Goal: Task Accomplishment & Management: Manage account settings

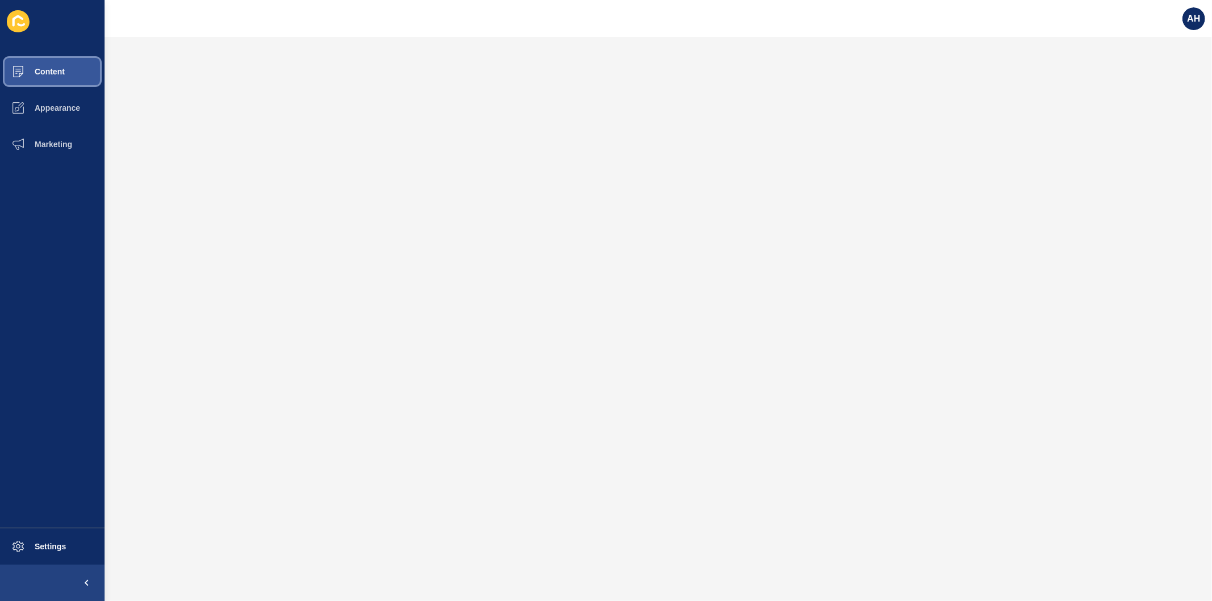
click at [53, 74] on span "Content" at bounding box center [31, 71] width 67 height 9
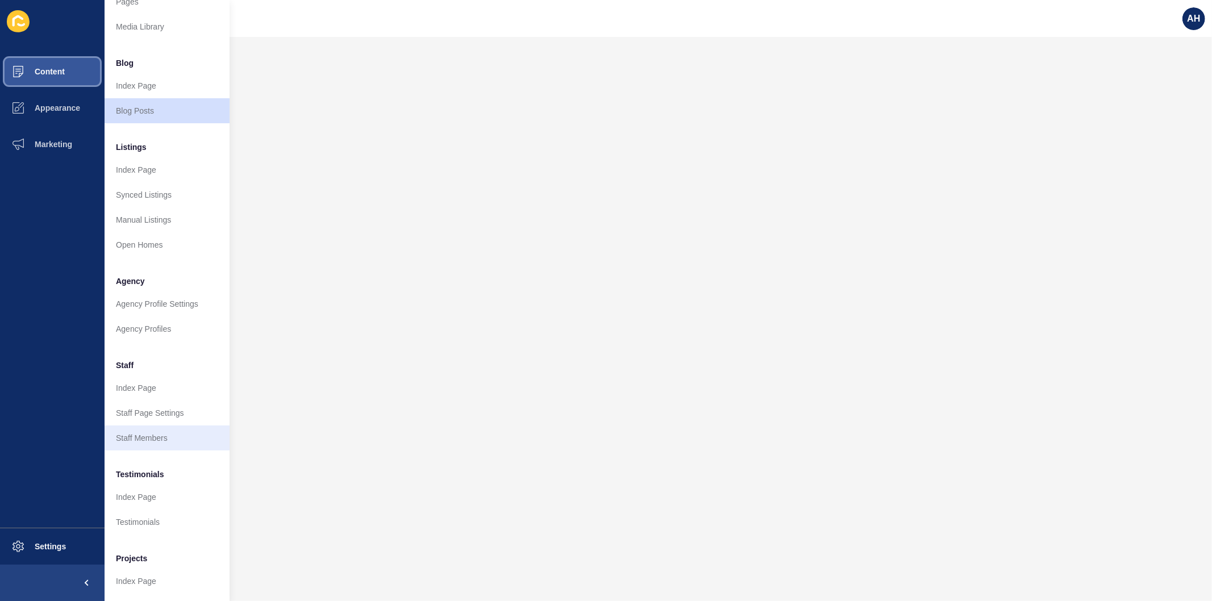
scroll to position [74, 0]
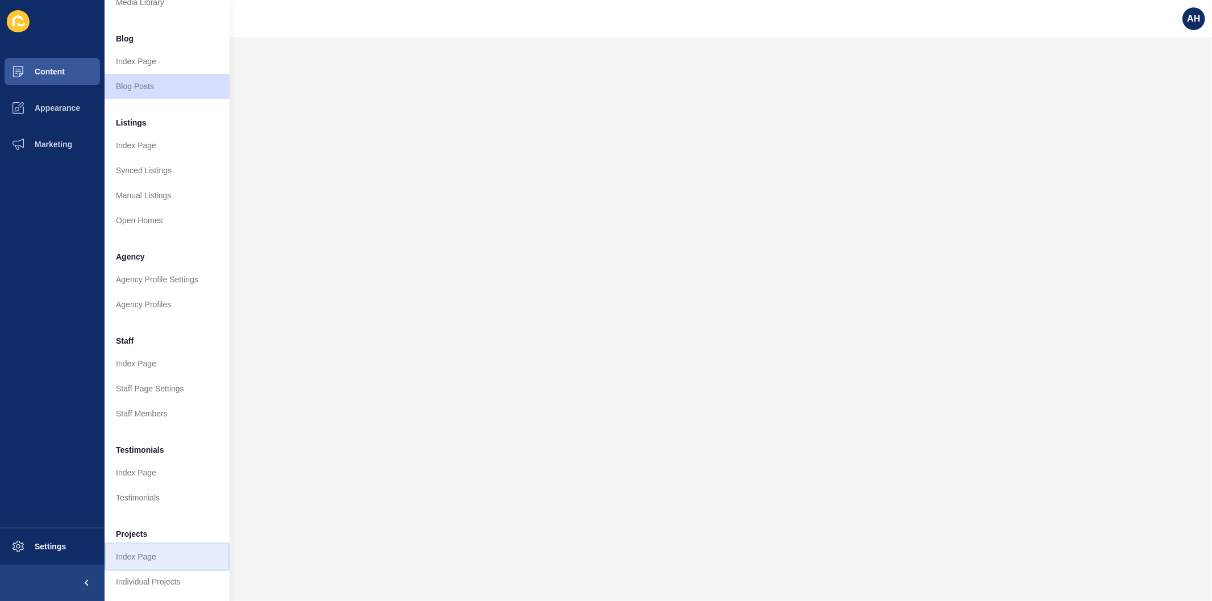
click at [169, 549] on link "Index Page" at bounding box center [167, 557] width 125 height 25
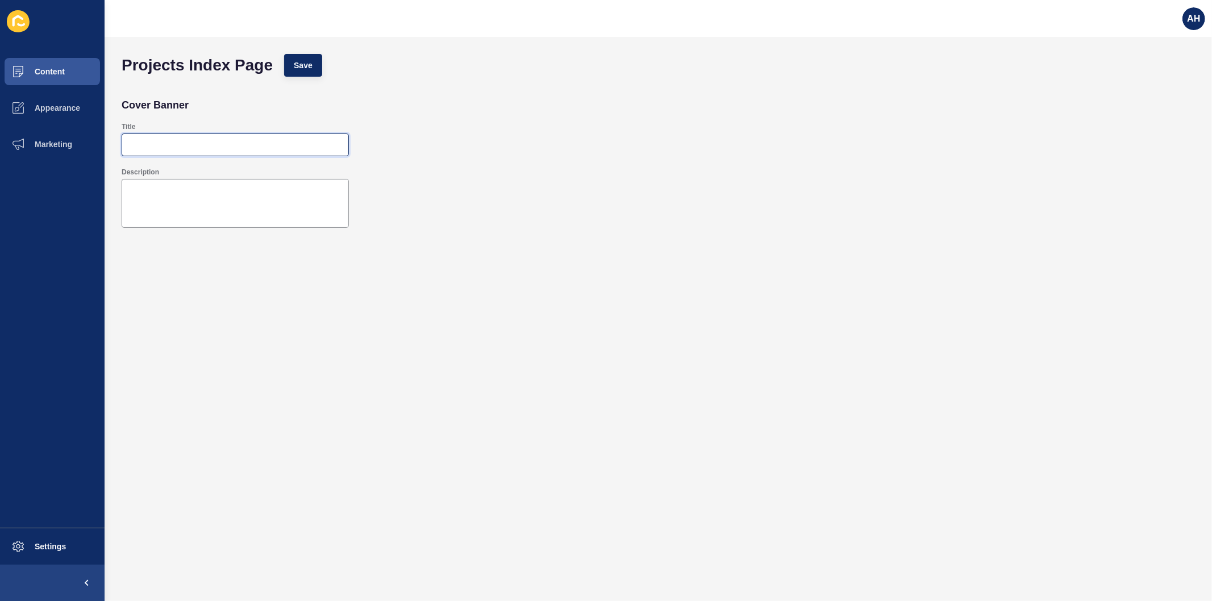
click at [183, 145] on input "Title" at bounding box center [235, 144] width 213 height 11
click at [59, 74] on span "Content" at bounding box center [31, 71] width 67 height 9
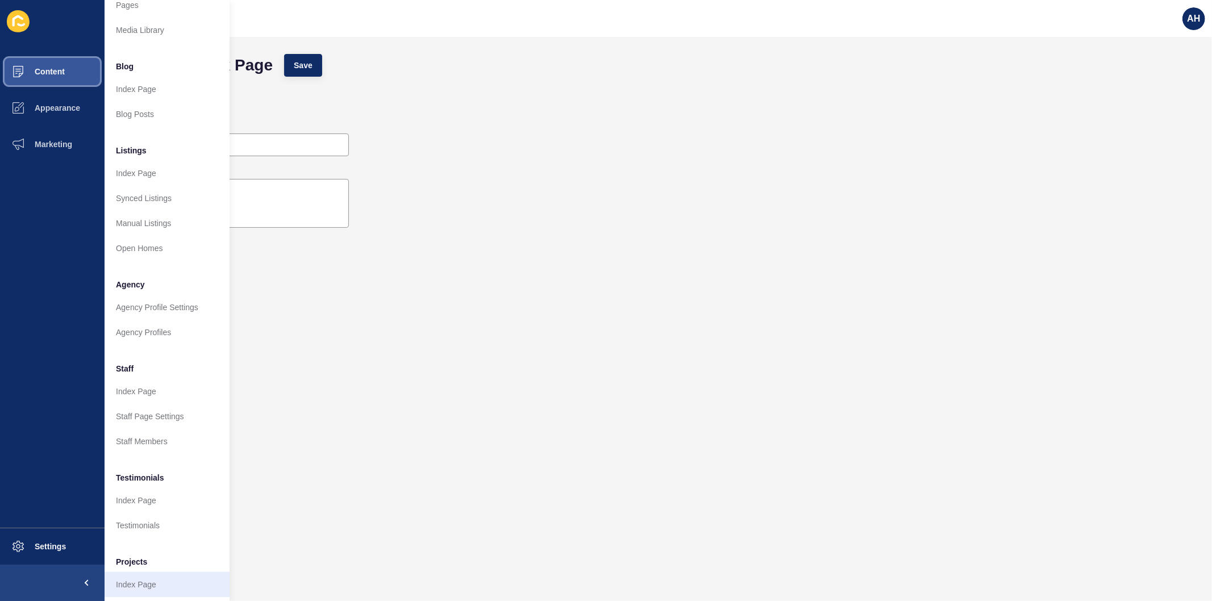
scroll to position [74, 0]
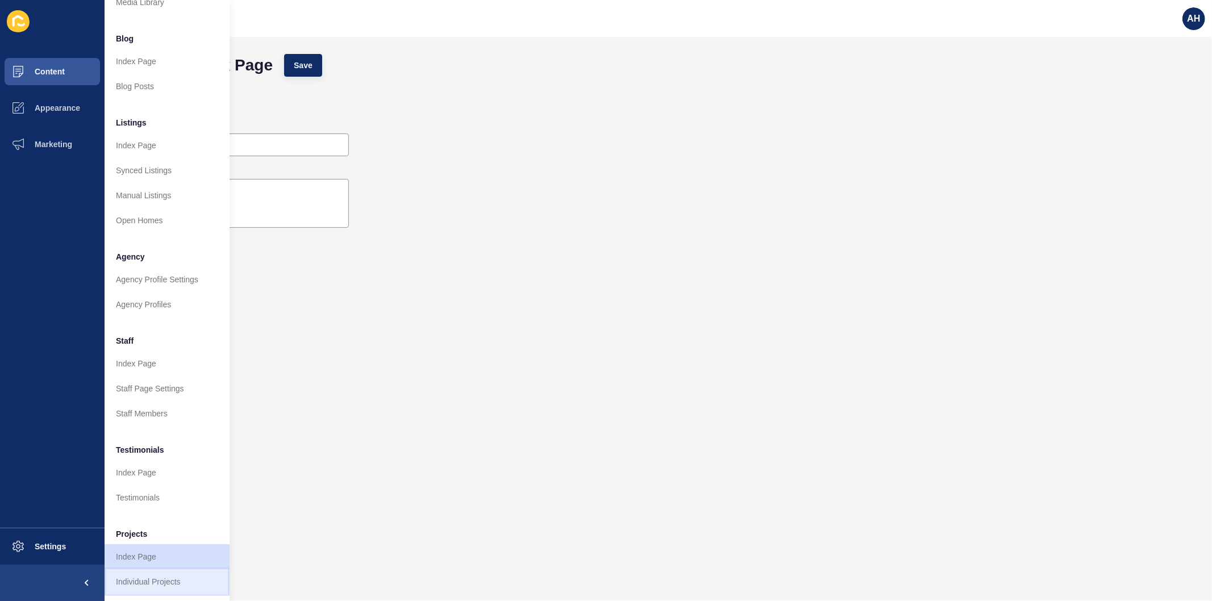
click at [148, 577] on link "Individual Projects" at bounding box center [167, 582] width 125 height 25
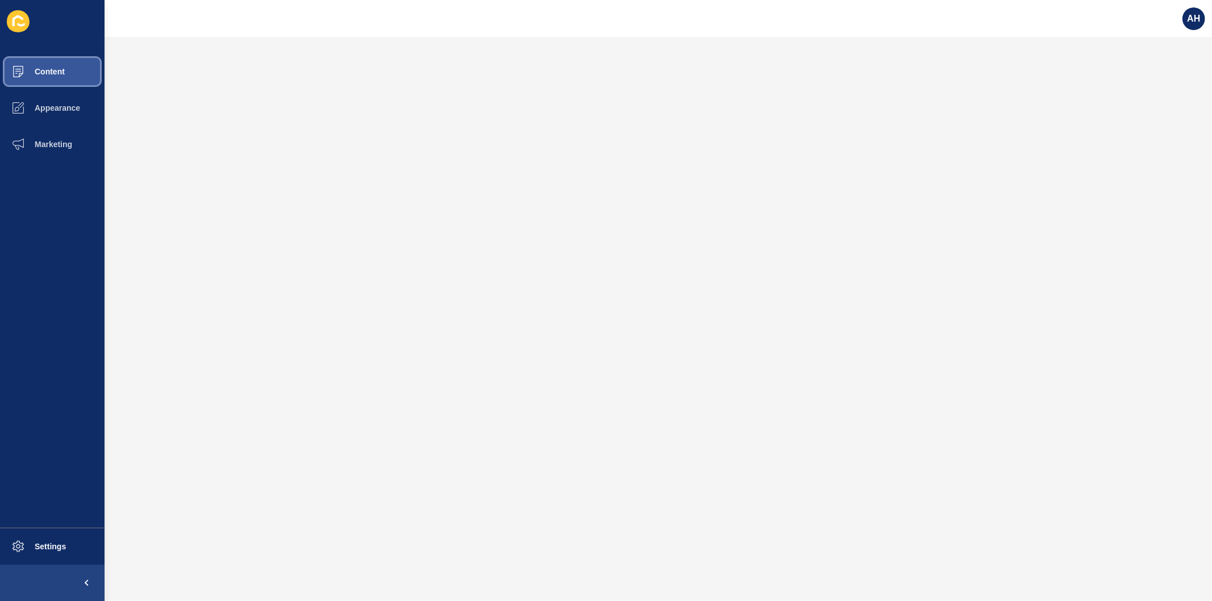
click at [64, 72] on span "Content" at bounding box center [31, 71] width 67 height 9
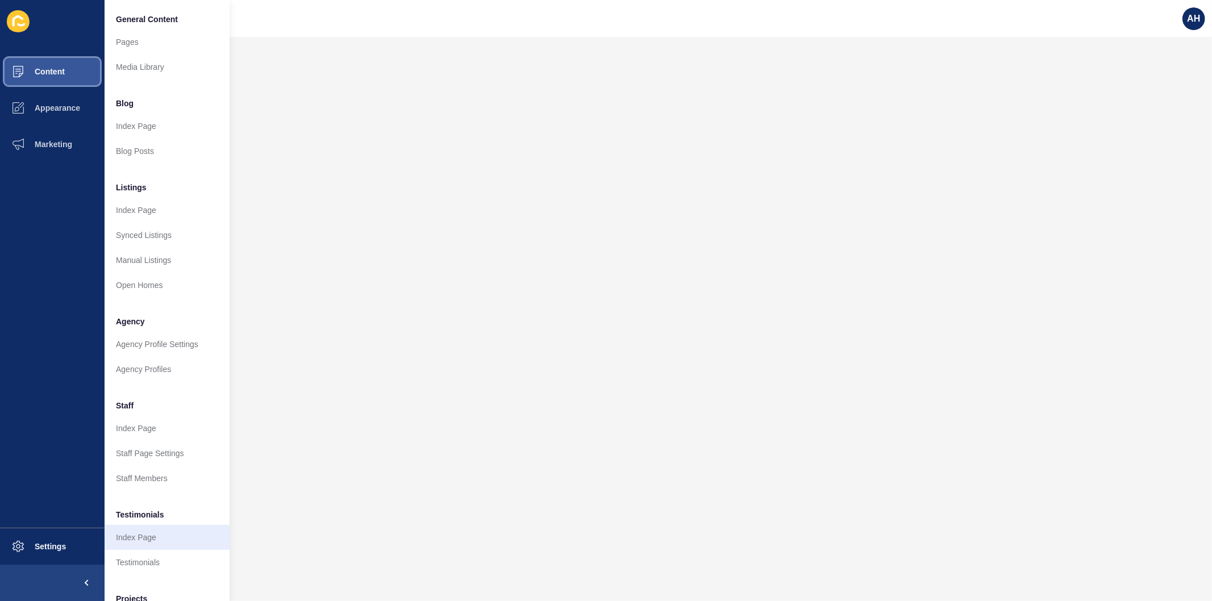
scroll to position [74, 0]
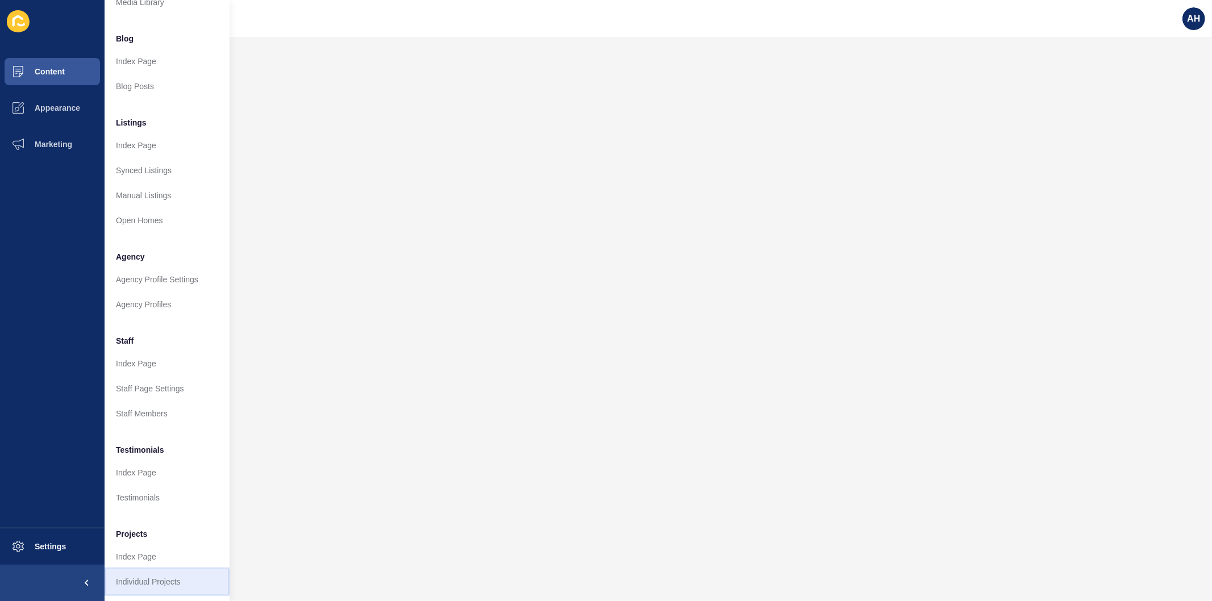
click at [142, 573] on link "Individual Projects" at bounding box center [167, 582] width 125 height 25
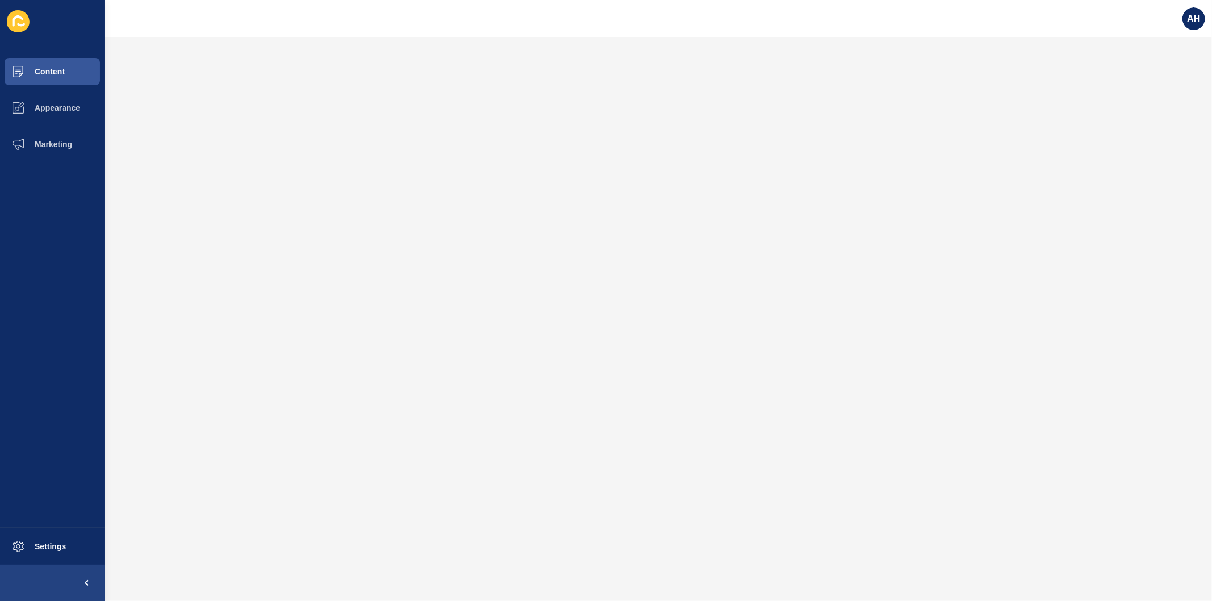
scroll to position [0, 0]
click at [50, 63] on button "Content" at bounding box center [52, 71] width 105 height 36
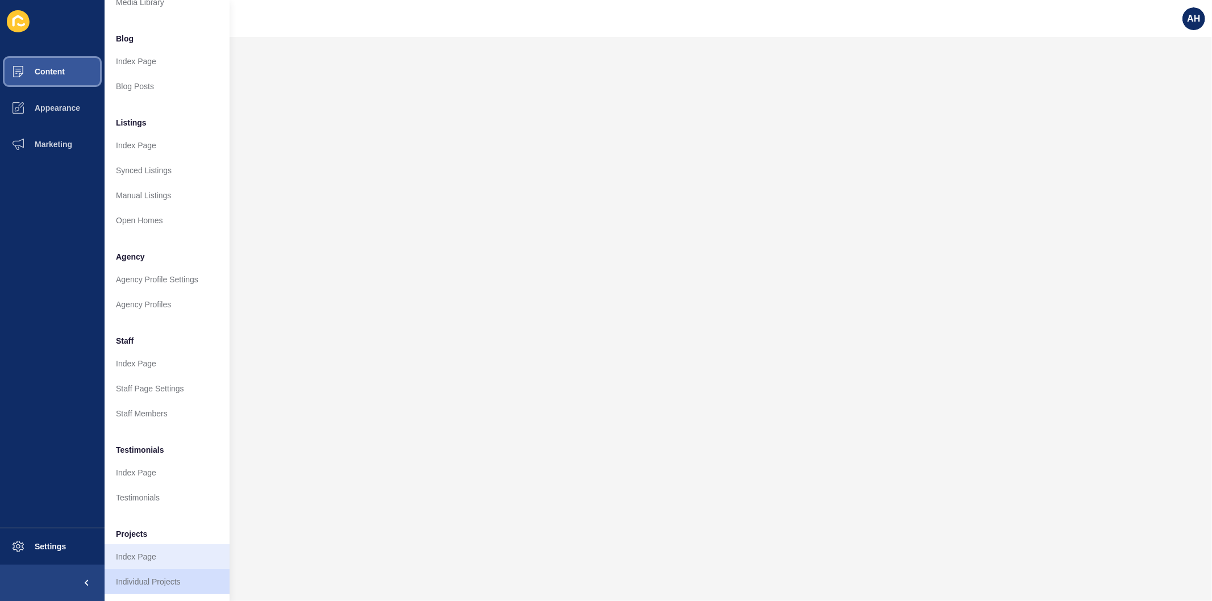
scroll to position [74, 0]
click at [151, 573] on link "Individual Projects" at bounding box center [167, 582] width 125 height 25
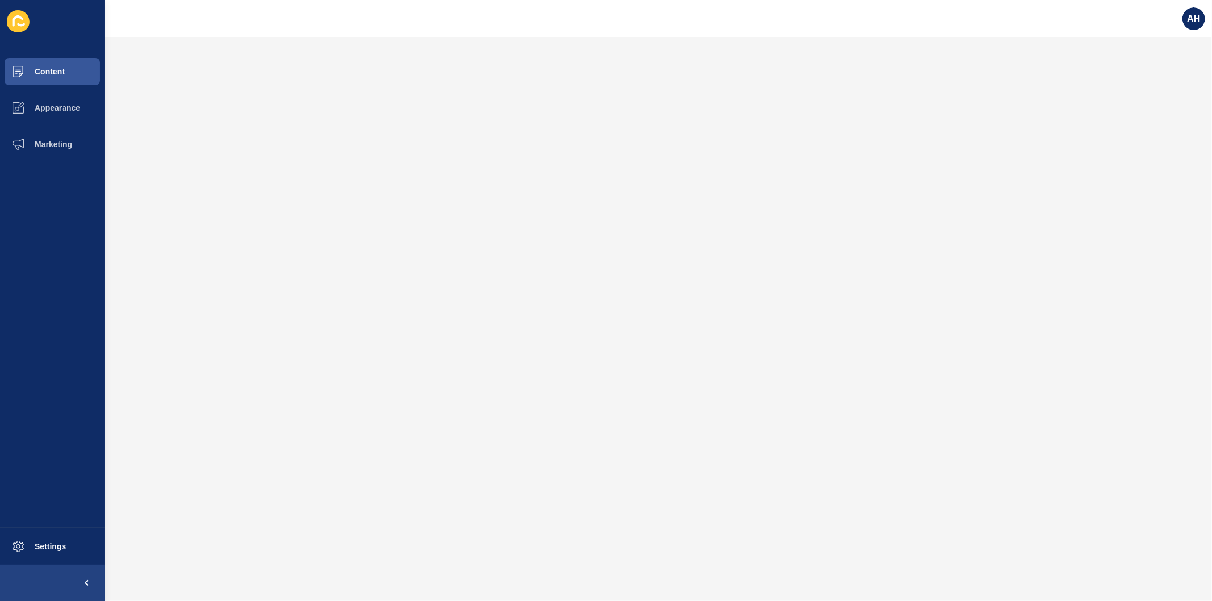
scroll to position [0, 0]
click at [56, 72] on span "Content" at bounding box center [31, 71] width 67 height 9
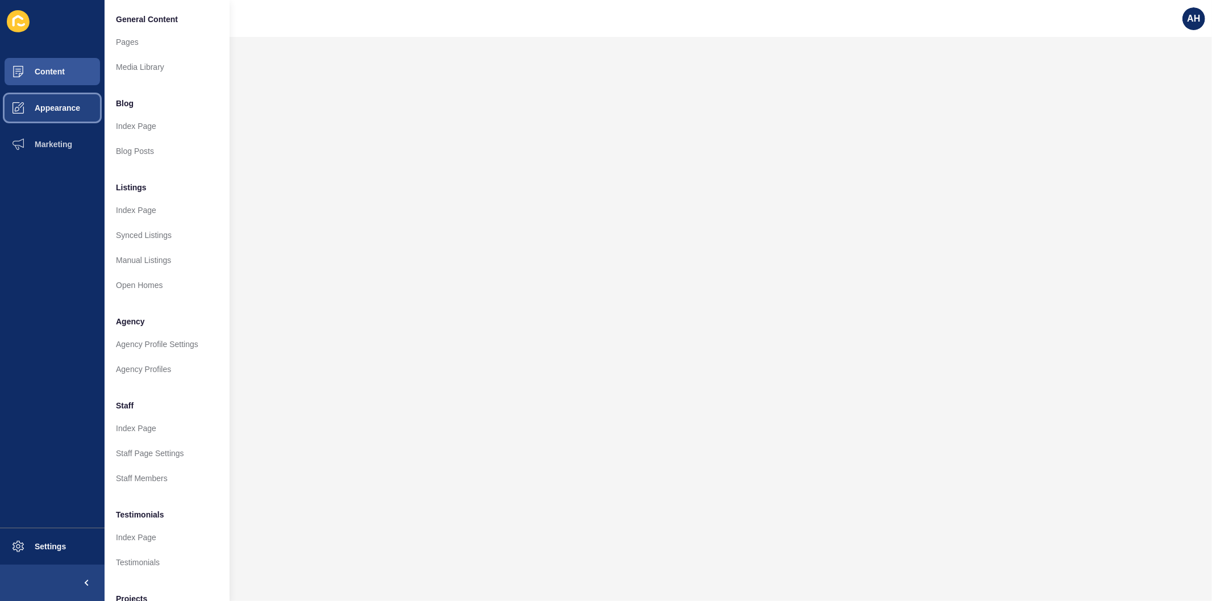
click at [67, 99] on button "Appearance" at bounding box center [52, 108] width 105 height 36
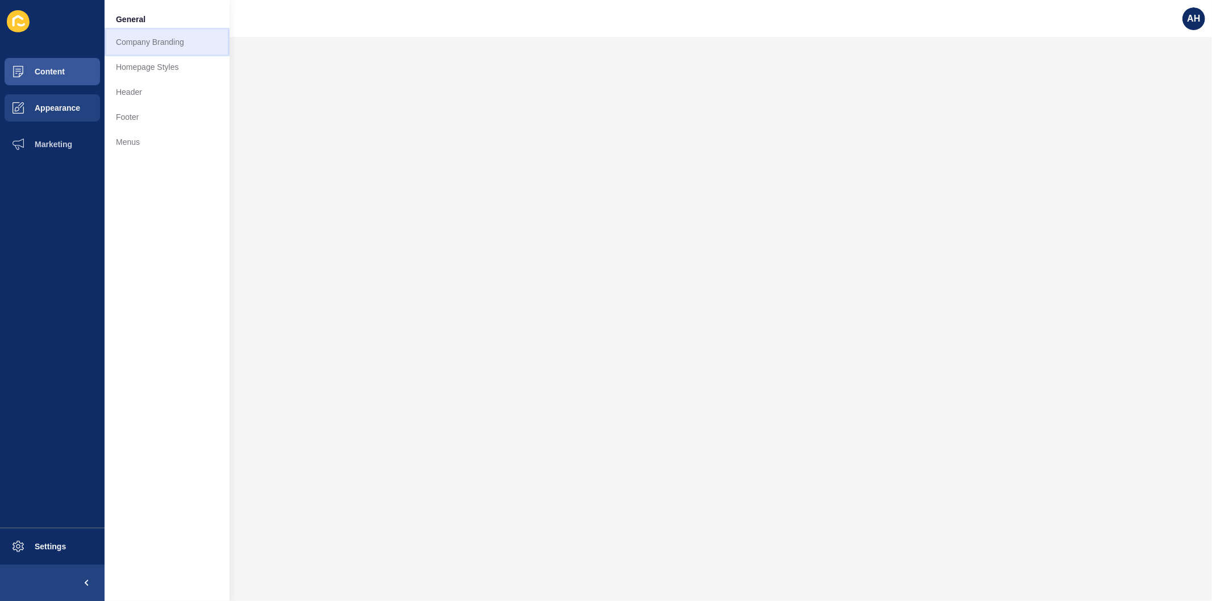
click at [155, 41] on link "Company Branding" at bounding box center [167, 42] width 125 height 25
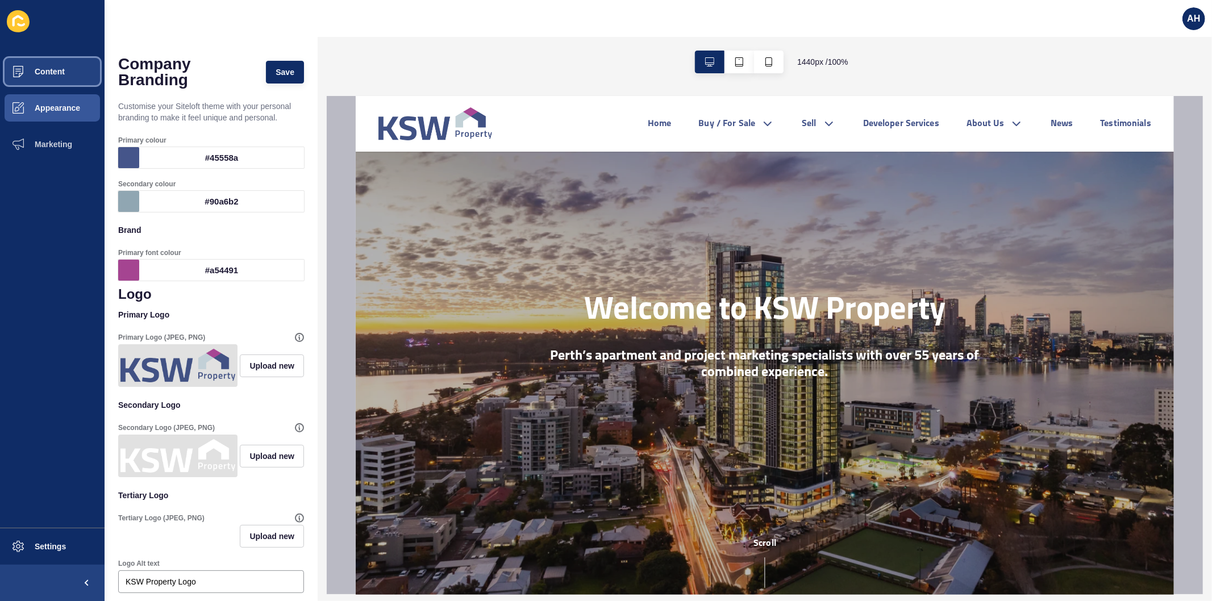
drag, startPoint x: 49, startPoint y: 71, endPoint x: 48, endPoint y: 88, distance: 17.1
click at [48, 71] on span "Content" at bounding box center [31, 71] width 67 height 9
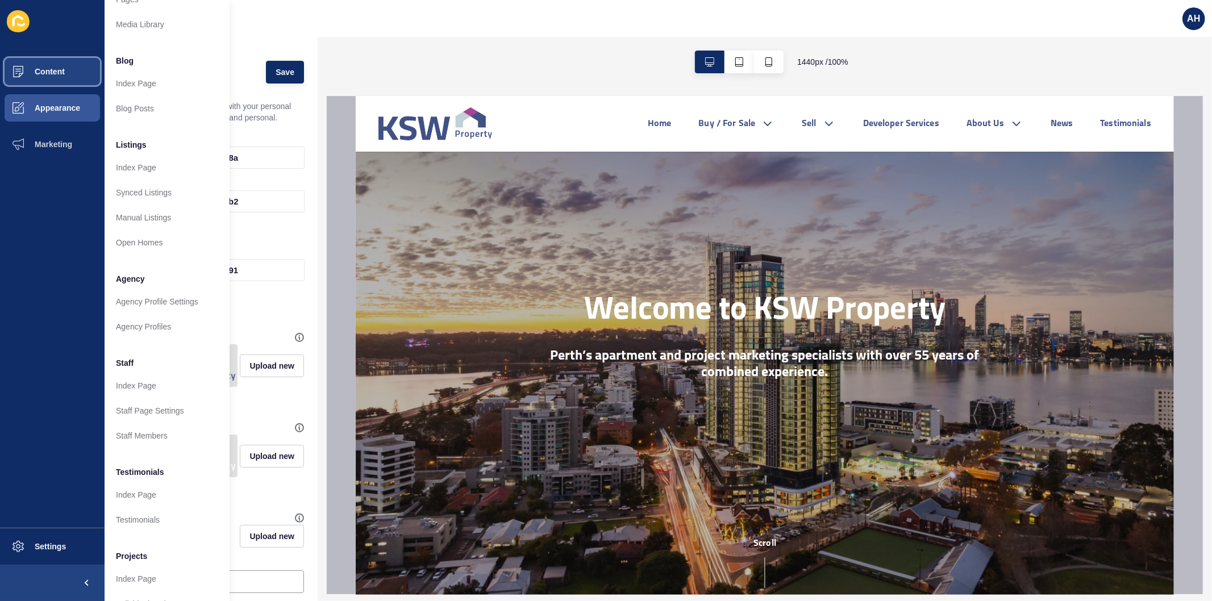
scroll to position [74, 0]
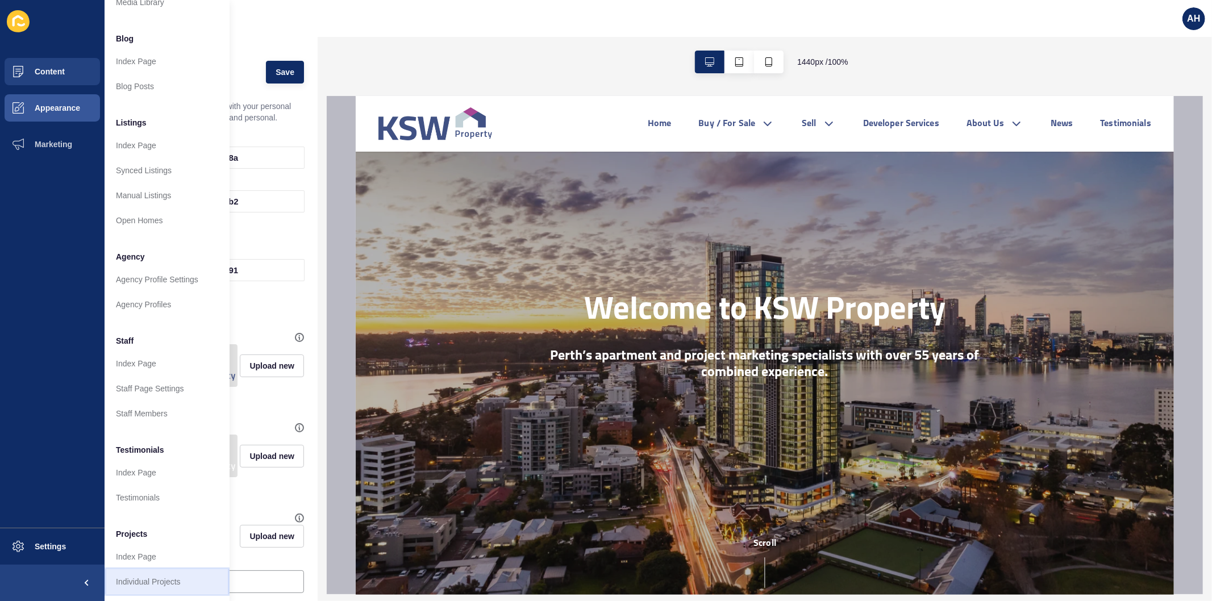
click at [138, 572] on link "Individual Projects" at bounding box center [167, 582] width 125 height 25
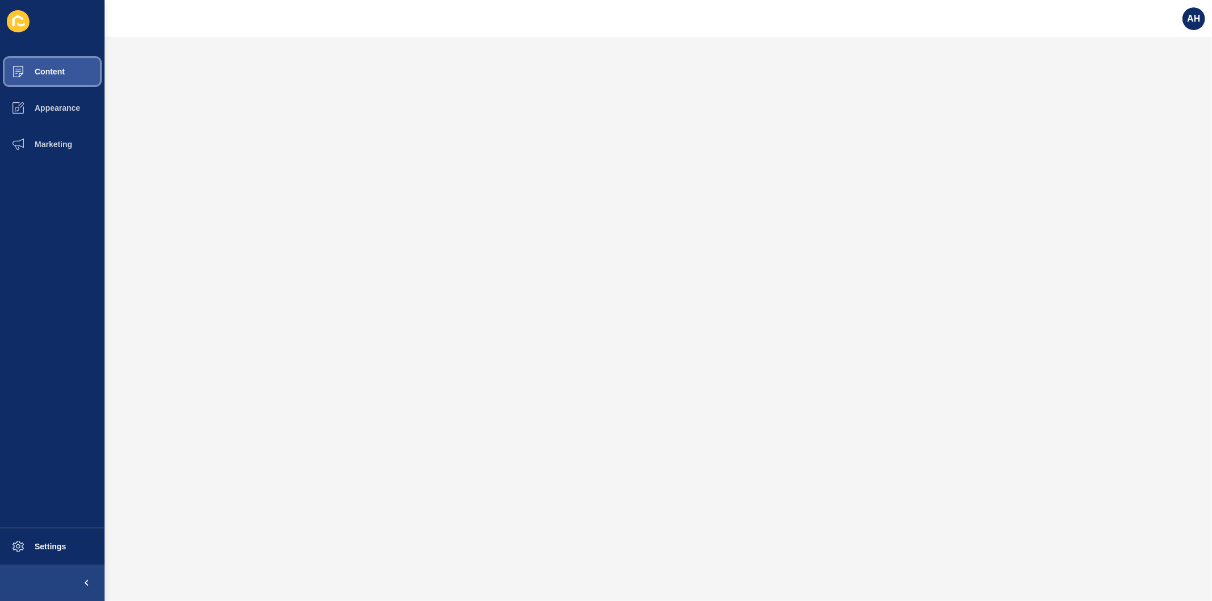
click at [40, 67] on span "Content" at bounding box center [31, 71] width 67 height 9
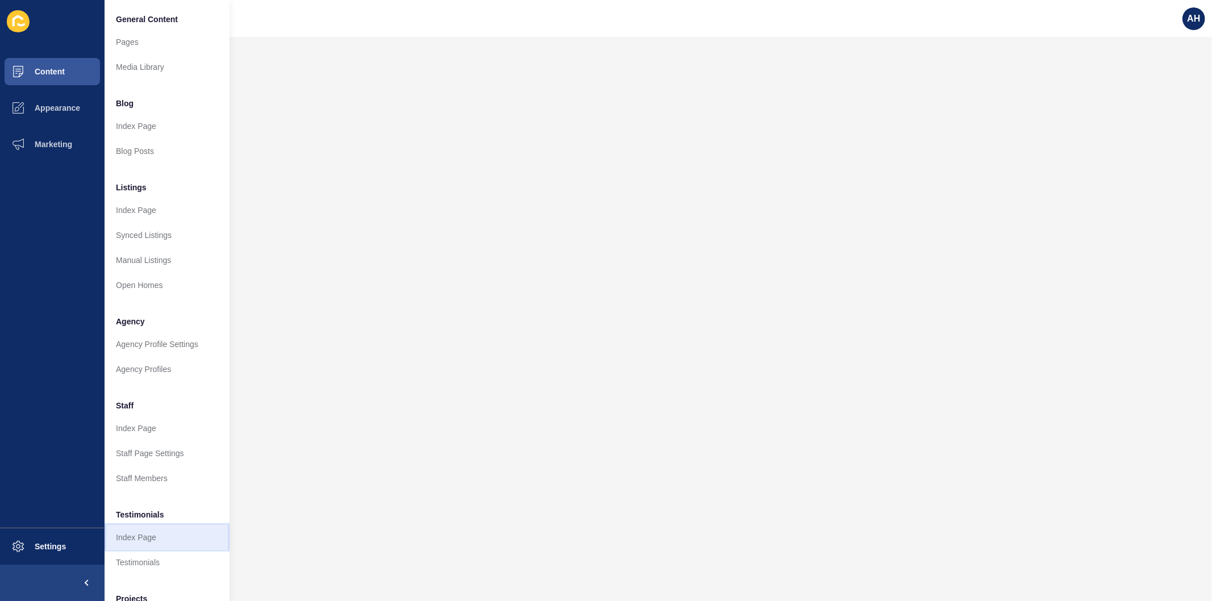
click at [156, 548] on link "Index Page" at bounding box center [167, 537] width 125 height 25
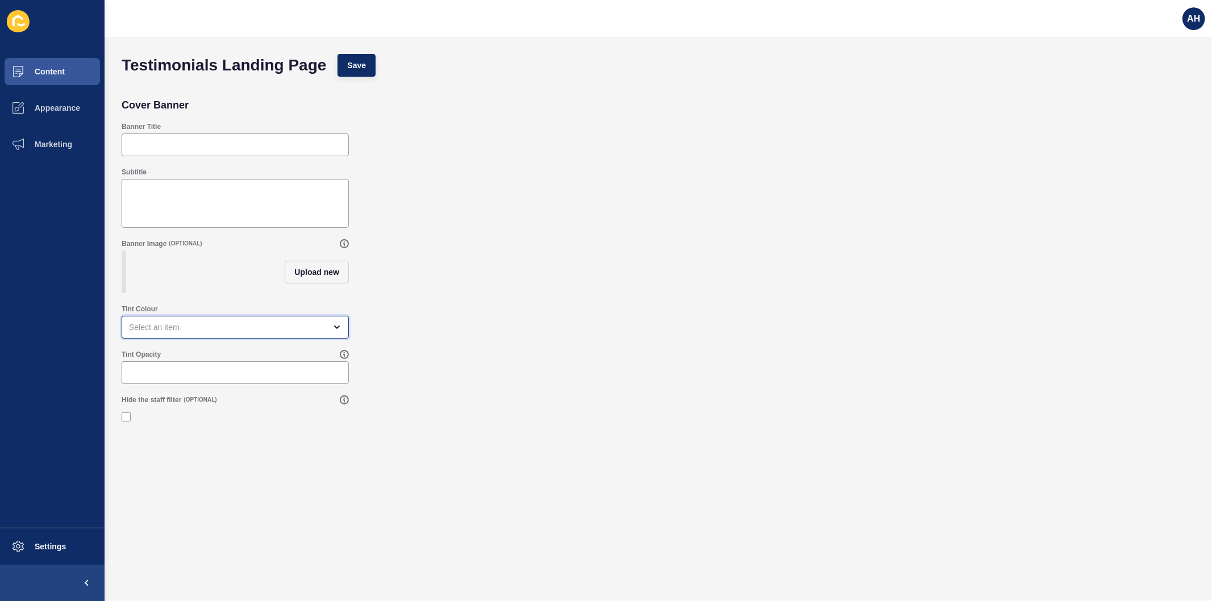
click at [210, 333] on div "open menu" at bounding box center [227, 327] width 197 height 11
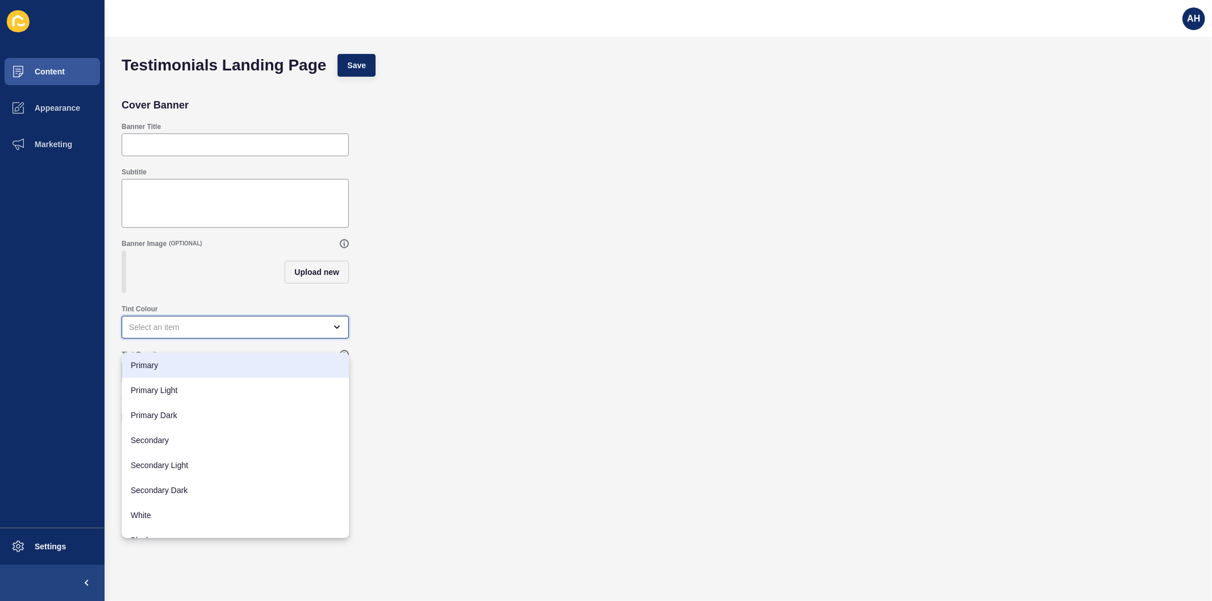
click at [196, 366] on span "Primary" at bounding box center [235, 365] width 209 height 11
type input "Primary"
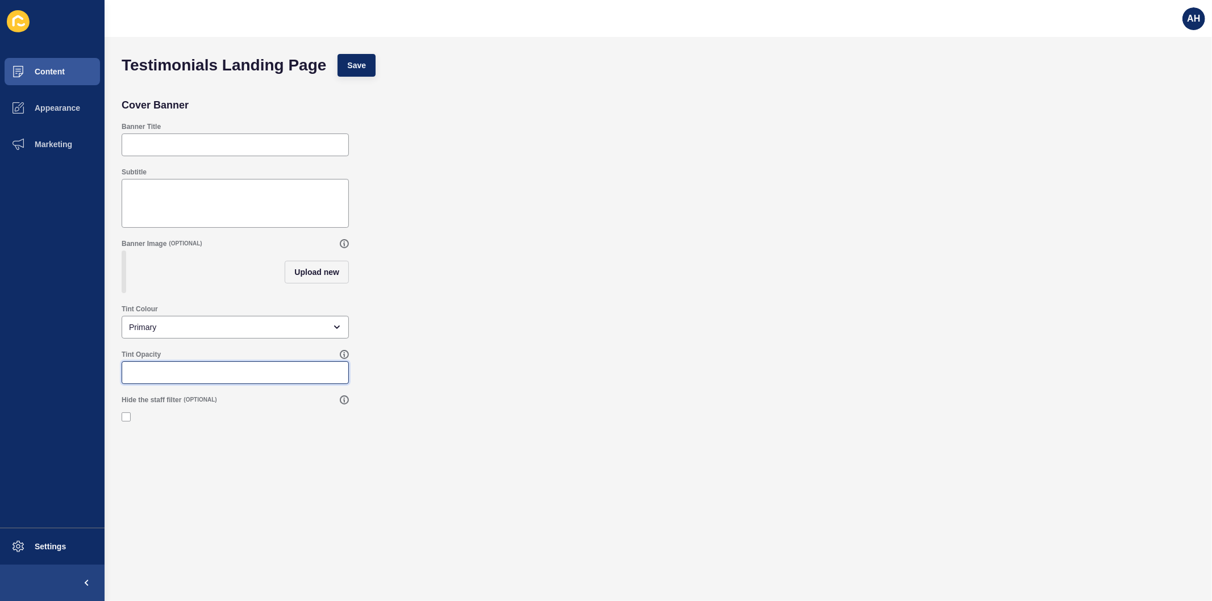
click at [197, 379] on input "Tint Opacity" at bounding box center [235, 372] width 213 height 11
type input "100"
click at [364, 72] on button "Save" at bounding box center [357, 65] width 38 height 23
click at [57, 74] on span "Content" at bounding box center [31, 71] width 67 height 9
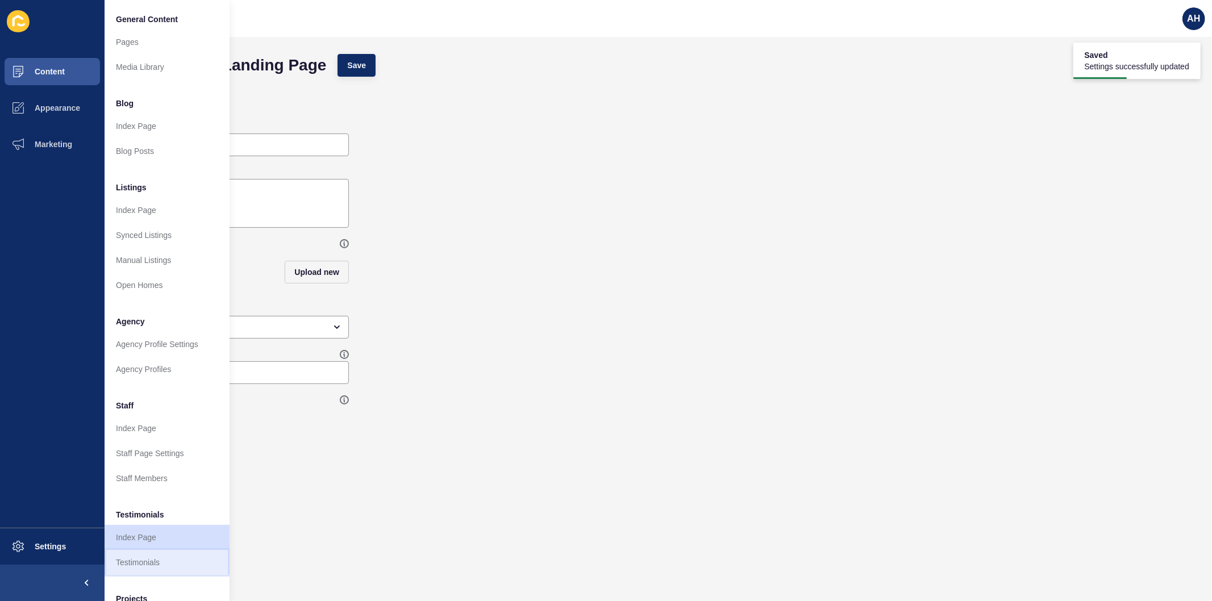
click at [163, 563] on link "Testimonials" at bounding box center [167, 562] width 125 height 25
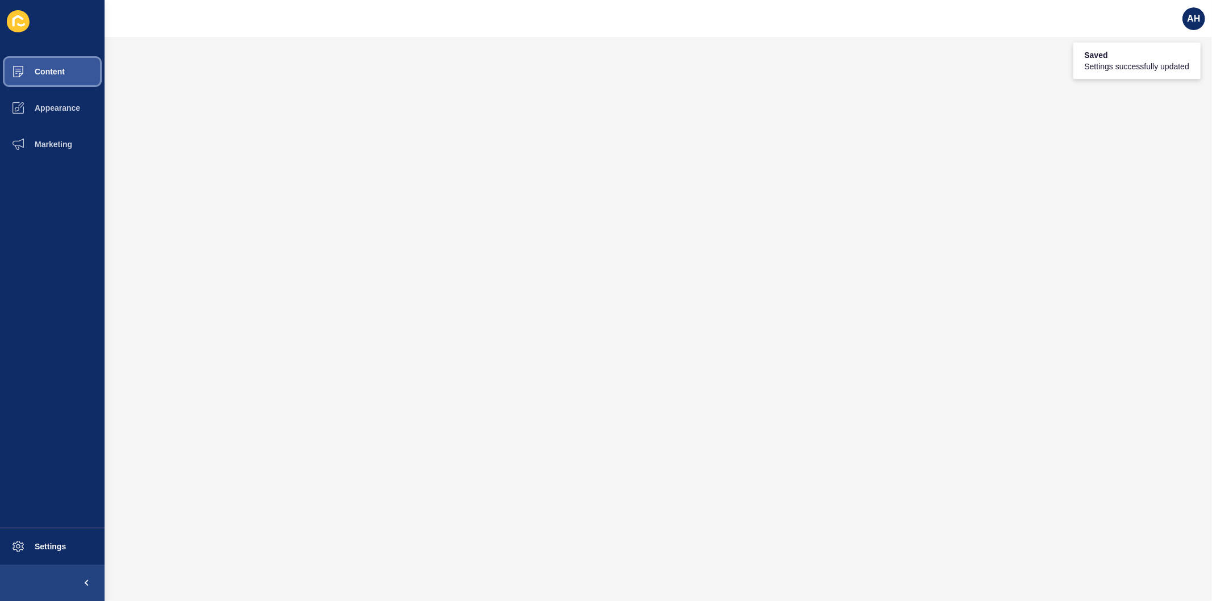
click at [55, 67] on span "Content" at bounding box center [31, 71] width 67 height 9
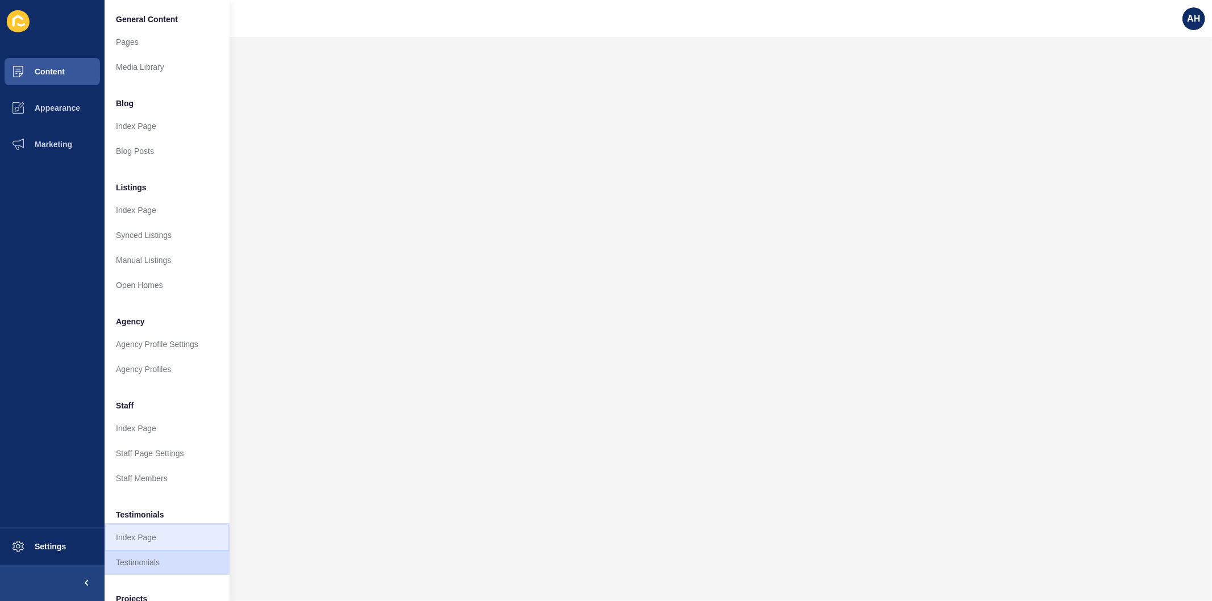
click at [147, 539] on link "Index Page" at bounding box center [167, 537] width 125 height 25
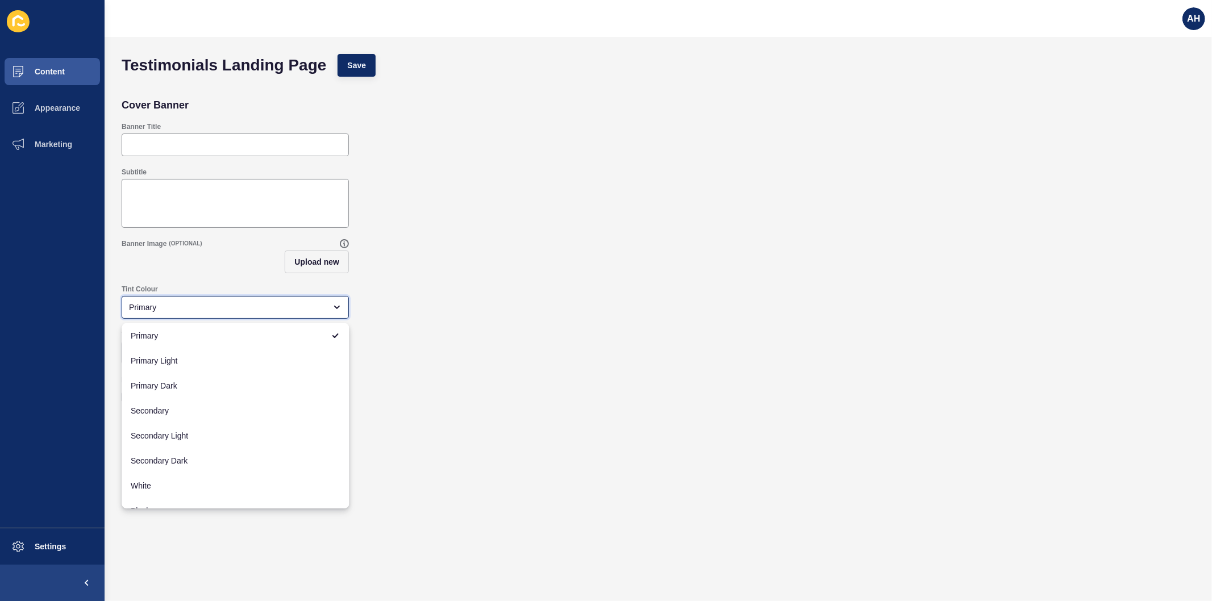
click at [224, 310] on div "Primary" at bounding box center [227, 307] width 197 height 11
click at [436, 360] on div "Tint Opacity 100" at bounding box center [658, 347] width 1085 height 45
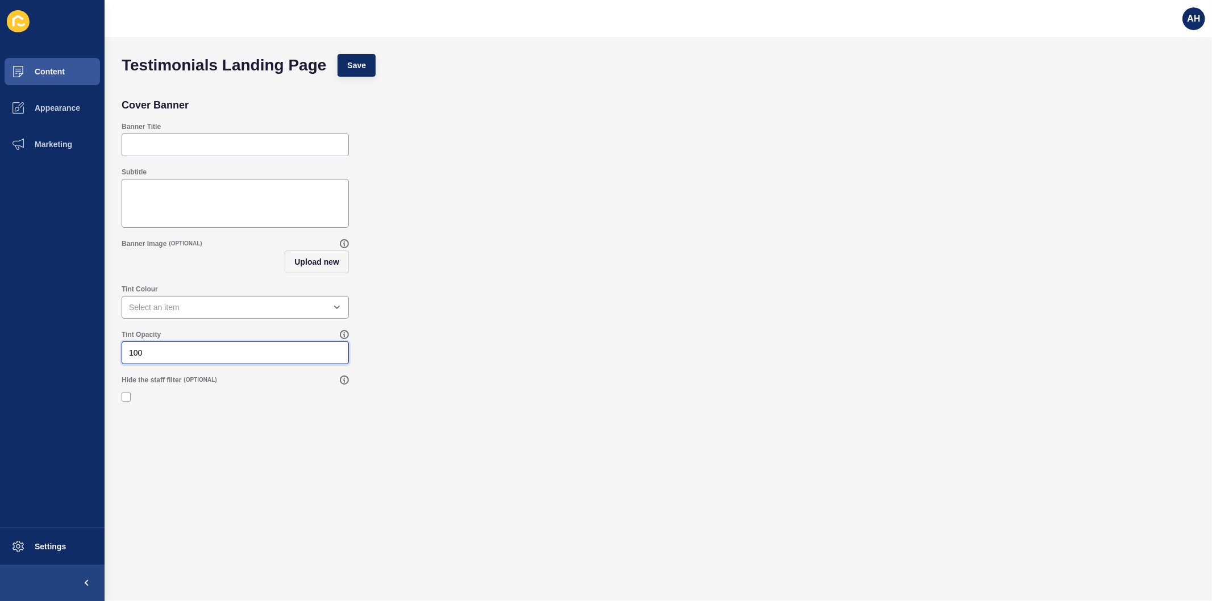
drag, startPoint x: 235, startPoint y: 355, endPoint x: 3, endPoint y: 348, distance: 232.0
click at [3, 348] on div "Content Appearance Marketing Settings AH Testimonials Landing Page Save Cover B…" at bounding box center [606, 300] width 1212 height 601
click at [364, 67] on span "Save" at bounding box center [356, 65] width 19 height 11
click at [52, 75] on span "Content" at bounding box center [31, 71] width 67 height 9
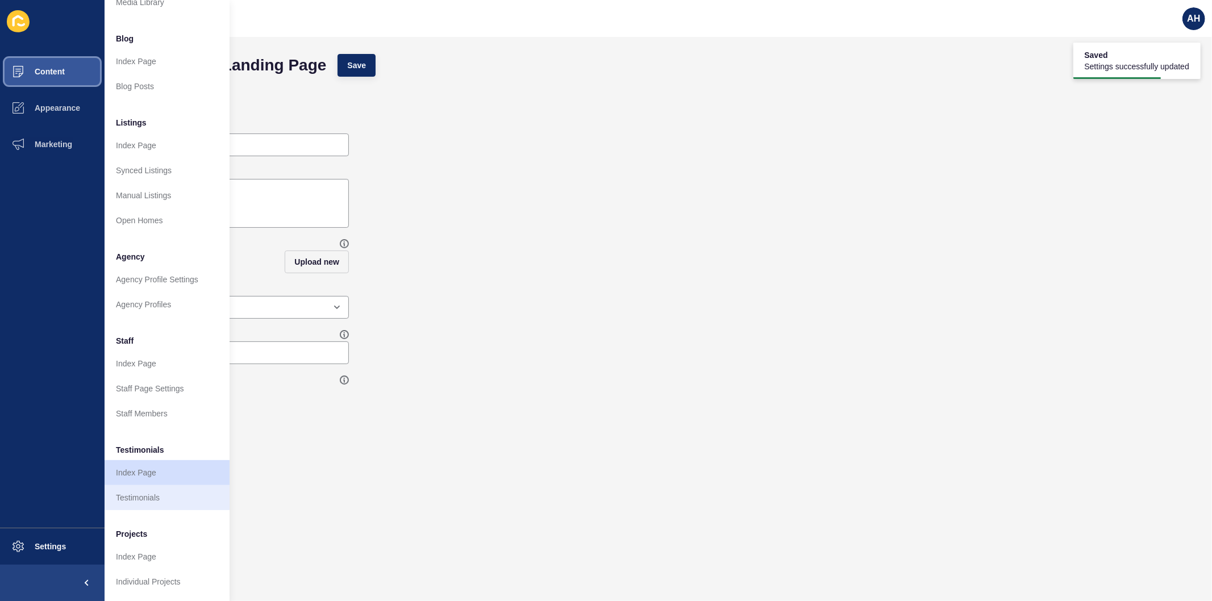
scroll to position [74, 0]
click at [155, 548] on link "Index Page" at bounding box center [167, 557] width 125 height 25
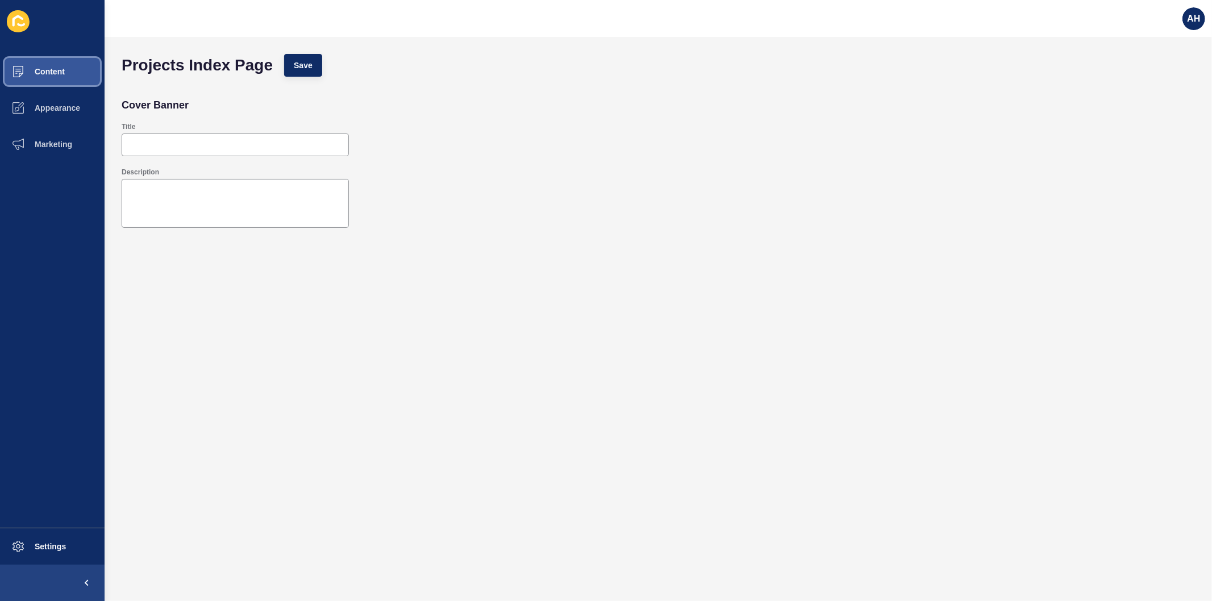
click at [61, 73] on span "Content" at bounding box center [31, 71] width 67 height 9
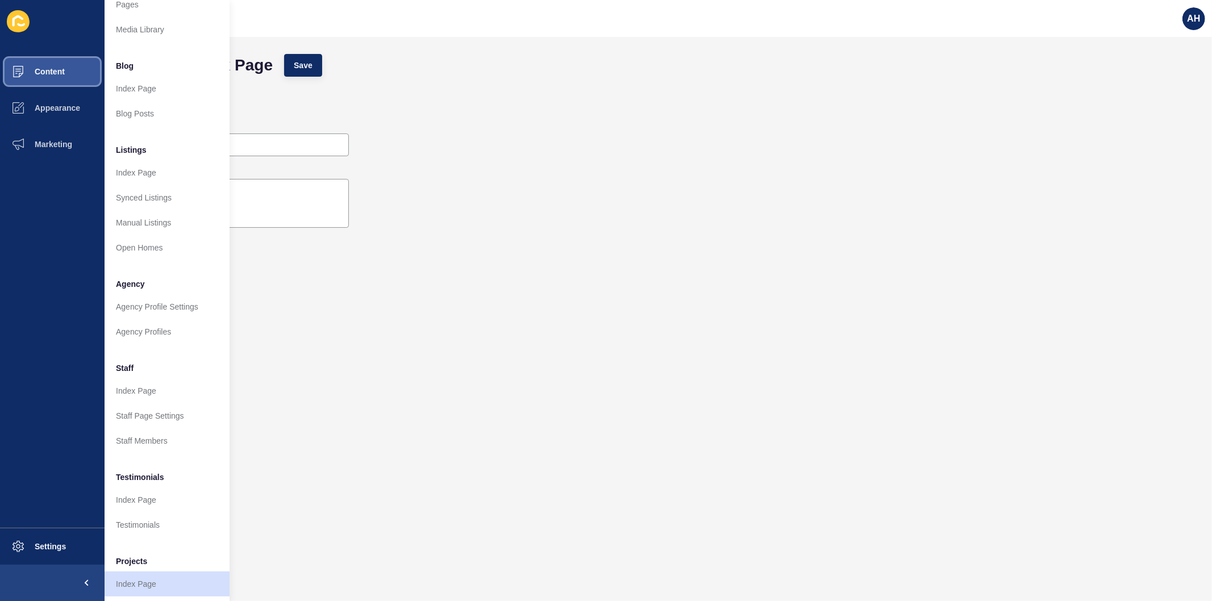
scroll to position [74, 0]
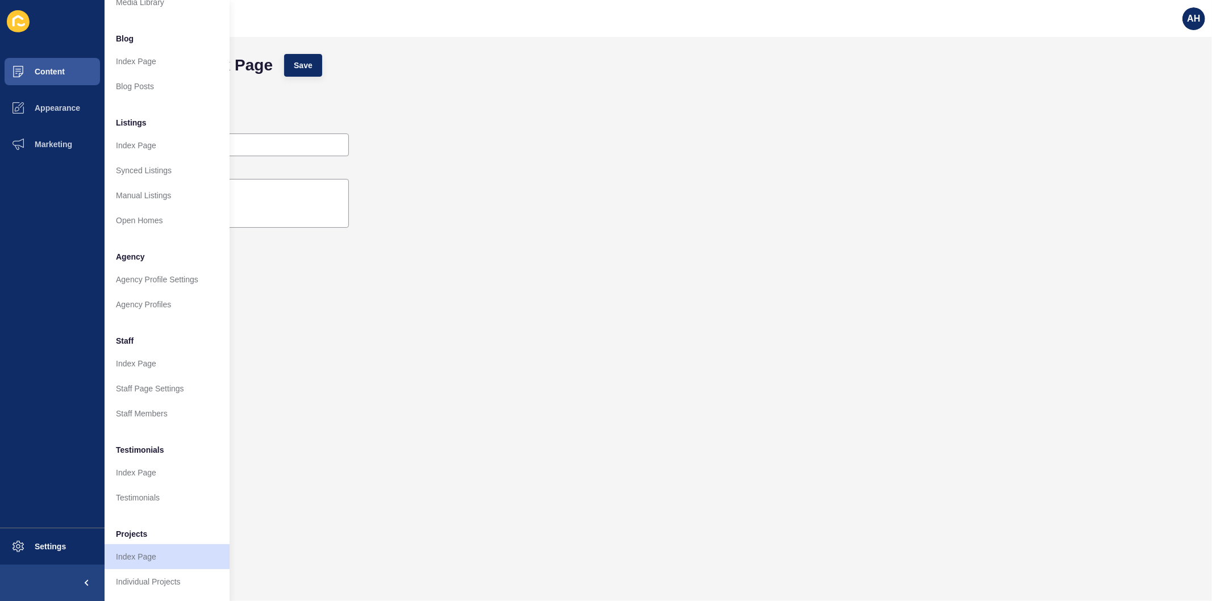
click at [351, 488] on form "Projects Index Page Save Cover Banner Title Description" at bounding box center [658, 296] width 1085 height 496
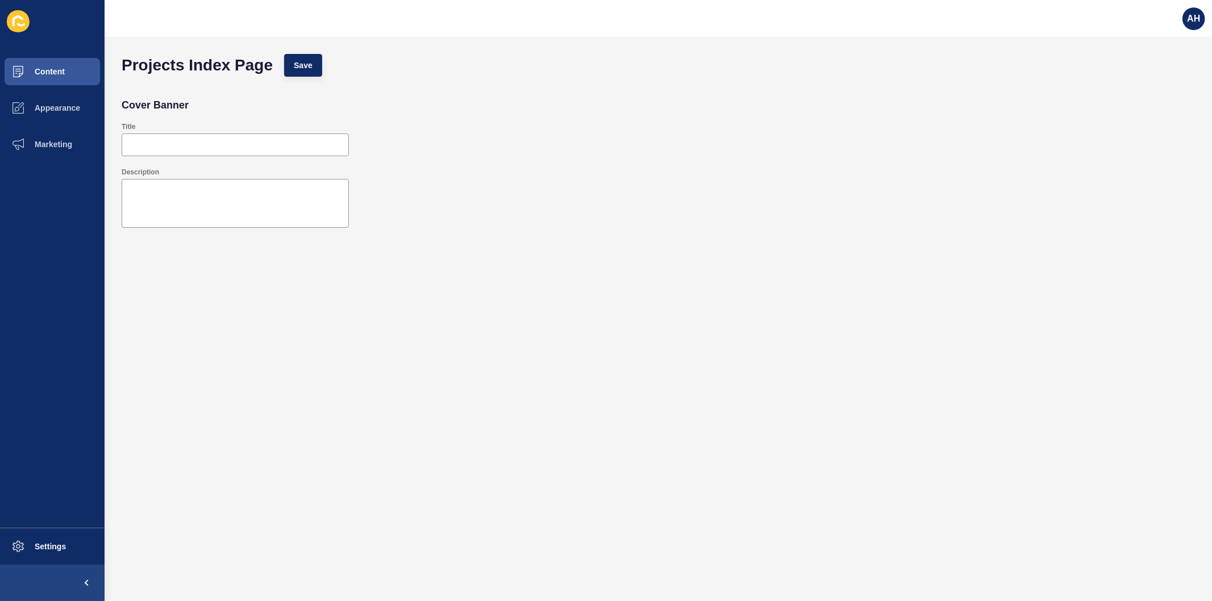
scroll to position [0, 0]
click at [168, 151] on div at bounding box center [235, 145] width 227 height 23
paste input "Civic Heart – South Perth"
type input "Civic Heart – South Perth"
click at [276, 179] on div at bounding box center [235, 203] width 227 height 49
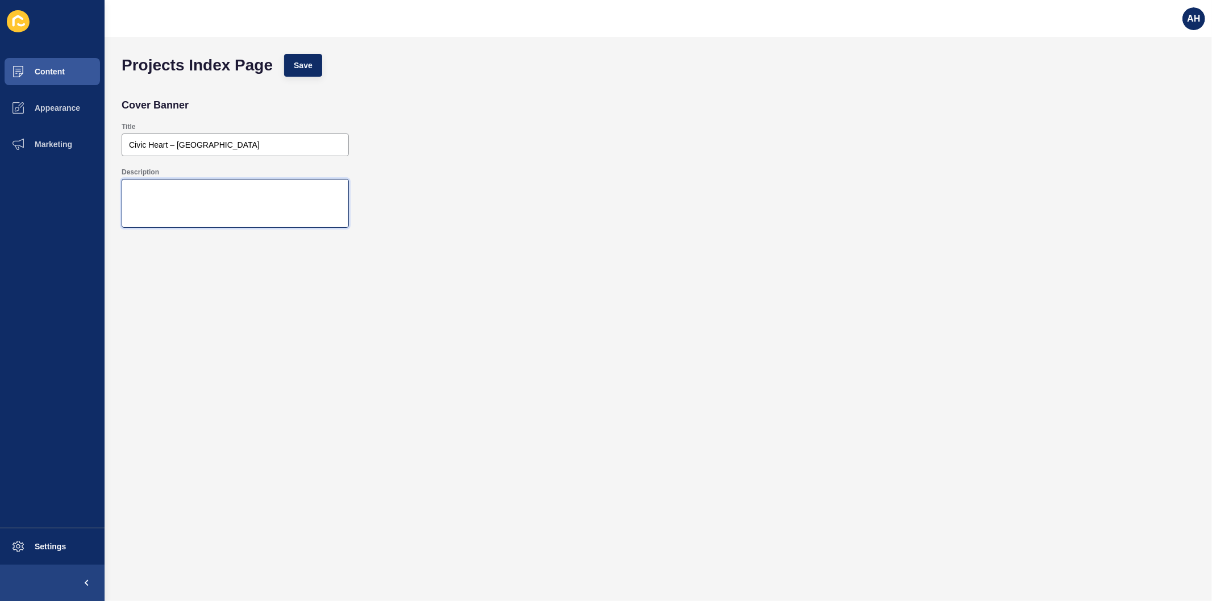
click at [281, 205] on textarea "Description" at bounding box center [235, 203] width 224 height 45
click at [257, 152] on div "Civic Heart – South Perth" at bounding box center [235, 145] width 227 height 23
click at [59, 76] on span "Content" at bounding box center [31, 71] width 67 height 9
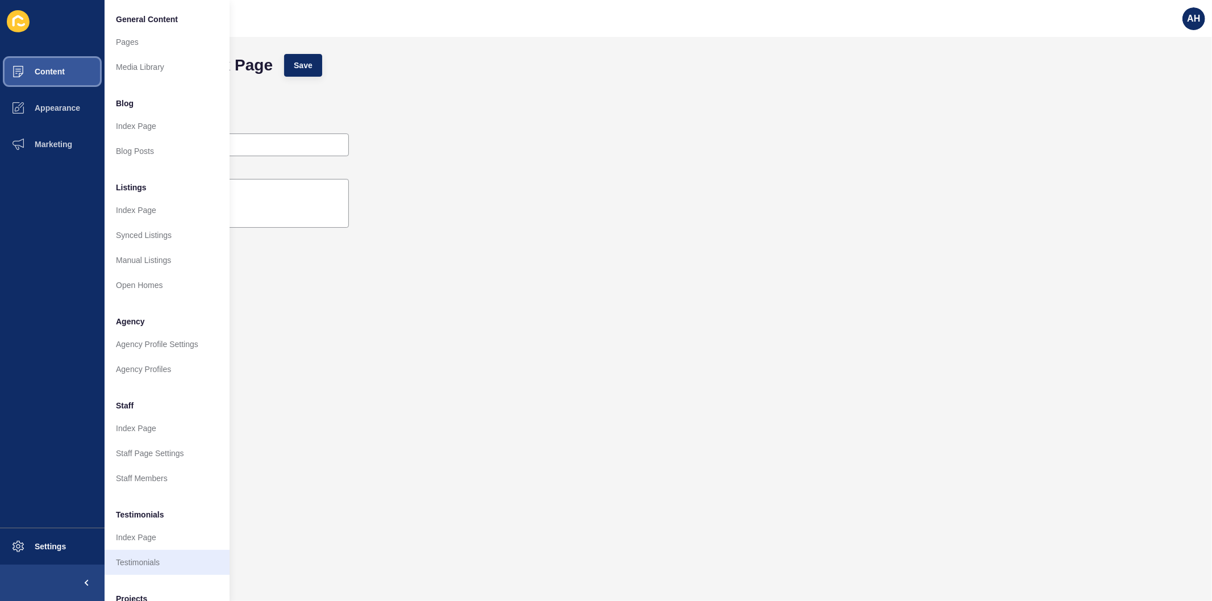
scroll to position [74, 0]
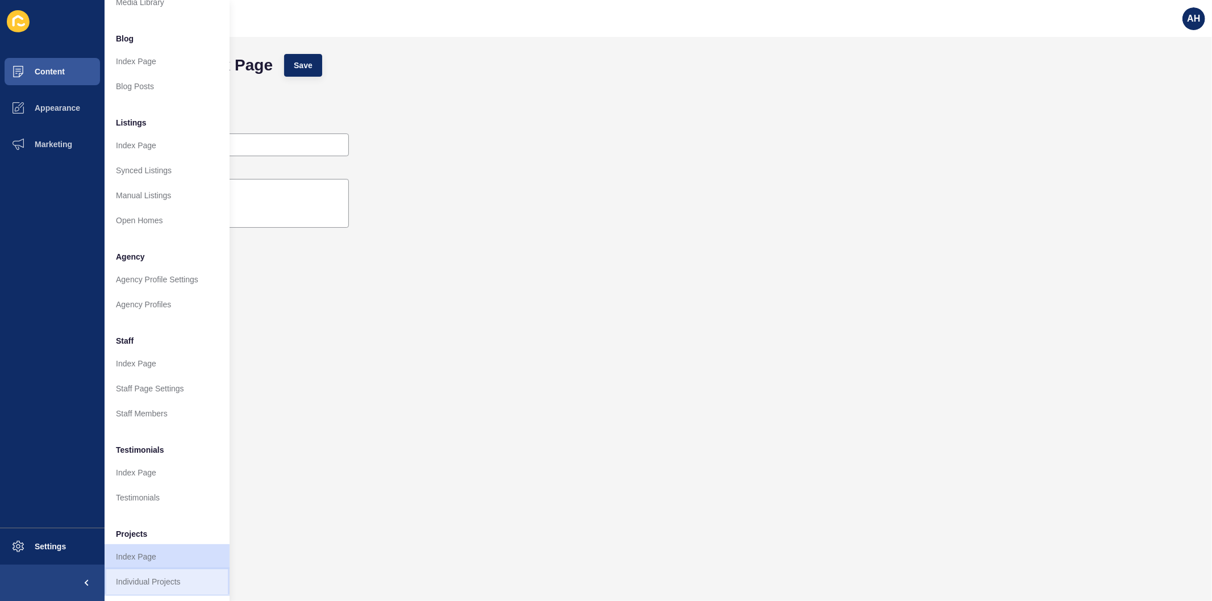
click at [154, 574] on link "Individual Projects" at bounding box center [167, 582] width 125 height 25
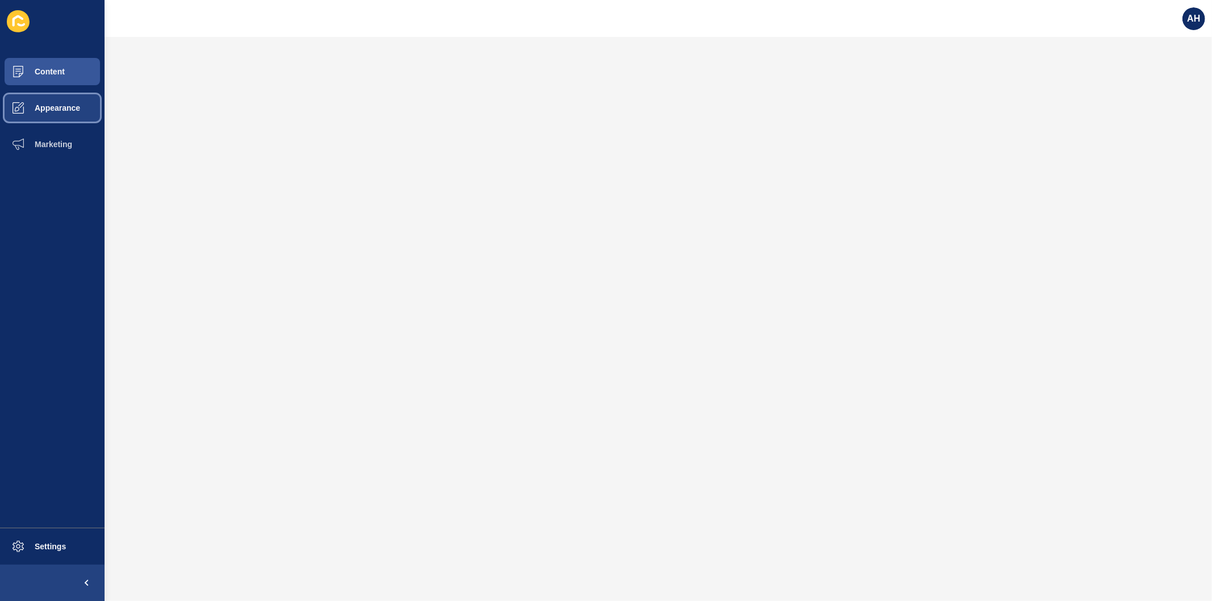
click at [40, 111] on span "Appearance" at bounding box center [39, 107] width 82 height 9
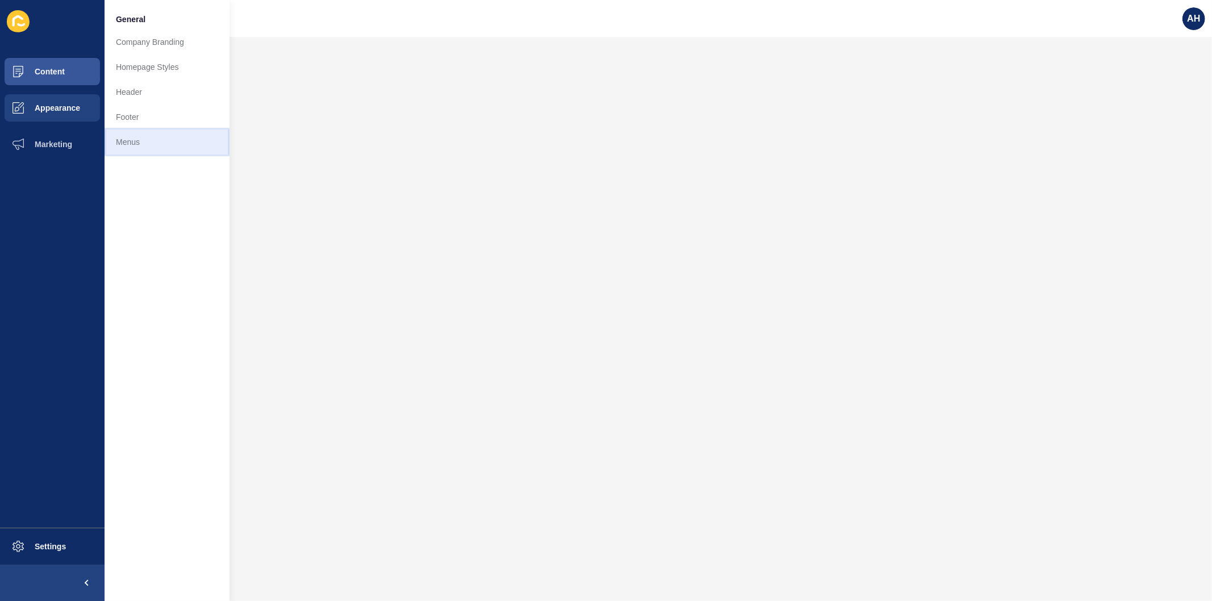
click at [145, 144] on link "Menus" at bounding box center [167, 142] width 125 height 25
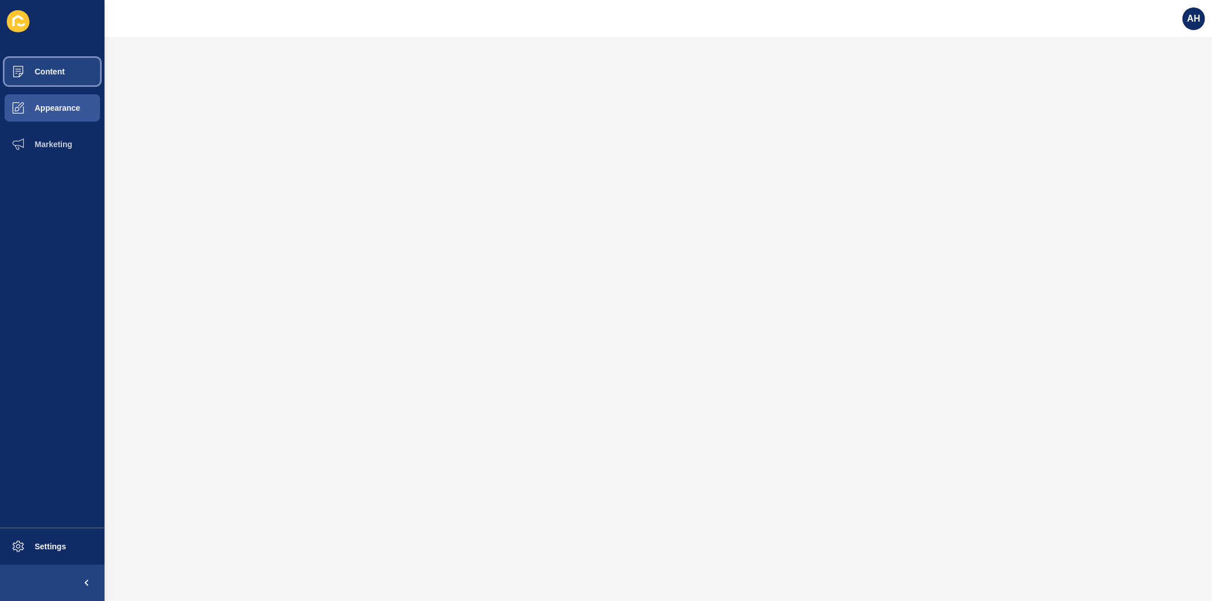
click at [49, 66] on button "Content" at bounding box center [52, 71] width 105 height 36
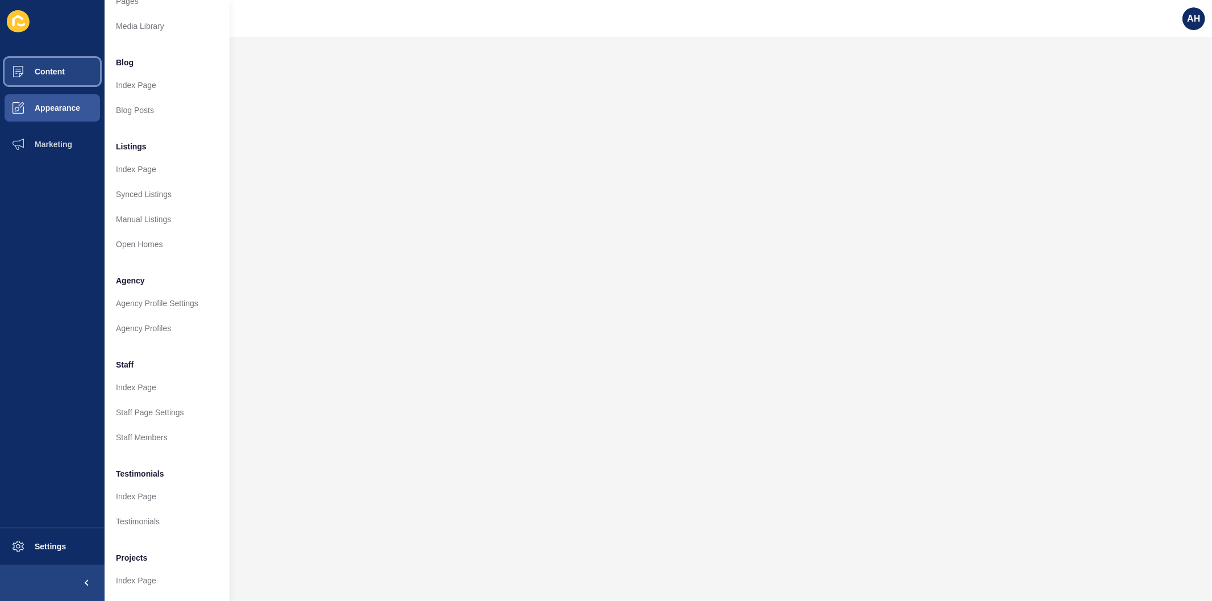
scroll to position [74, 0]
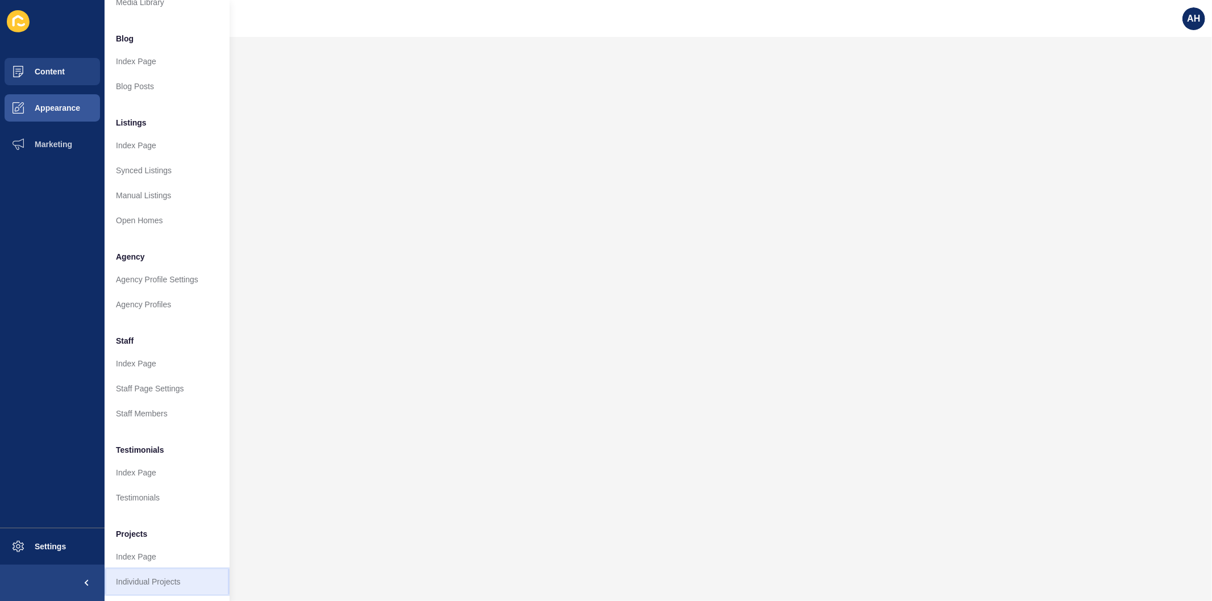
click at [145, 578] on link "Individual Projects" at bounding box center [167, 582] width 125 height 25
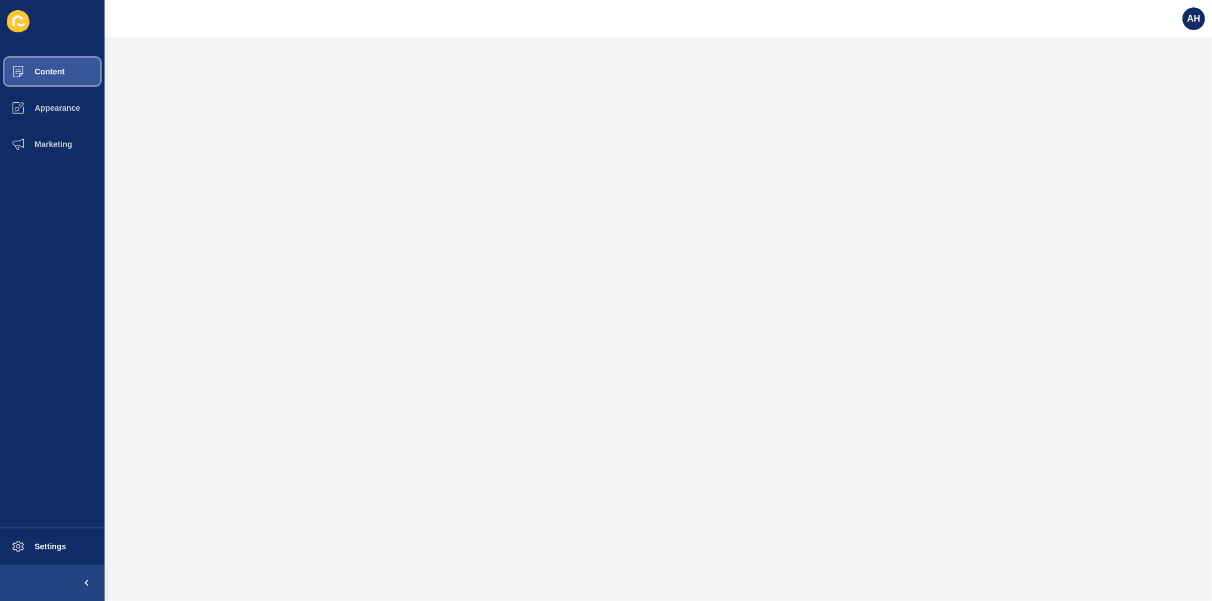
click at [64, 64] on button "Content" at bounding box center [52, 71] width 105 height 36
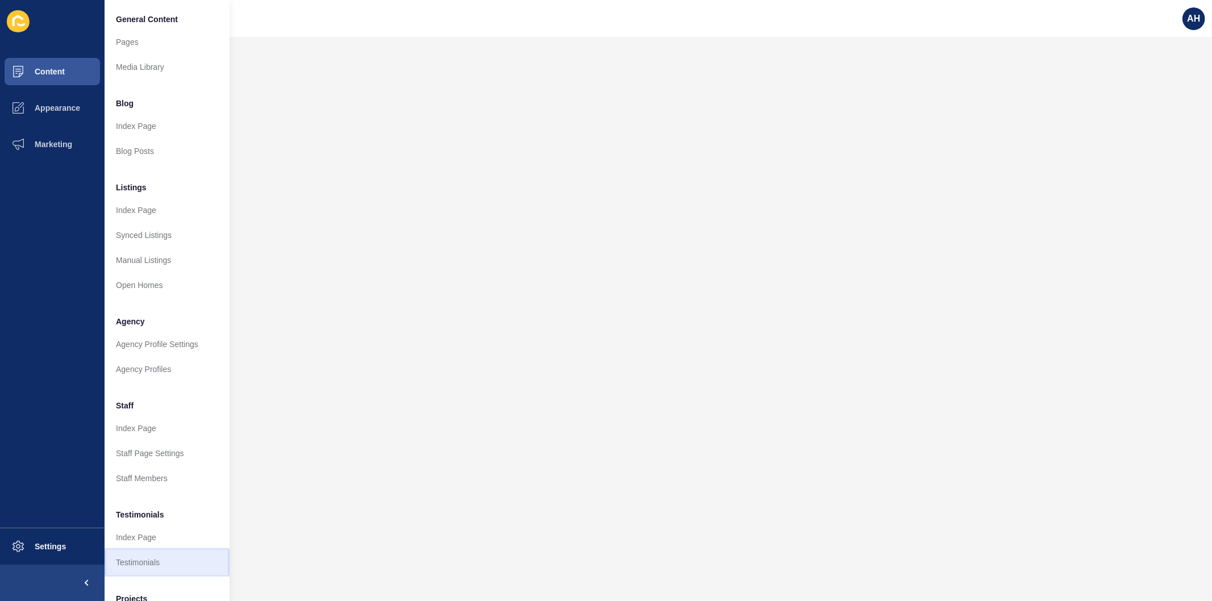
click at [152, 555] on link "Testimonials" at bounding box center [167, 562] width 125 height 25
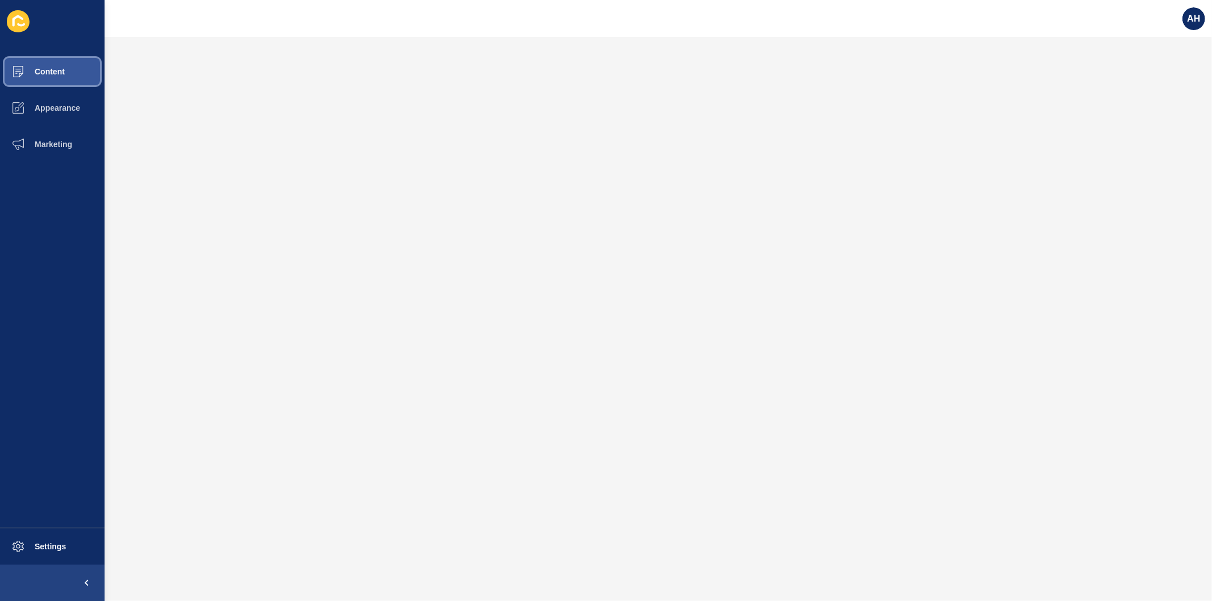
click at [56, 69] on span "Content" at bounding box center [31, 71] width 67 height 9
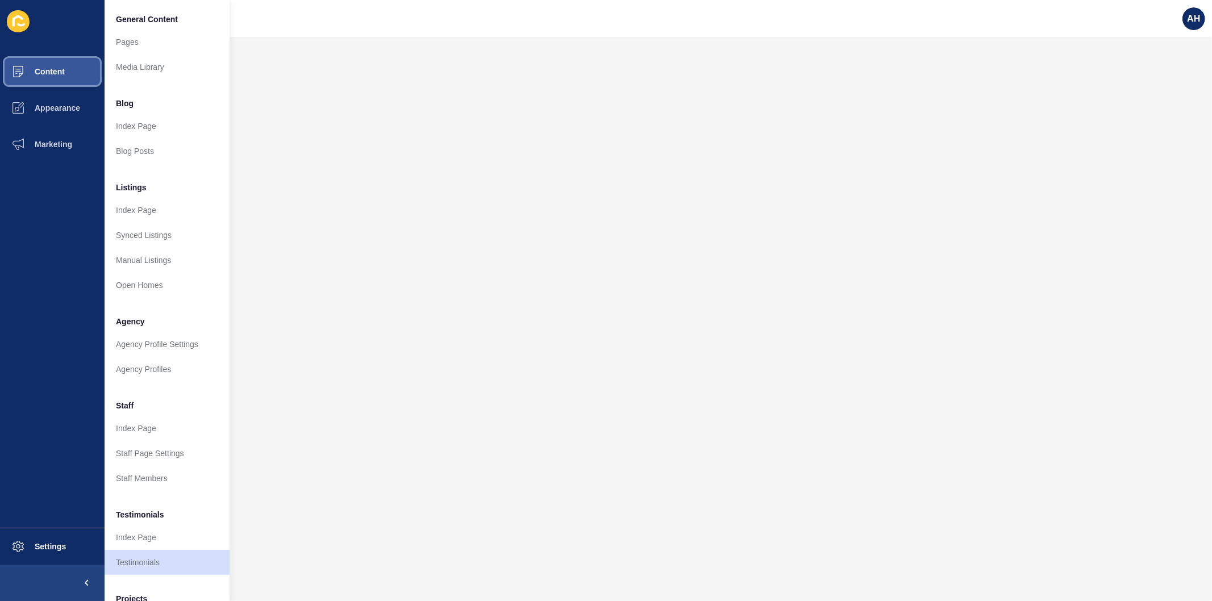
scroll to position [74, 0]
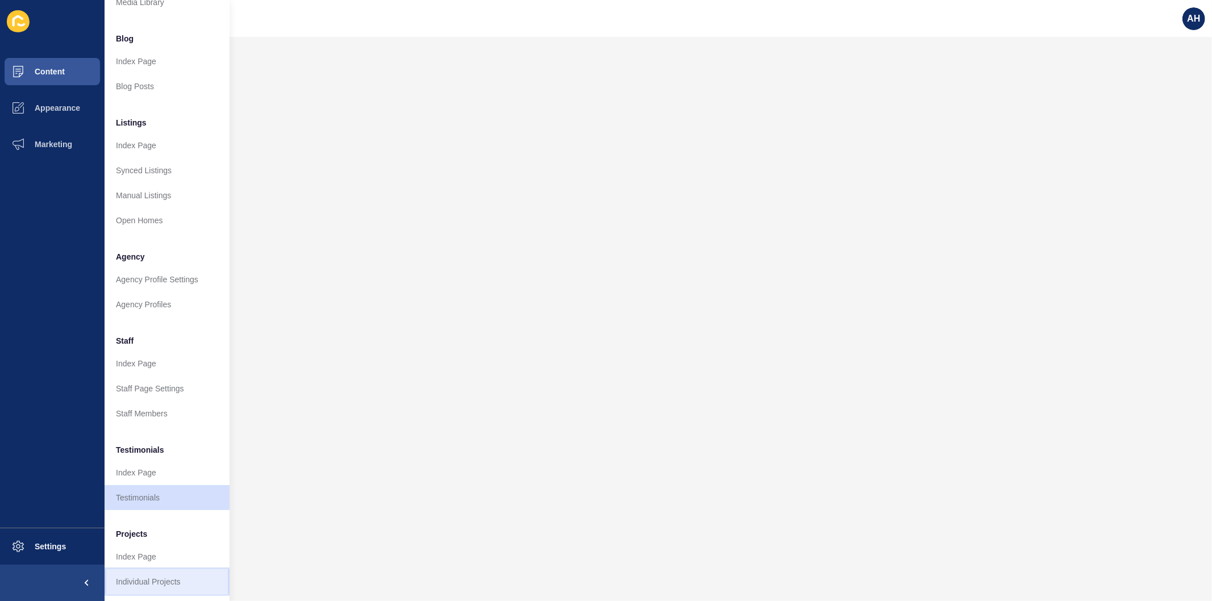
click at [157, 570] on link "Individual Projects" at bounding box center [167, 582] width 125 height 25
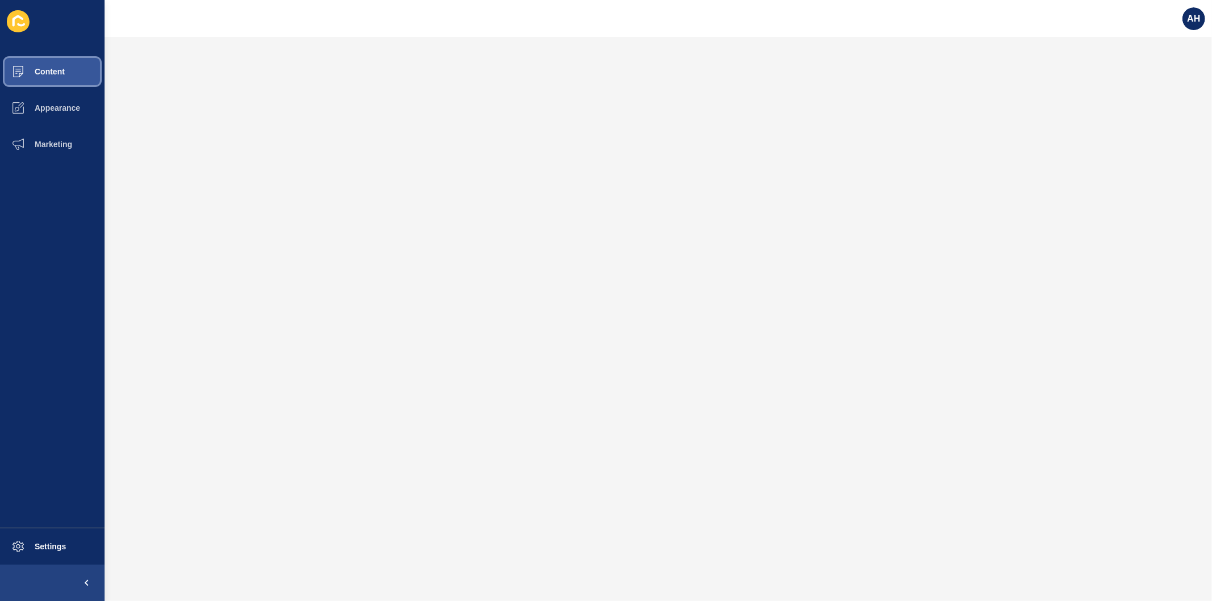
click at [49, 73] on span "Content" at bounding box center [31, 71] width 67 height 9
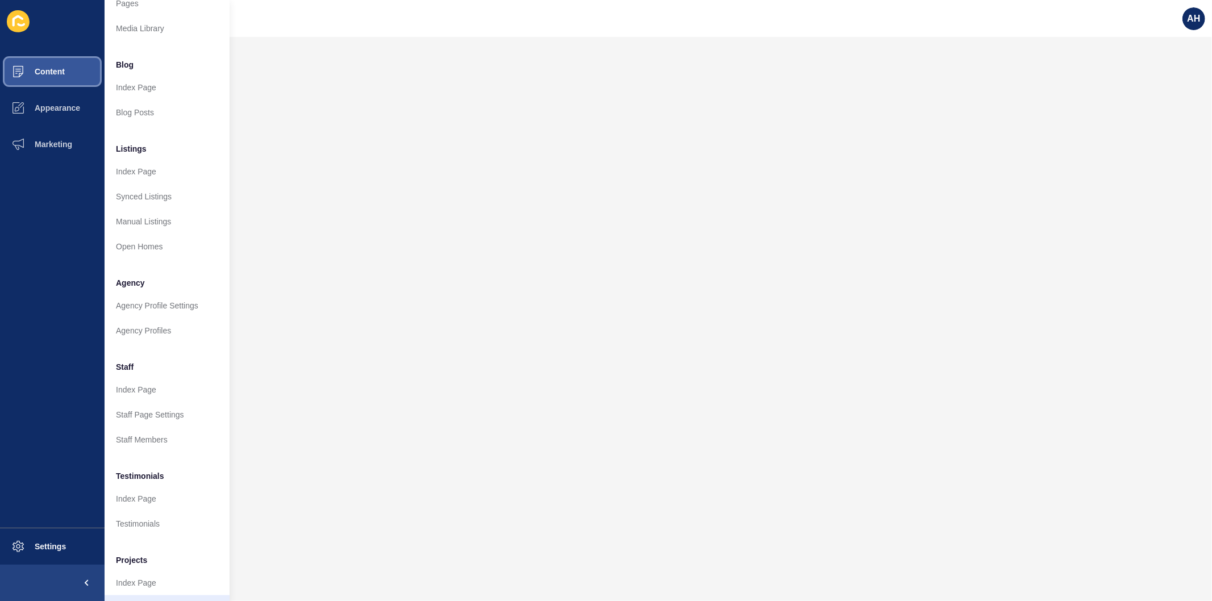
scroll to position [74, 0]
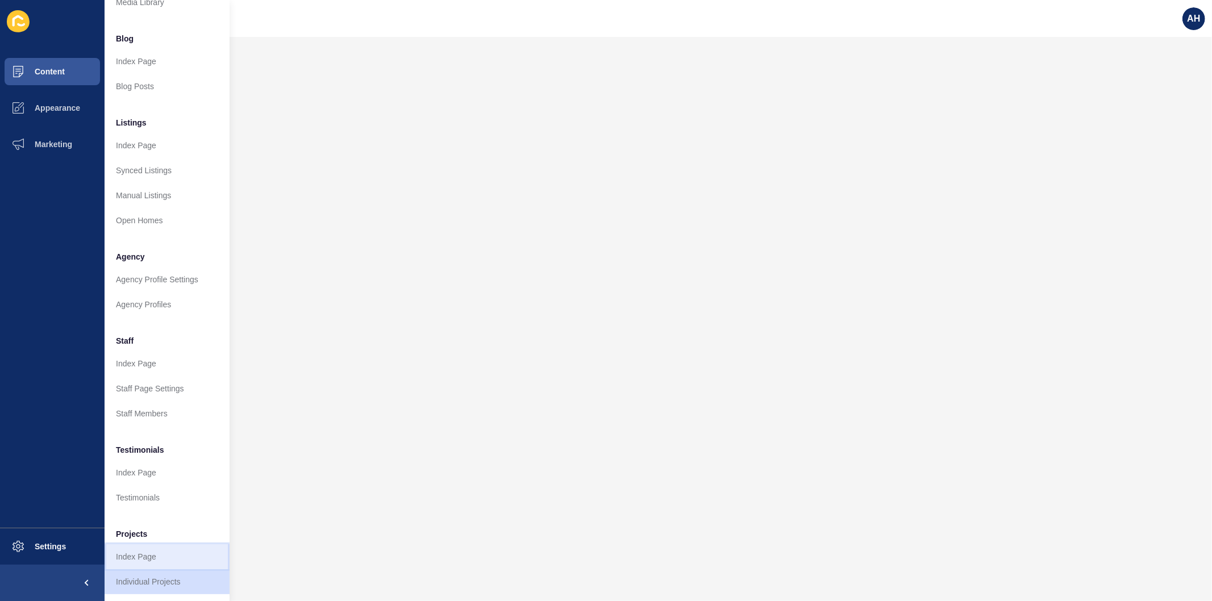
click at [160, 547] on link "Index Page" at bounding box center [167, 557] width 125 height 25
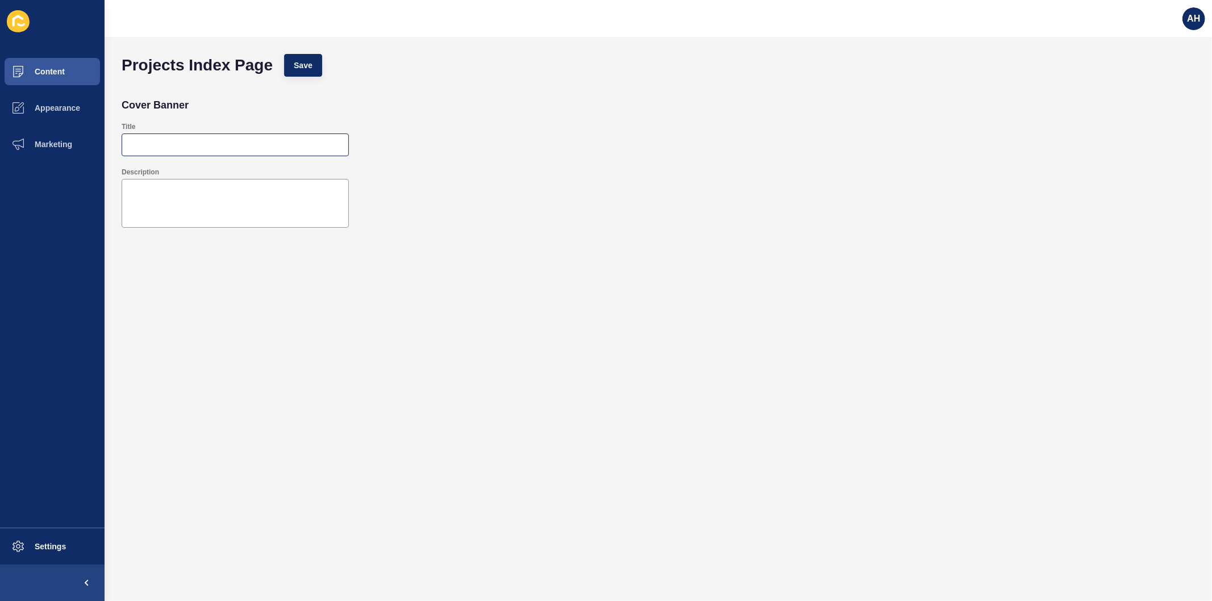
click at [263, 151] on div at bounding box center [235, 145] width 227 height 23
type input "Projects / New Apartments"
click at [296, 68] on span "Save" at bounding box center [303, 65] width 19 height 11
click at [43, 74] on span "Content" at bounding box center [31, 71] width 67 height 9
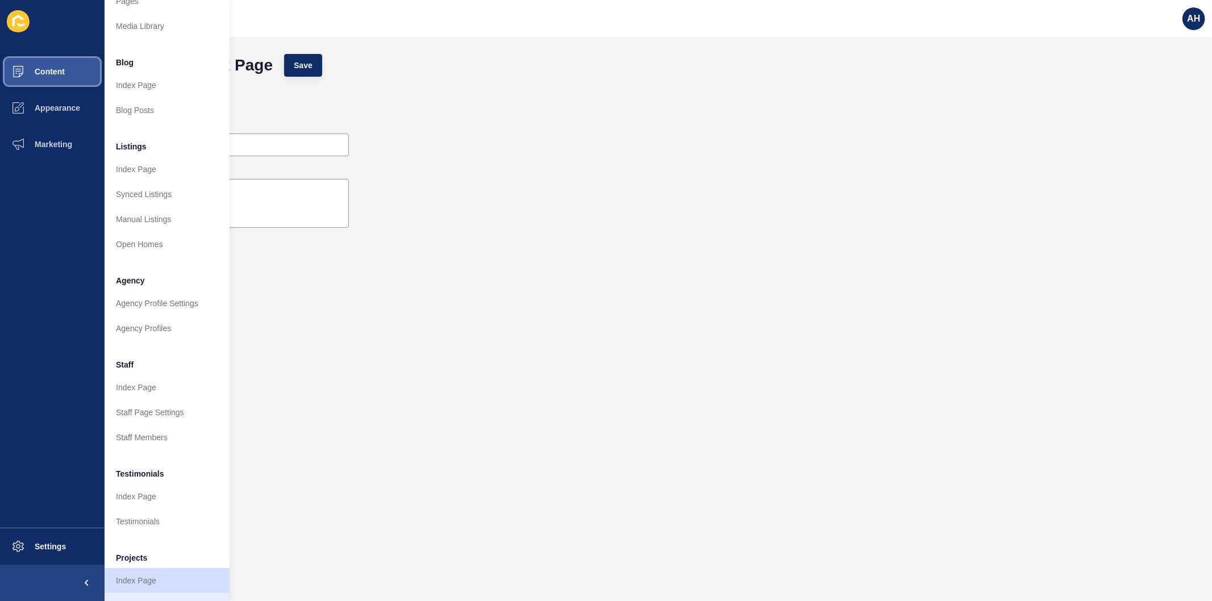
scroll to position [74, 0]
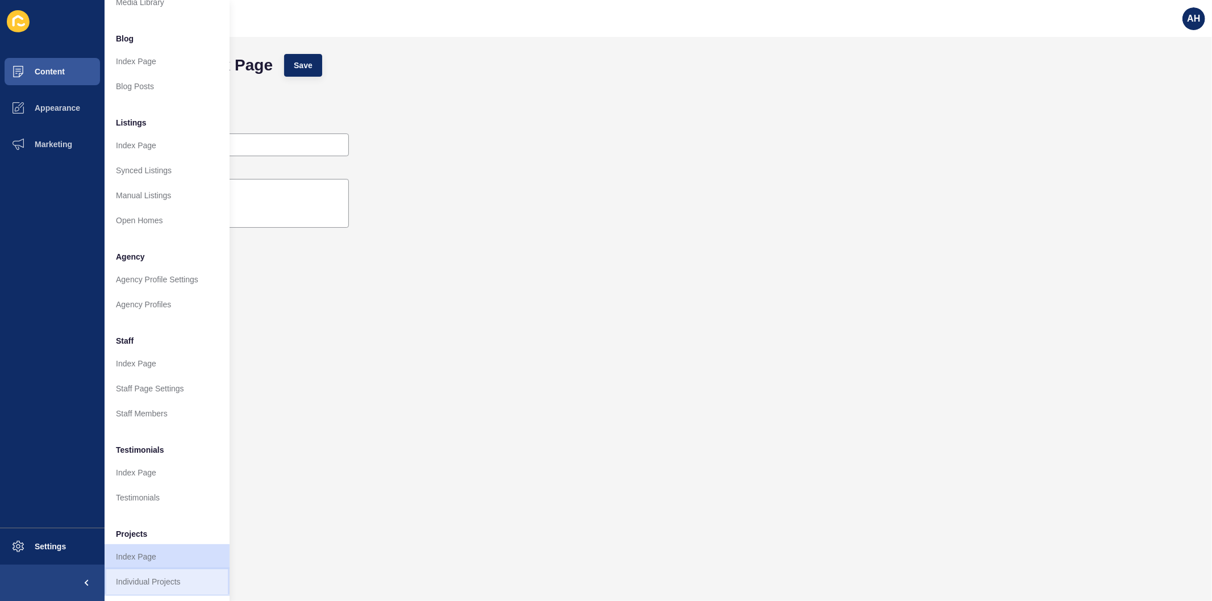
click at [161, 575] on link "Individual Projects" at bounding box center [167, 582] width 125 height 25
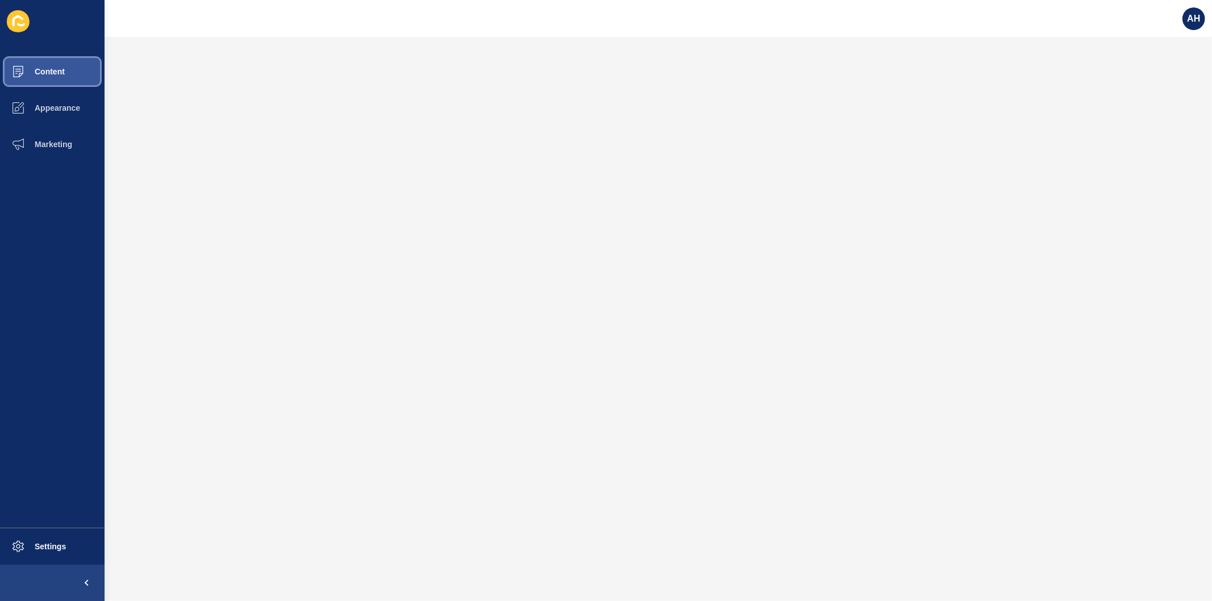
click at [52, 78] on button "Content" at bounding box center [52, 71] width 105 height 36
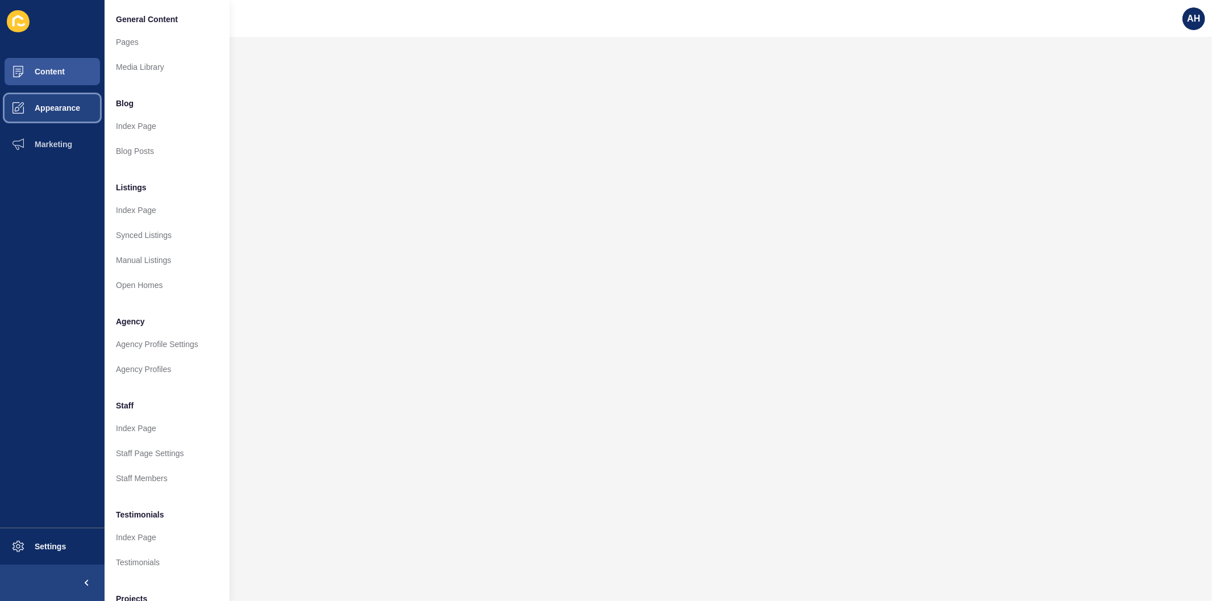
click at [48, 102] on button "Appearance" at bounding box center [52, 108] width 105 height 36
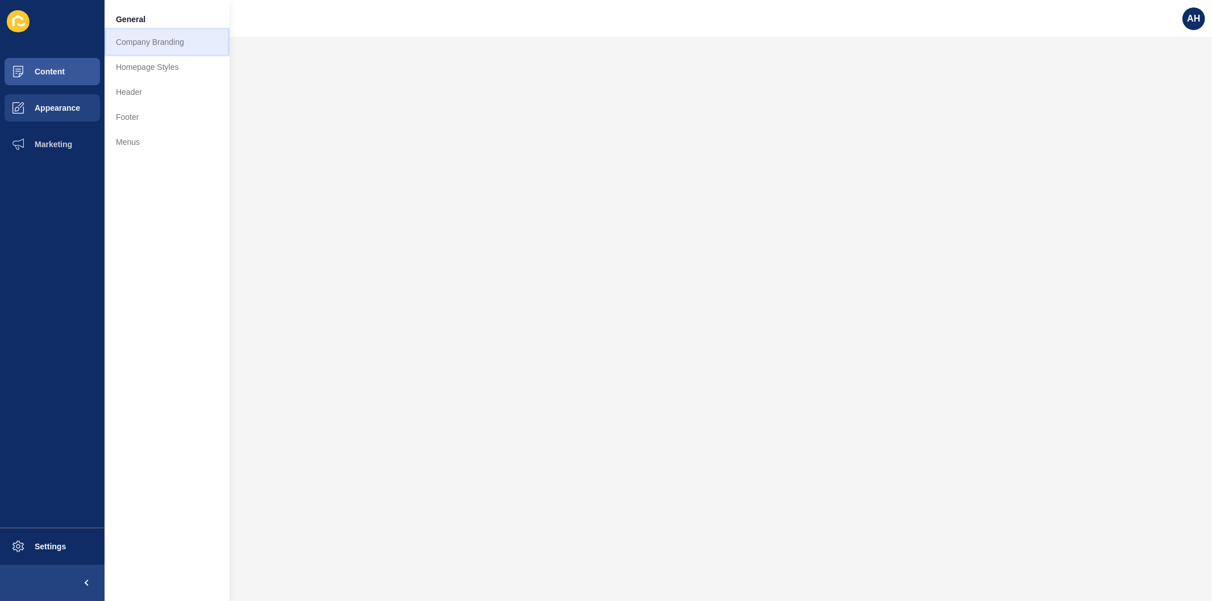
click at [130, 43] on link "Company Branding" at bounding box center [167, 42] width 125 height 25
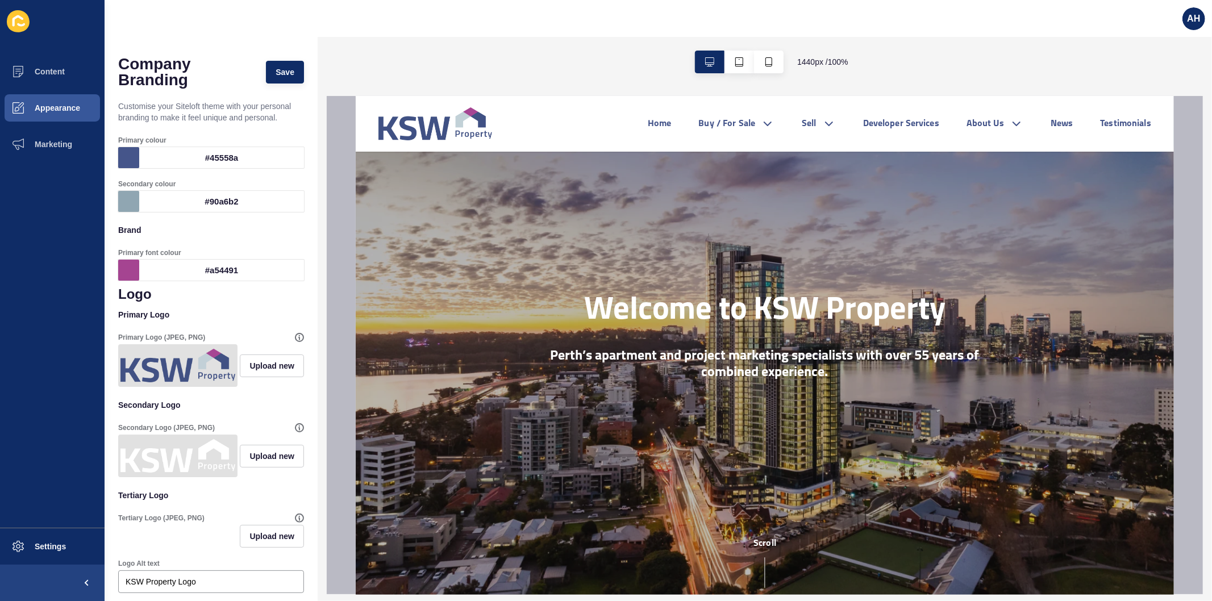
click at [222, 266] on div "#a54491" at bounding box center [221, 270] width 165 height 21
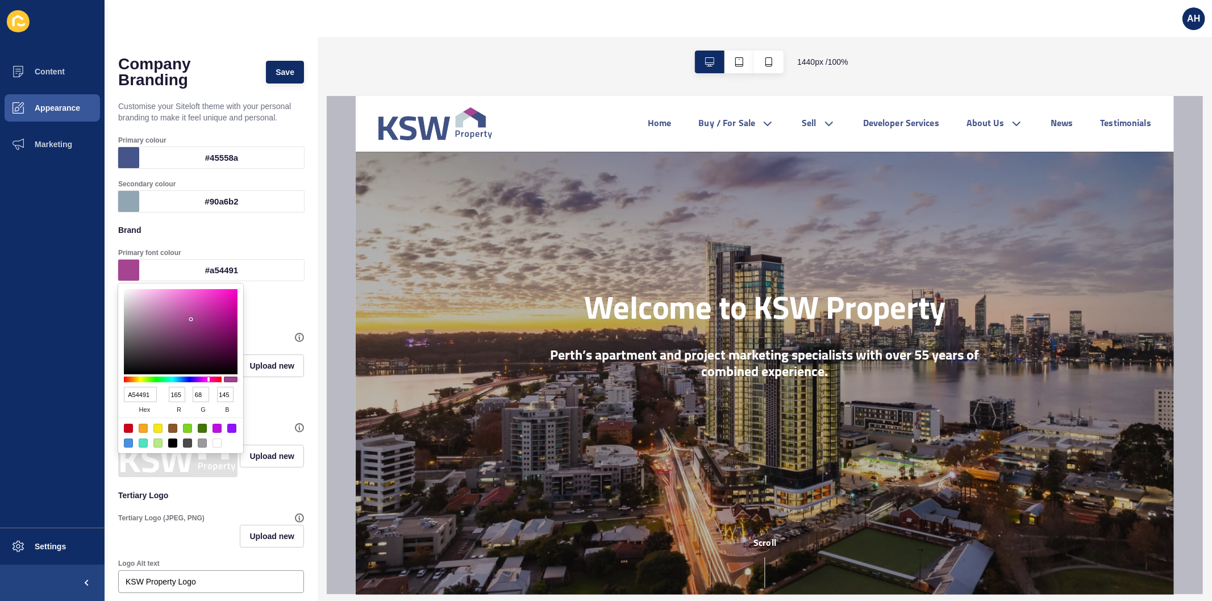
click at [146, 400] on input "A54491" at bounding box center [140, 394] width 33 height 15
paste input "45558A"
type input "45558A"
type input "69"
type input "85"
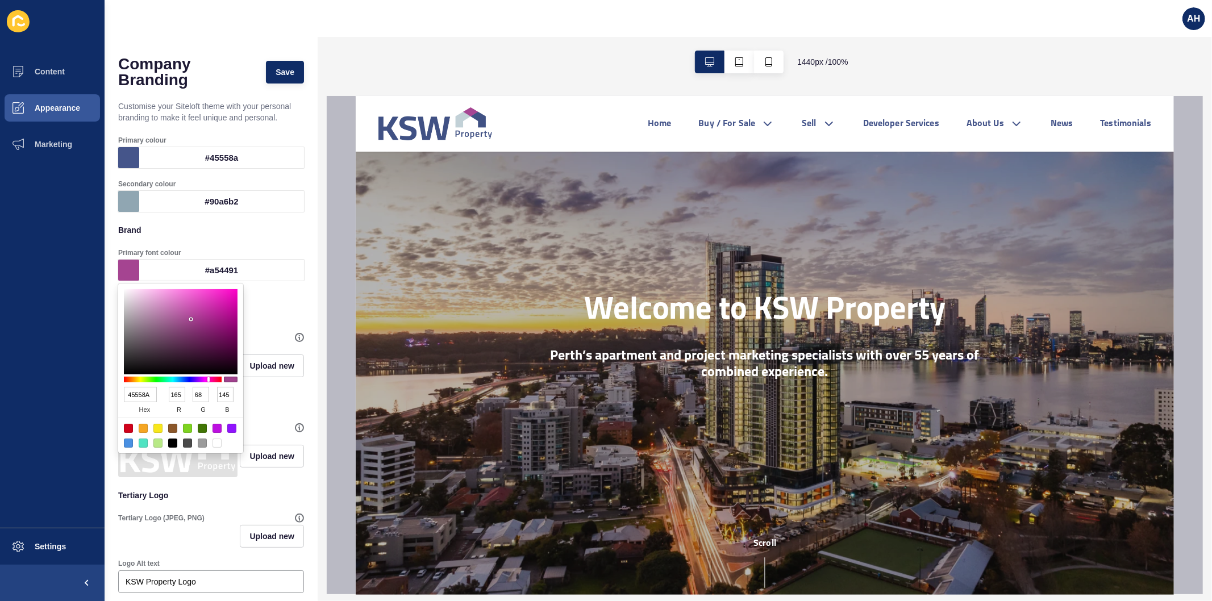
type input "138"
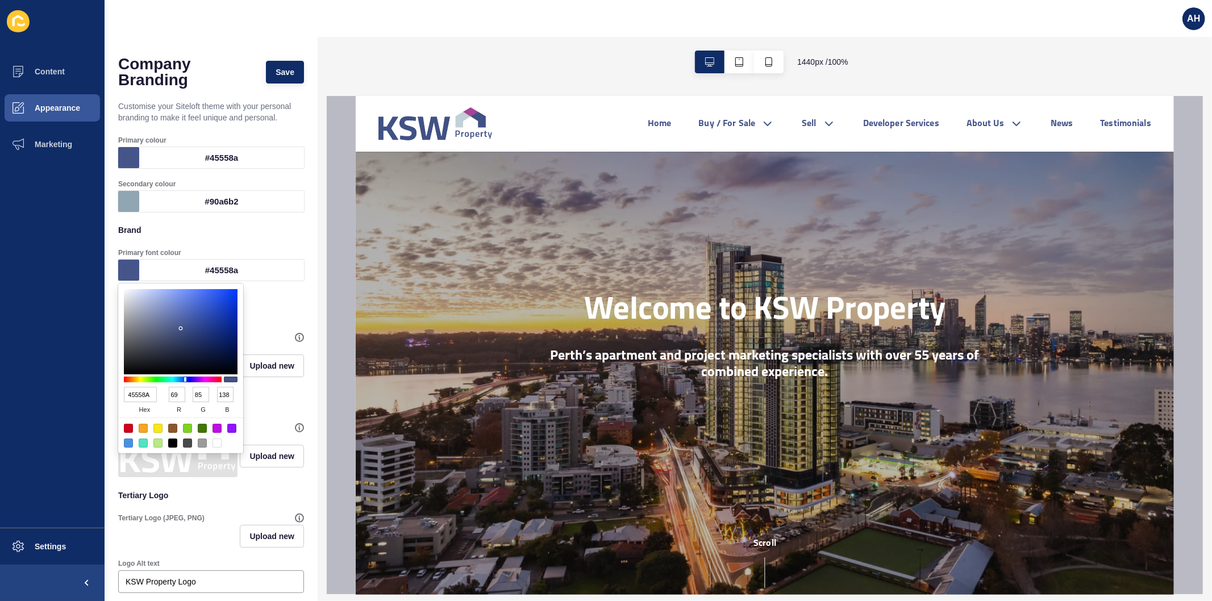
click at [81, 385] on ul "Content Appearance Marketing" at bounding box center [52, 290] width 105 height 475
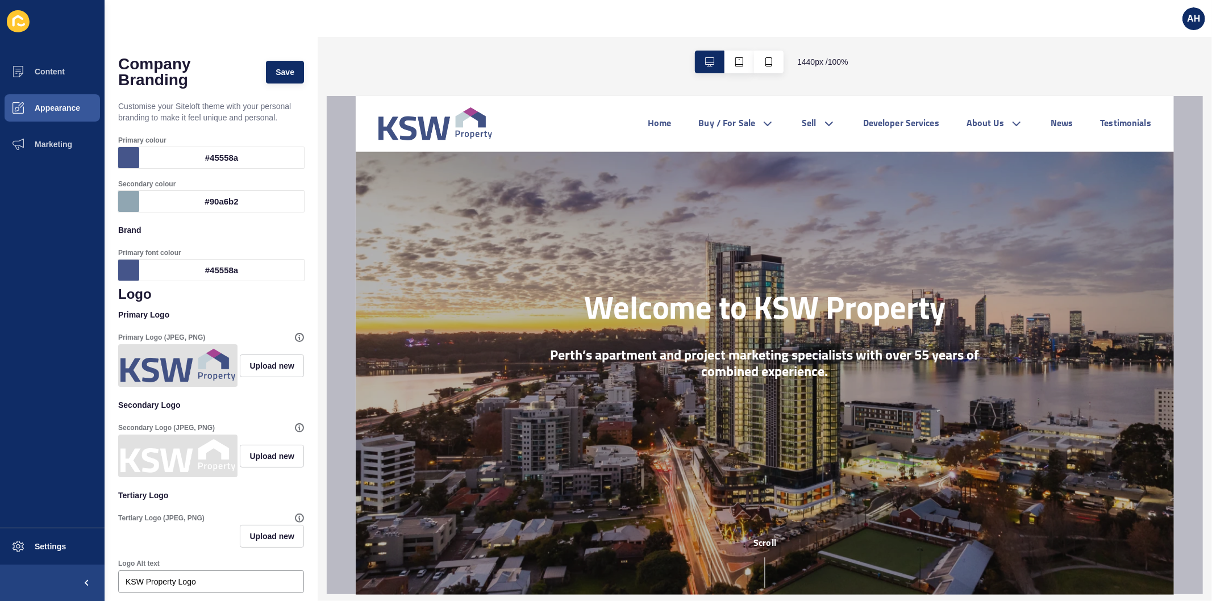
click at [211, 158] on div "#45558a" at bounding box center [221, 157] width 165 height 21
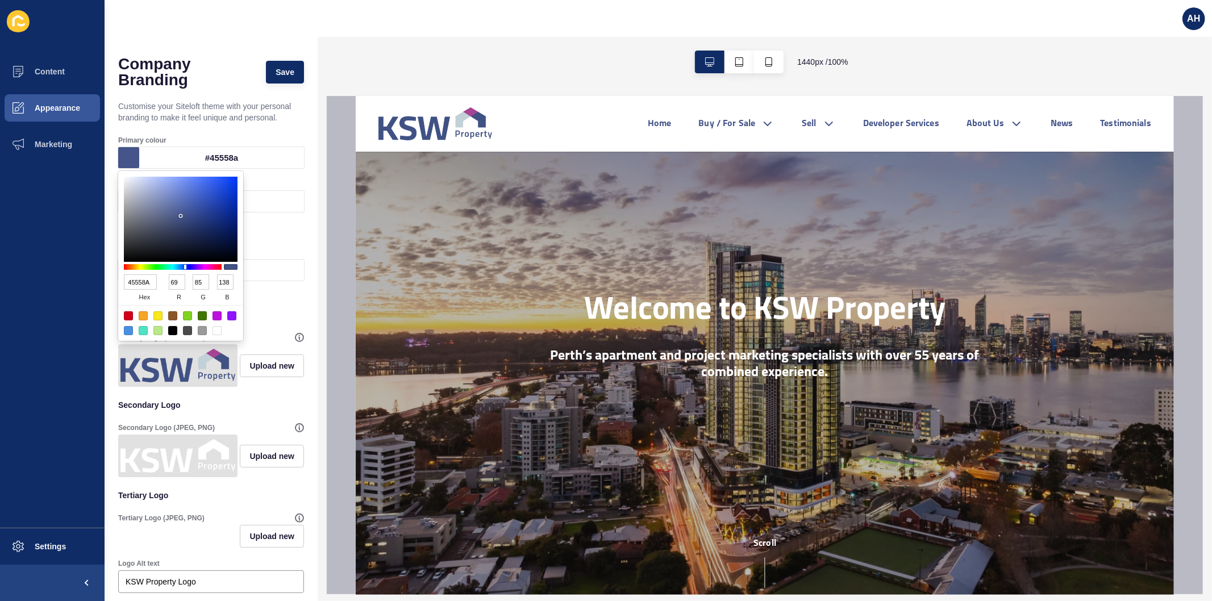
click at [144, 286] on input "45558A" at bounding box center [140, 282] width 33 height 15
paste input "A54491"
type input "A54491"
type input "165"
type input "68"
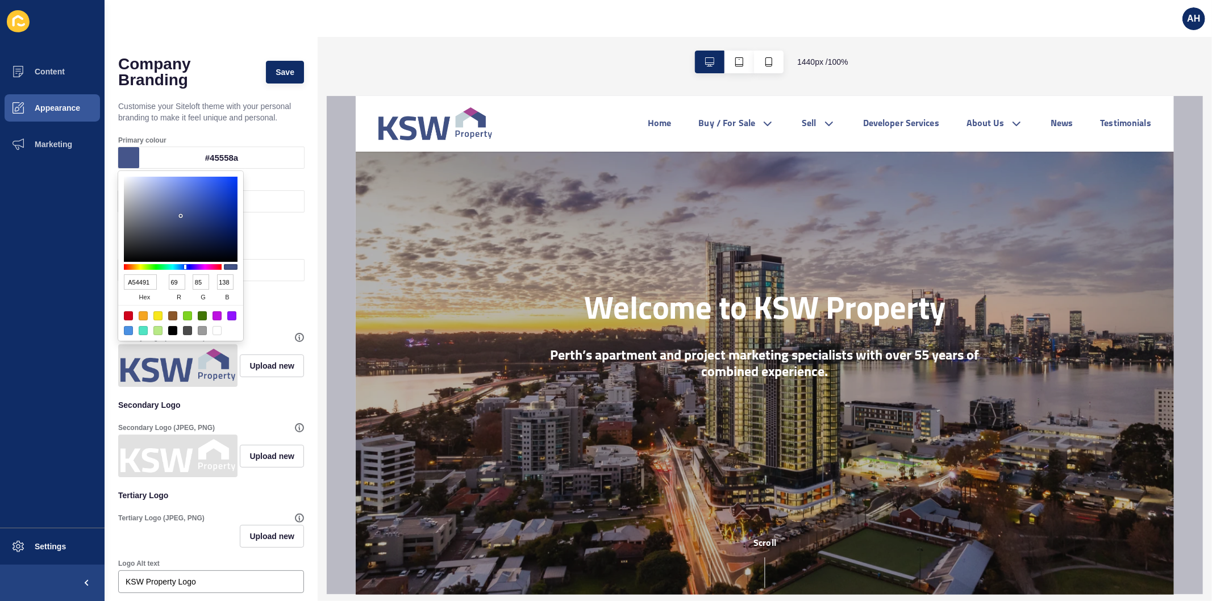
type input "145"
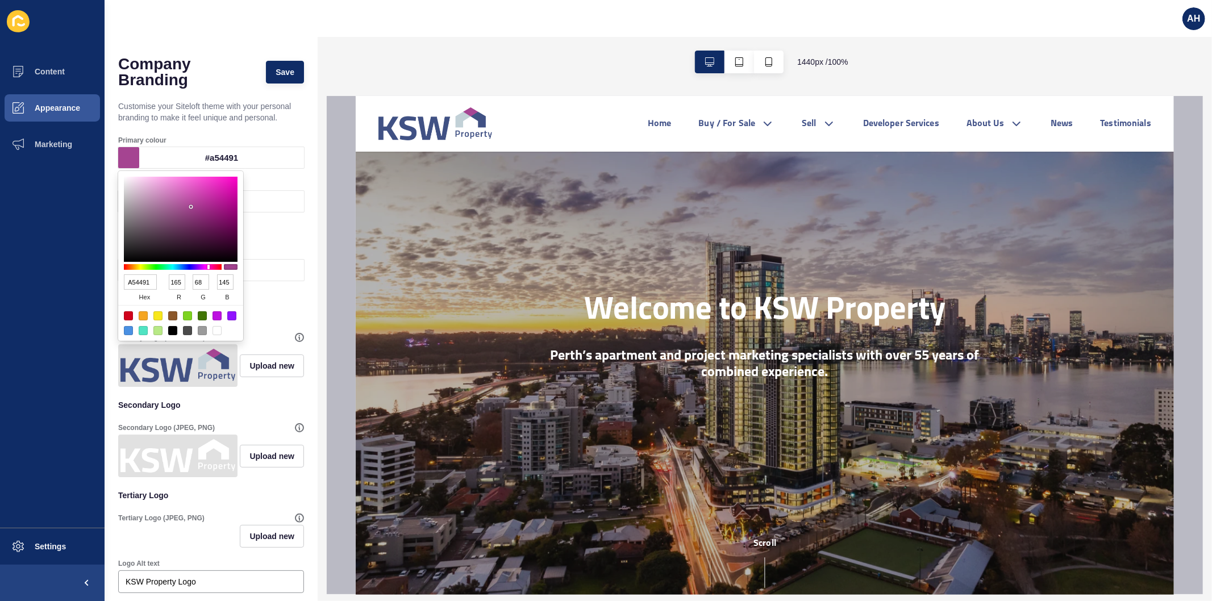
click at [65, 306] on ul "Content Appearance Marketing" at bounding box center [52, 290] width 105 height 475
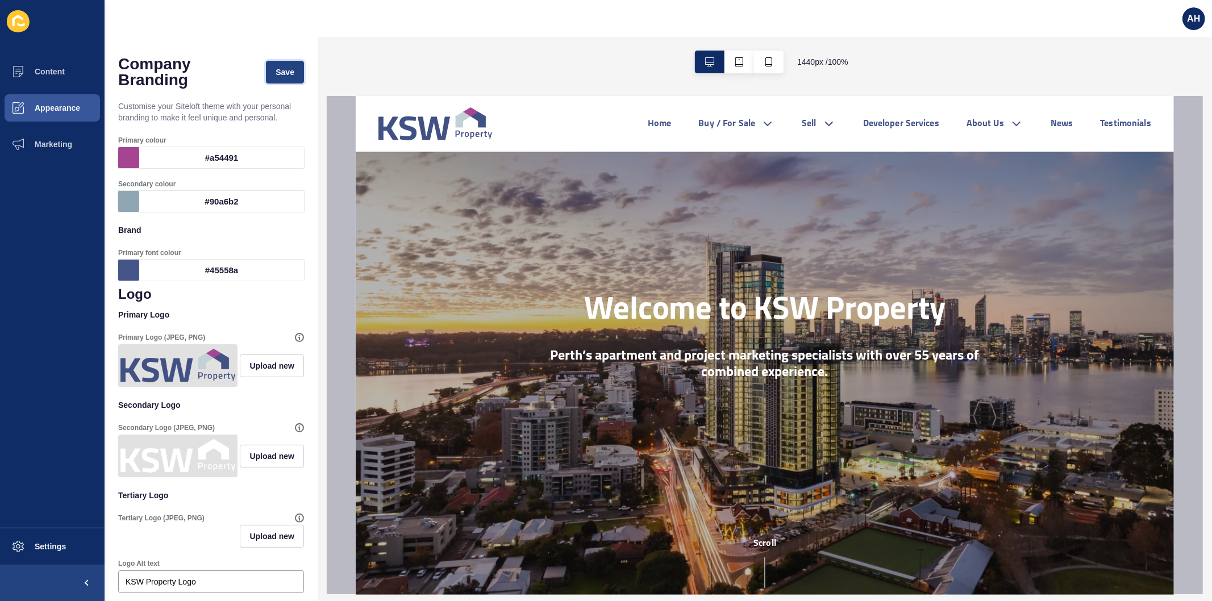
click at [276, 74] on span "Save" at bounding box center [285, 72] width 19 height 11
click at [53, 77] on button "Content" at bounding box center [52, 71] width 105 height 36
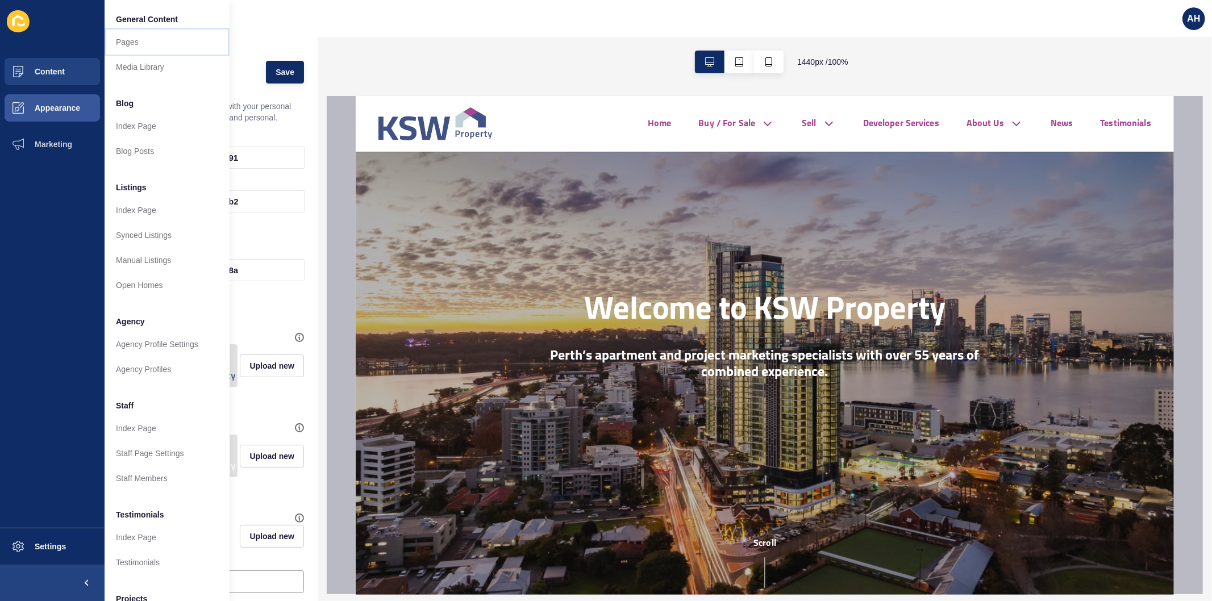
click at [132, 38] on link "Pages" at bounding box center [167, 42] width 125 height 25
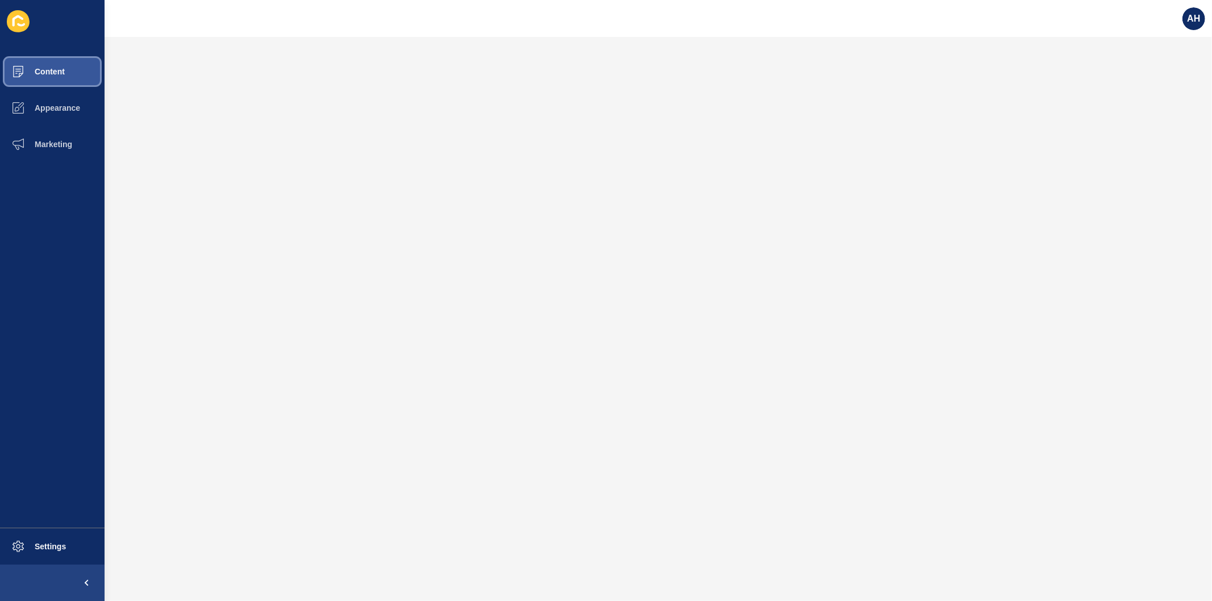
click at [49, 68] on span "Content" at bounding box center [31, 71] width 67 height 9
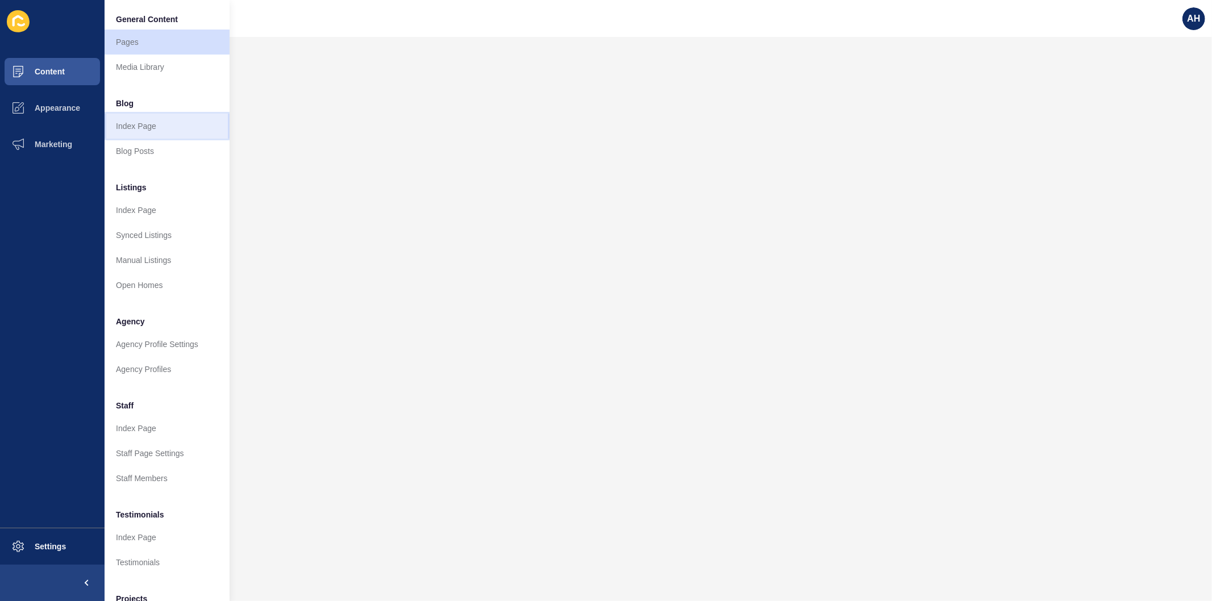
click at [155, 128] on link "Index Page" at bounding box center [167, 126] width 125 height 25
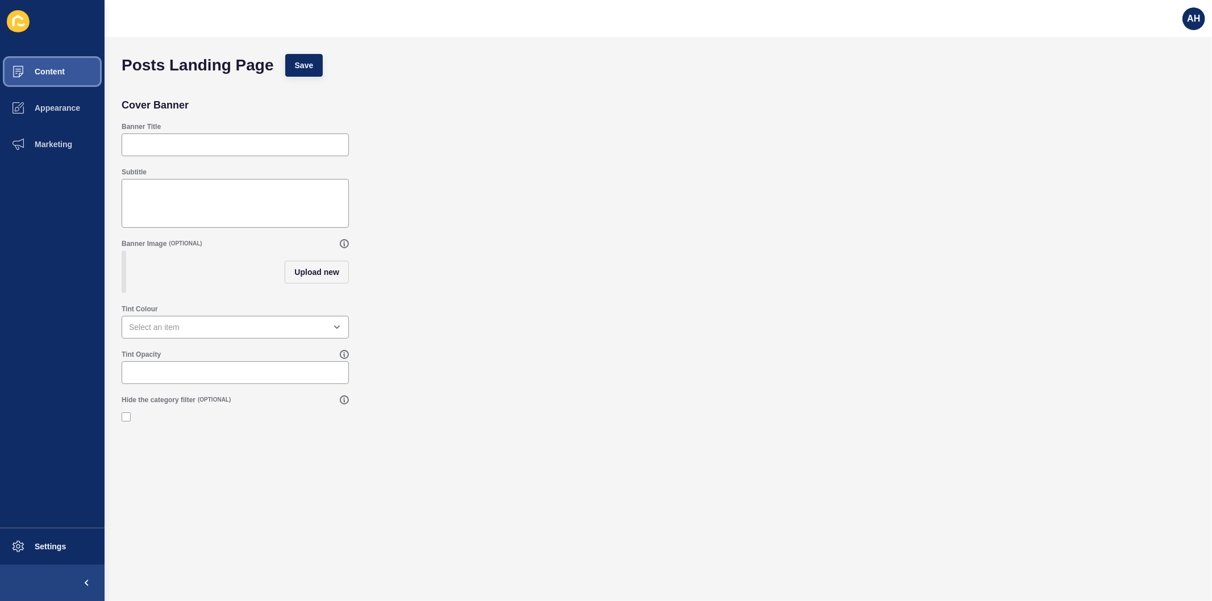
click at [80, 77] on button "Content" at bounding box center [52, 71] width 105 height 36
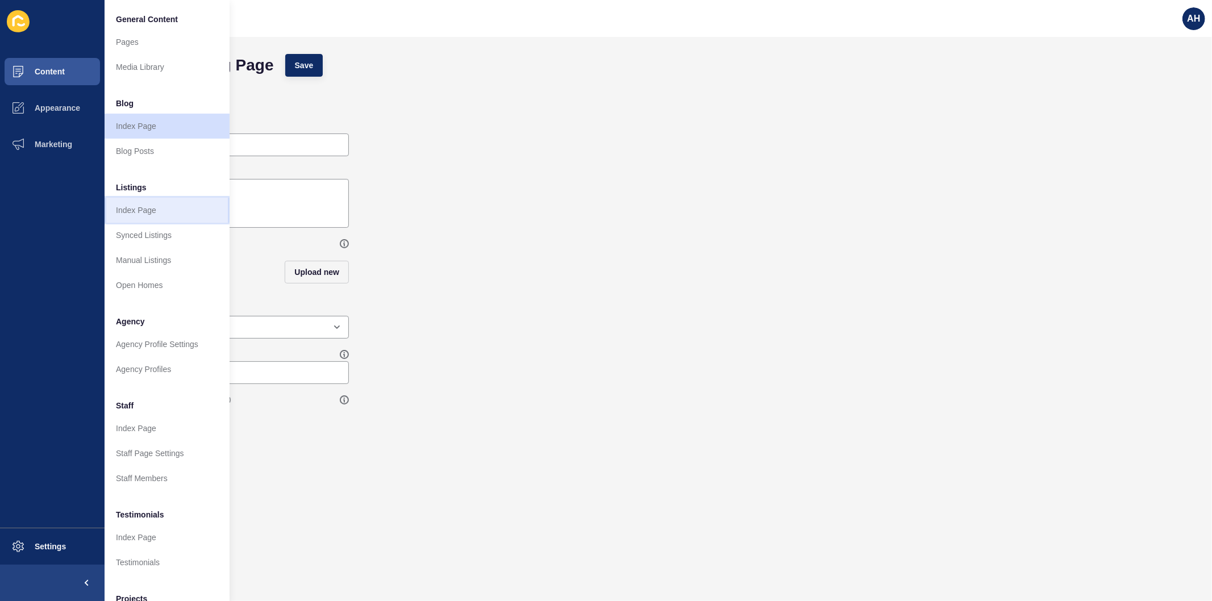
click at [134, 213] on link "Index Page" at bounding box center [167, 210] width 125 height 25
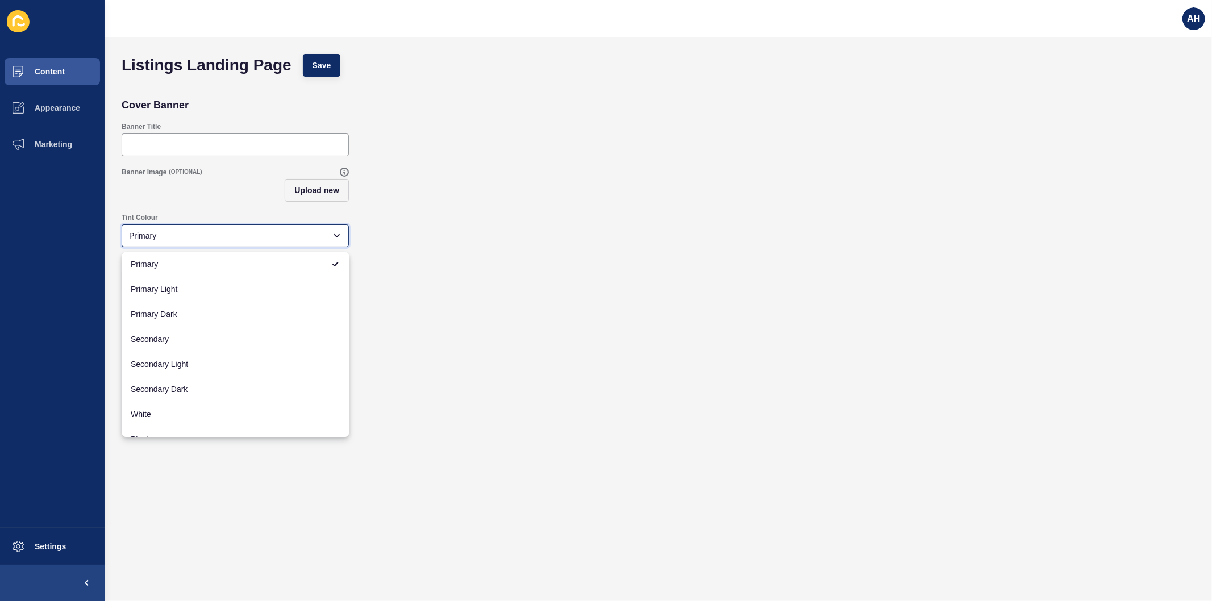
click at [168, 228] on div "Primary" at bounding box center [235, 236] width 227 height 23
click at [200, 338] on span "Secondary" at bounding box center [235, 339] width 209 height 11
type input "Secondary"
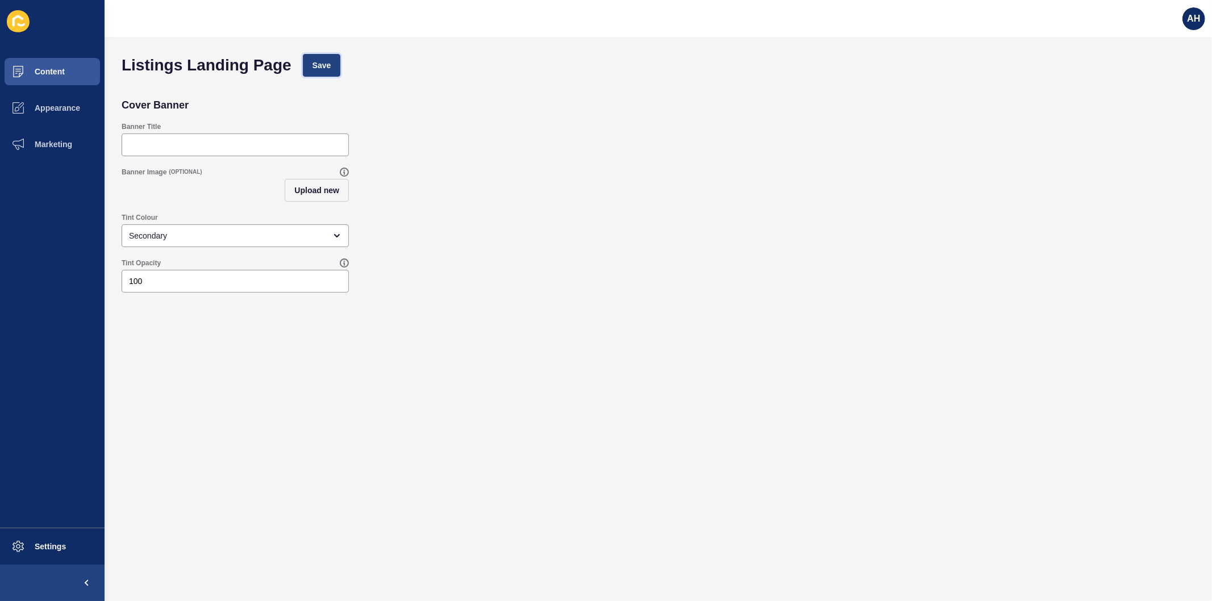
click at [314, 74] on button "Save" at bounding box center [322, 65] width 38 height 23
click at [69, 70] on button "Content" at bounding box center [52, 71] width 105 height 36
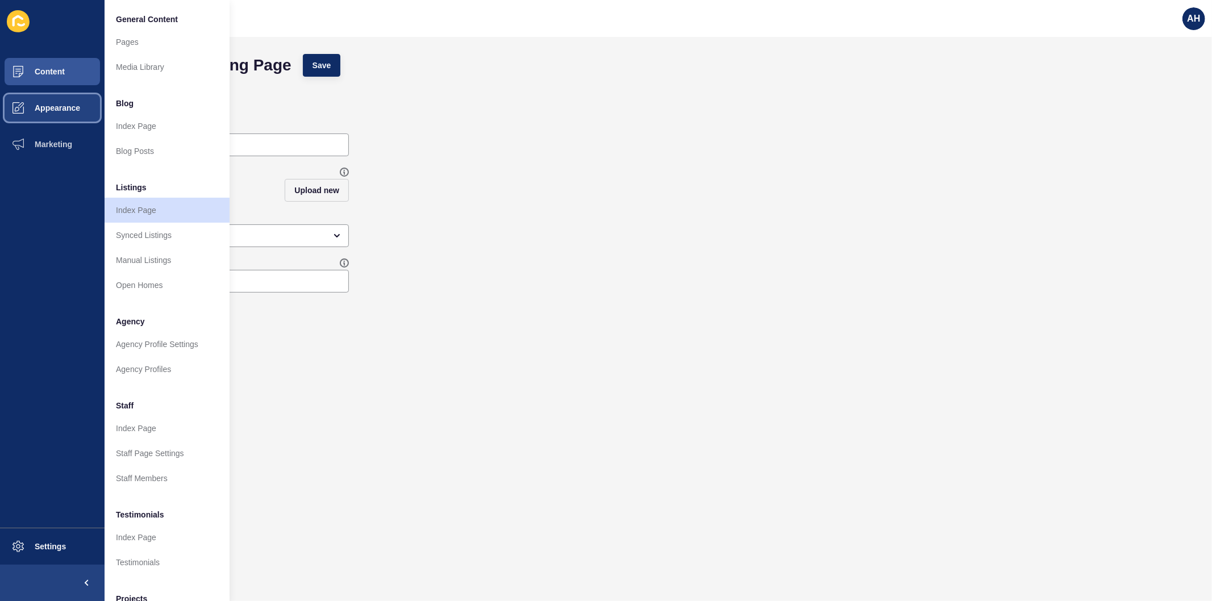
click at [51, 103] on span "Appearance" at bounding box center [39, 107] width 82 height 9
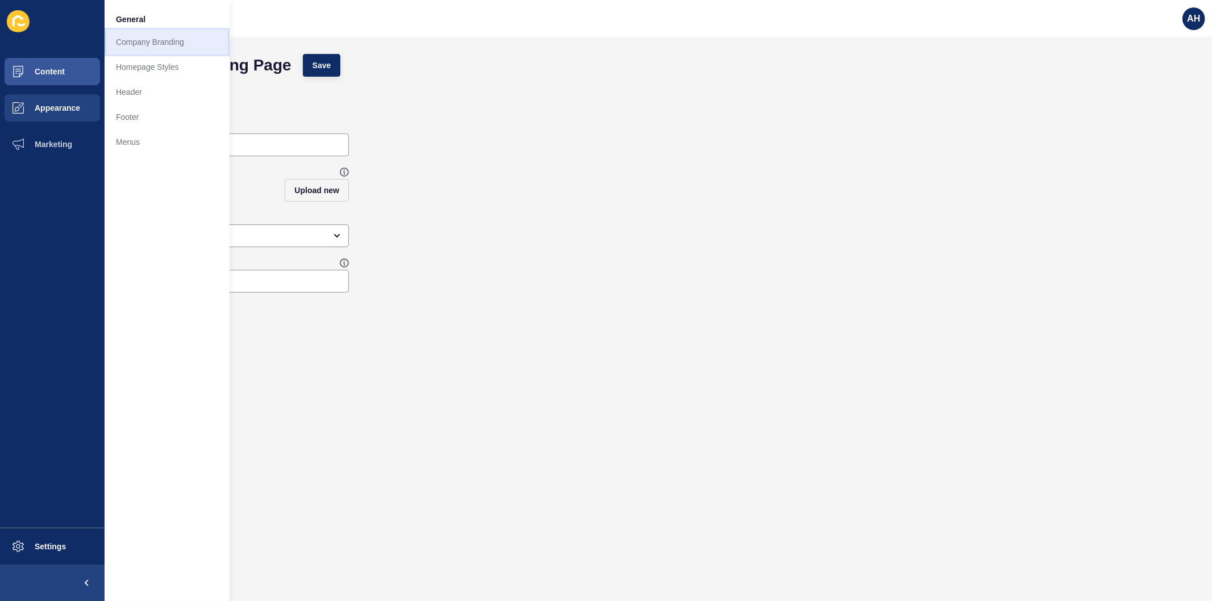
click at [139, 48] on link "Company Branding" at bounding box center [167, 42] width 125 height 25
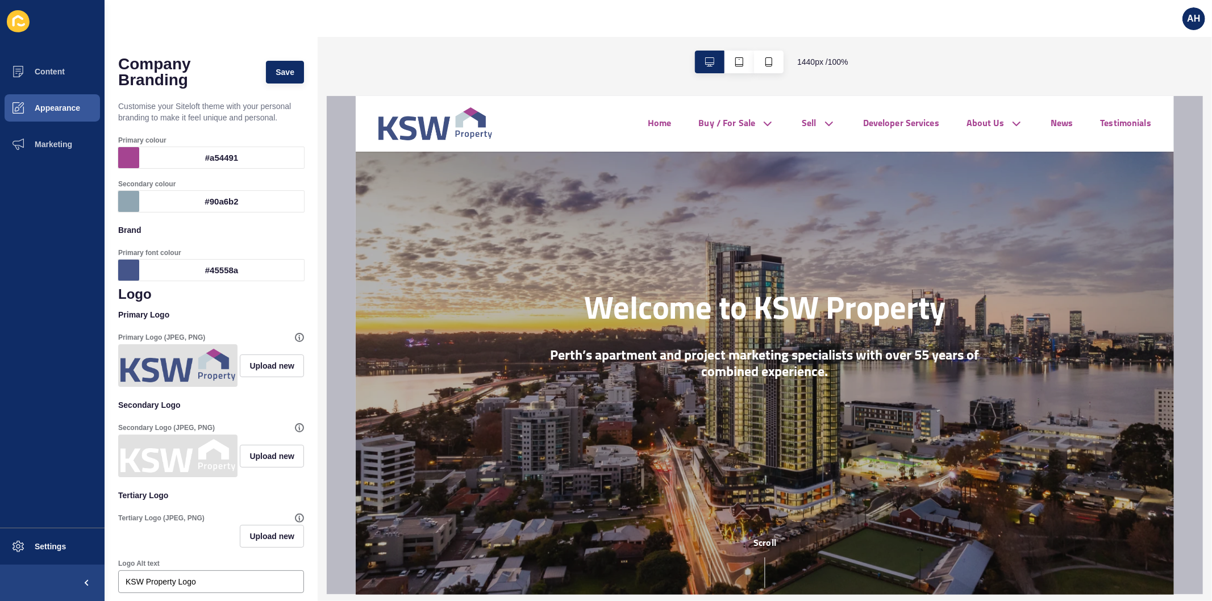
click at [193, 161] on div "#a54491" at bounding box center [221, 157] width 165 height 21
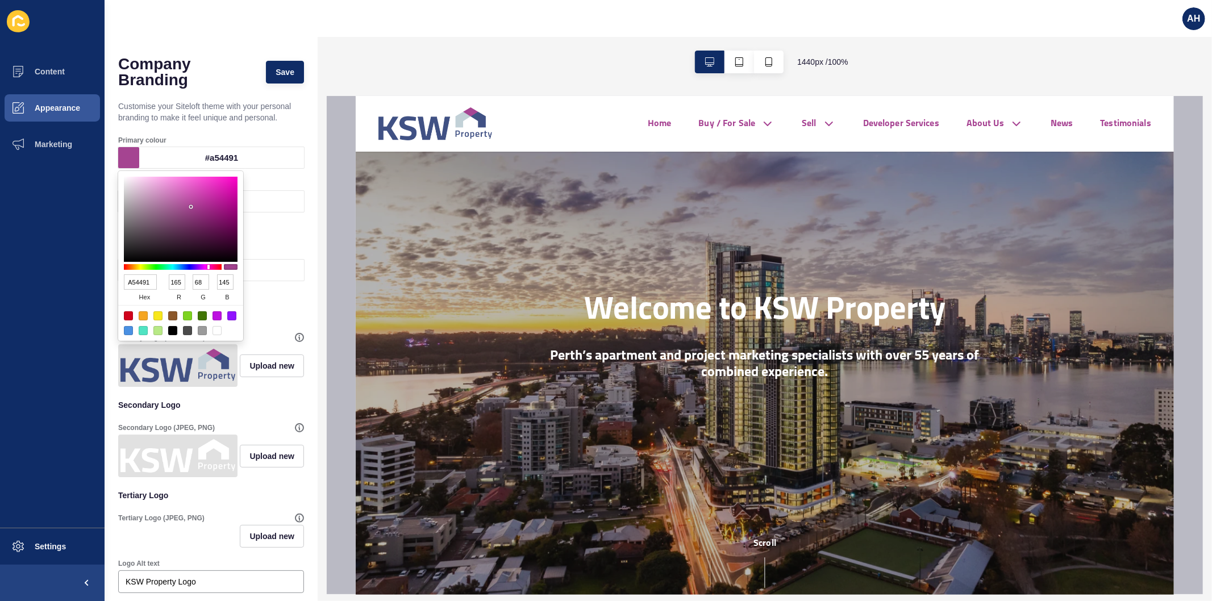
click at [132, 280] on input "A54491" at bounding box center [140, 282] width 33 height 15
paste input "45558A"
type input "45558A"
type input "69"
type input "85"
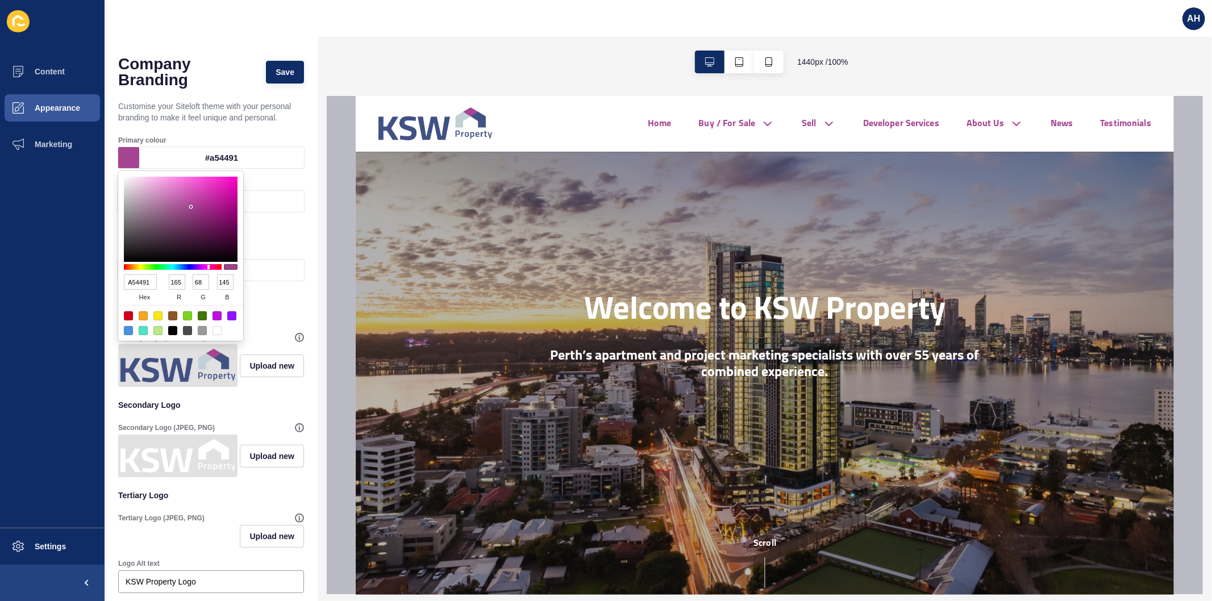
type input "138"
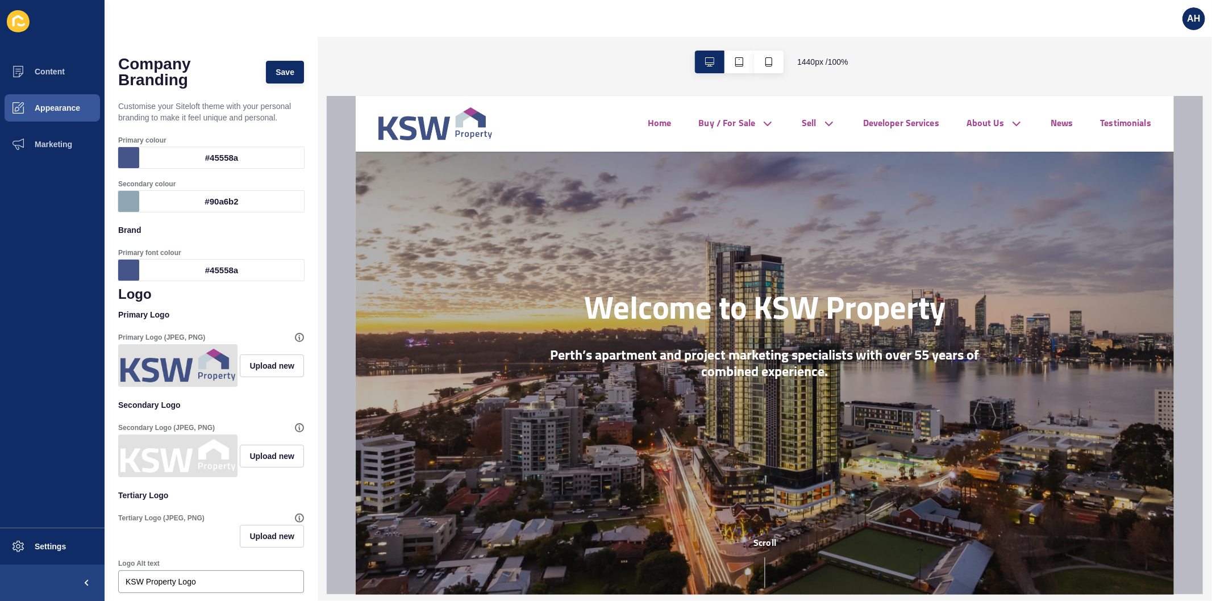
click at [21, 287] on ul "Content Appearance Marketing" at bounding box center [52, 290] width 105 height 475
click at [69, 279] on ul "Content Appearance Marketing" at bounding box center [52, 290] width 105 height 475
click at [207, 203] on div "#90a6b2" at bounding box center [221, 201] width 165 height 21
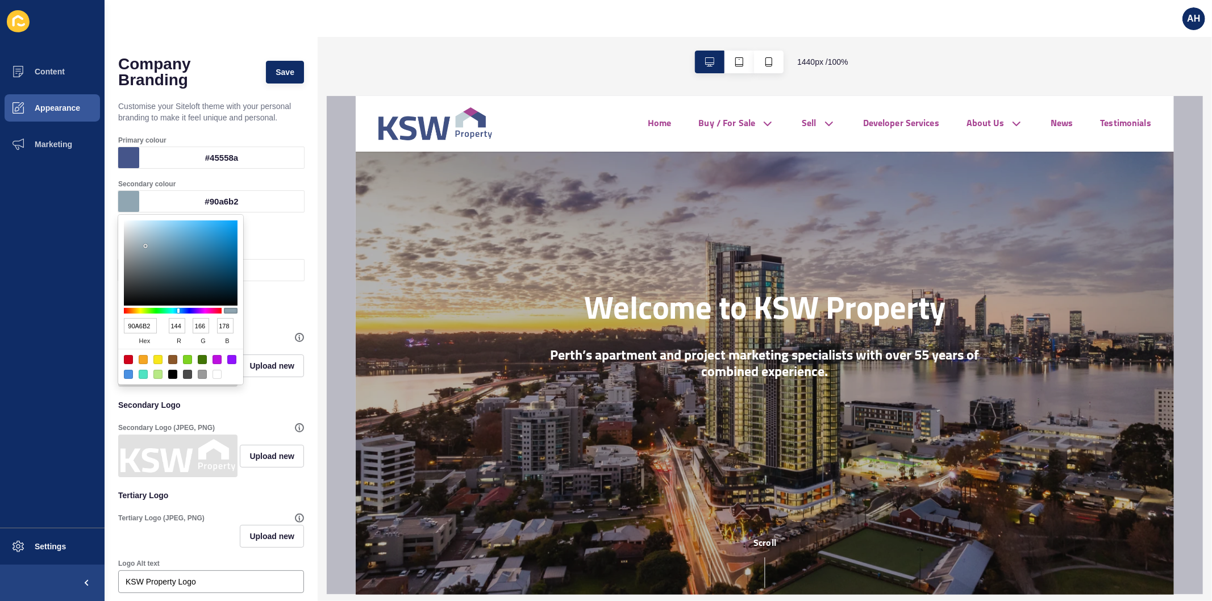
click at [138, 321] on input "90A6B2" at bounding box center [140, 325] width 33 height 15
paste input "A54491"
type input "A54491"
type input "165"
type input "68"
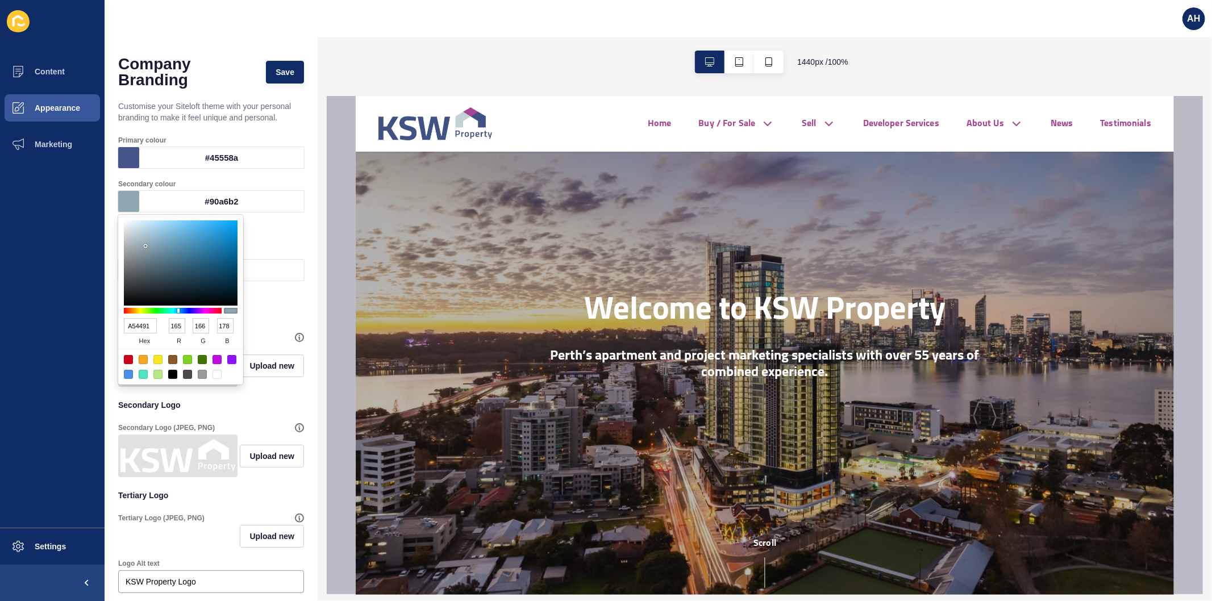
type input "145"
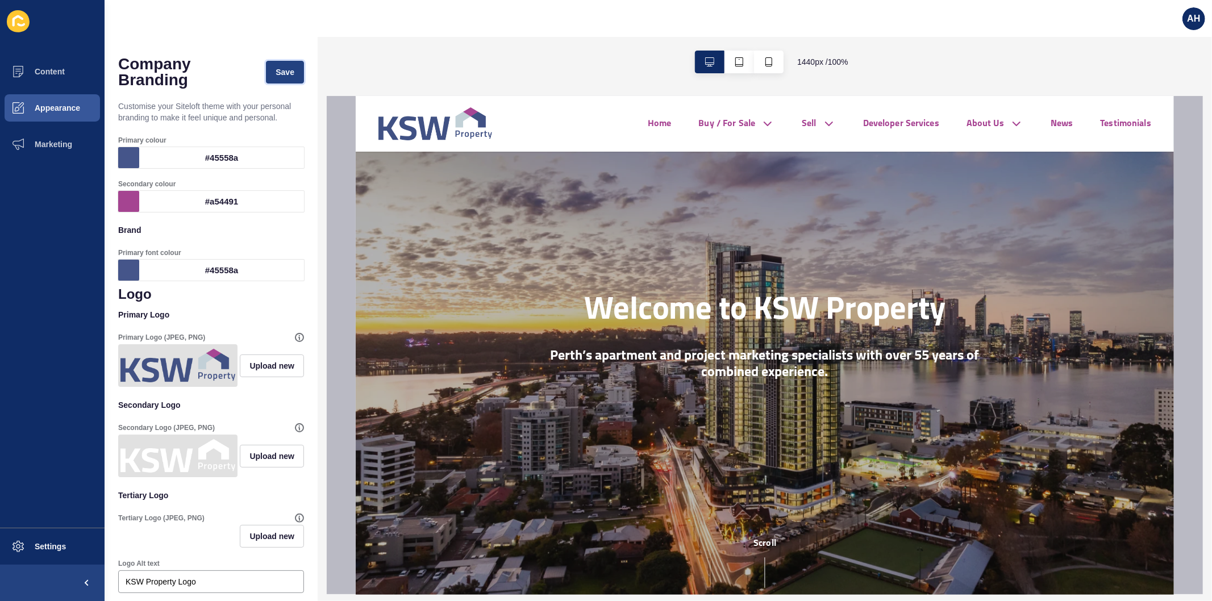
click at [276, 67] on span "Save" at bounding box center [285, 72] width 19 height 11
click at [56, 77] on button "Content" at bounding box center [52, 71] width 105 height 36
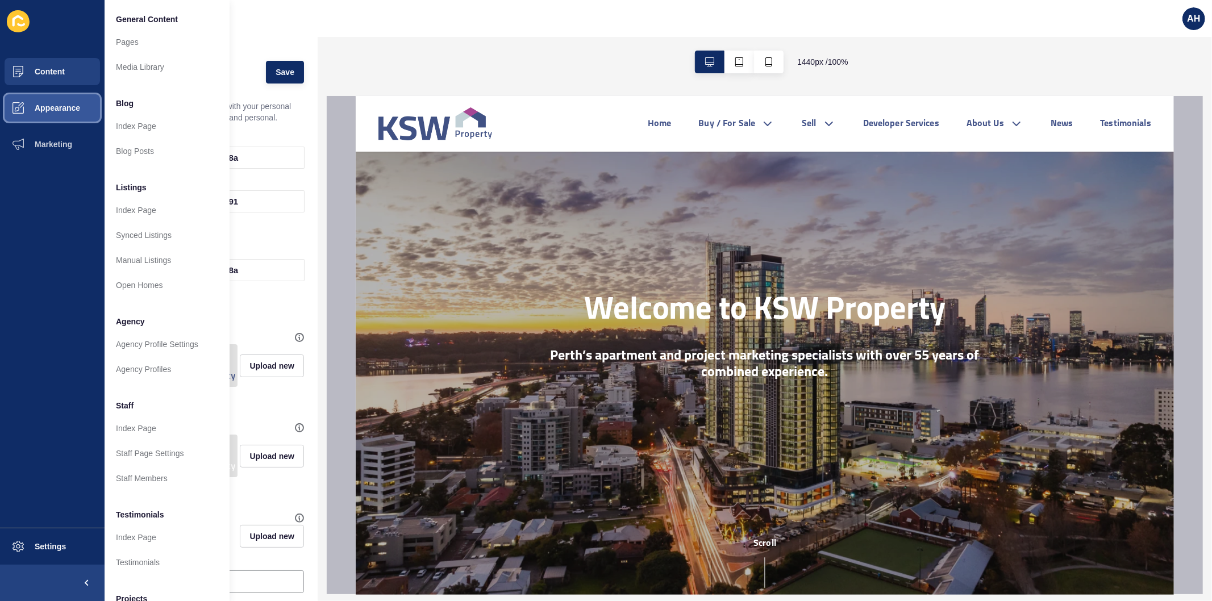
click at [47, 101] on button "Appearance" at bounding box center [52, 108] width 105 height 36
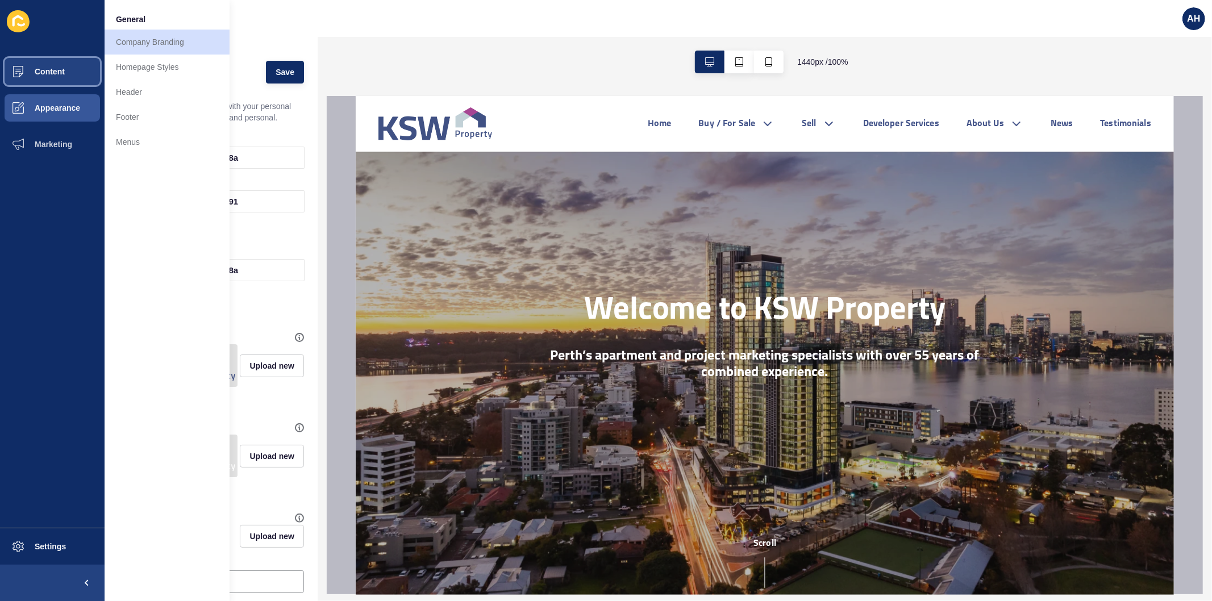
click at [67, 78] on button "Content" at bounding box center [52, 71] width 105 height 36
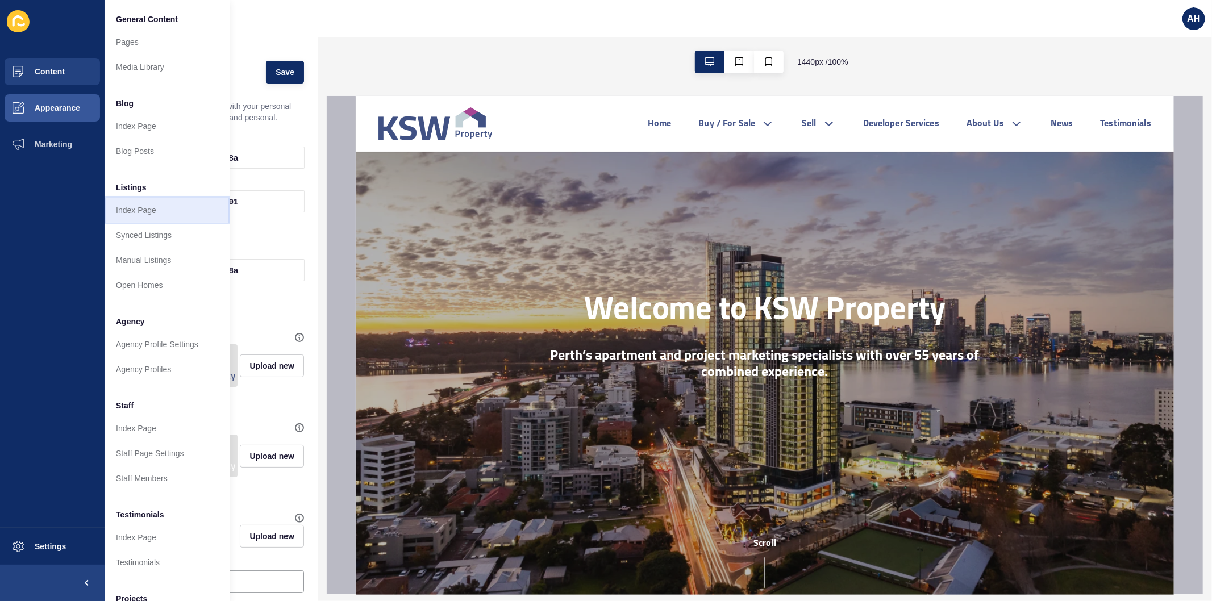
click at [147, 207] on link "Index Page" at bounding box center [167, 210] width 125 height 25
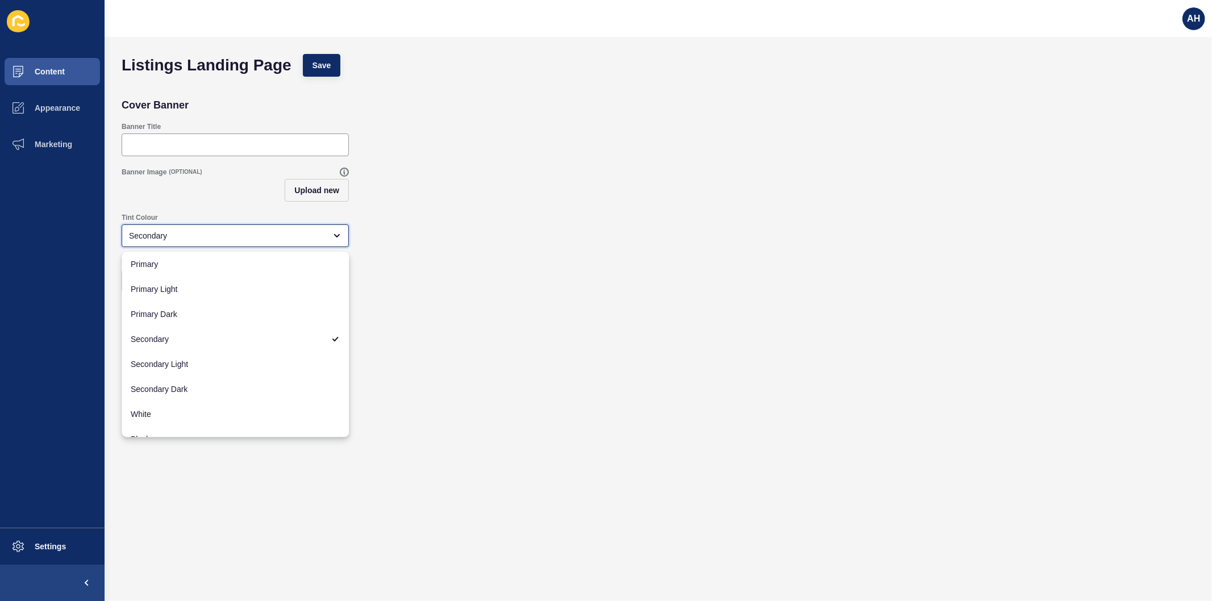
click at [161, 247] on div "Secondary" at bounding box center [235, 236] width 227 height 23
drag, startPoint x: 173, startPoint y: 263, endPoint x: 180, endPoint y: 253, distance: 11.8
click at [173, 263] on span "Primary" at bounding box center [235, 264] width 209 height 11
type input "Primary"
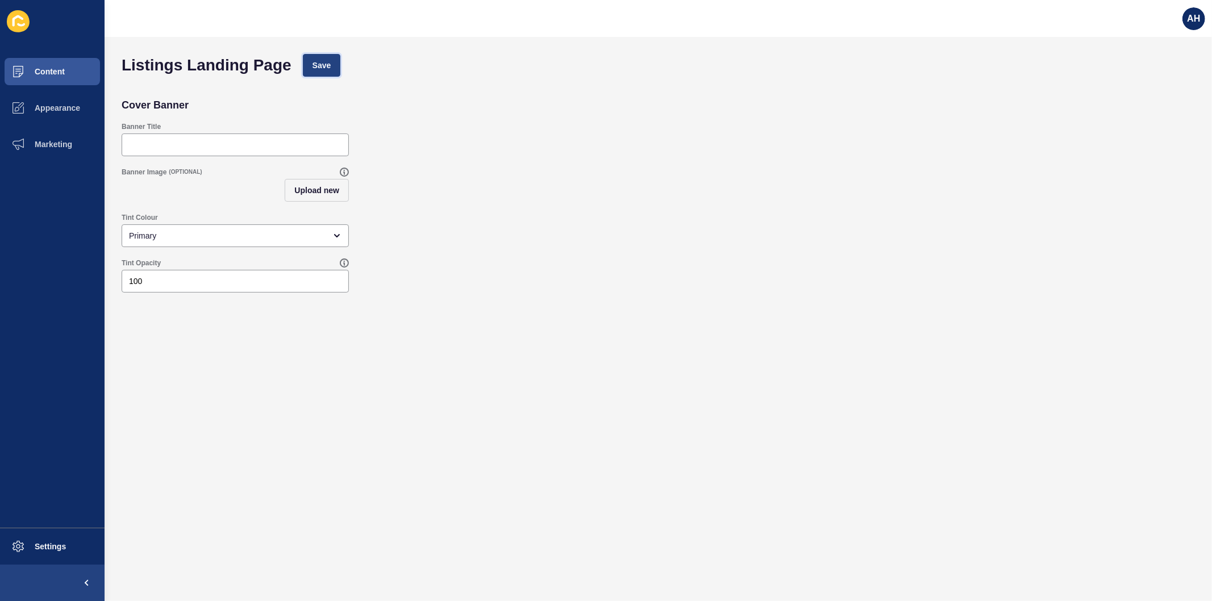
click at [318, 72] on button "Save" at bounding box center [322, 65] width 38 height 23
click at [41, 546] on span "Settings" at bounding box center [32, 546] width 68 height 9
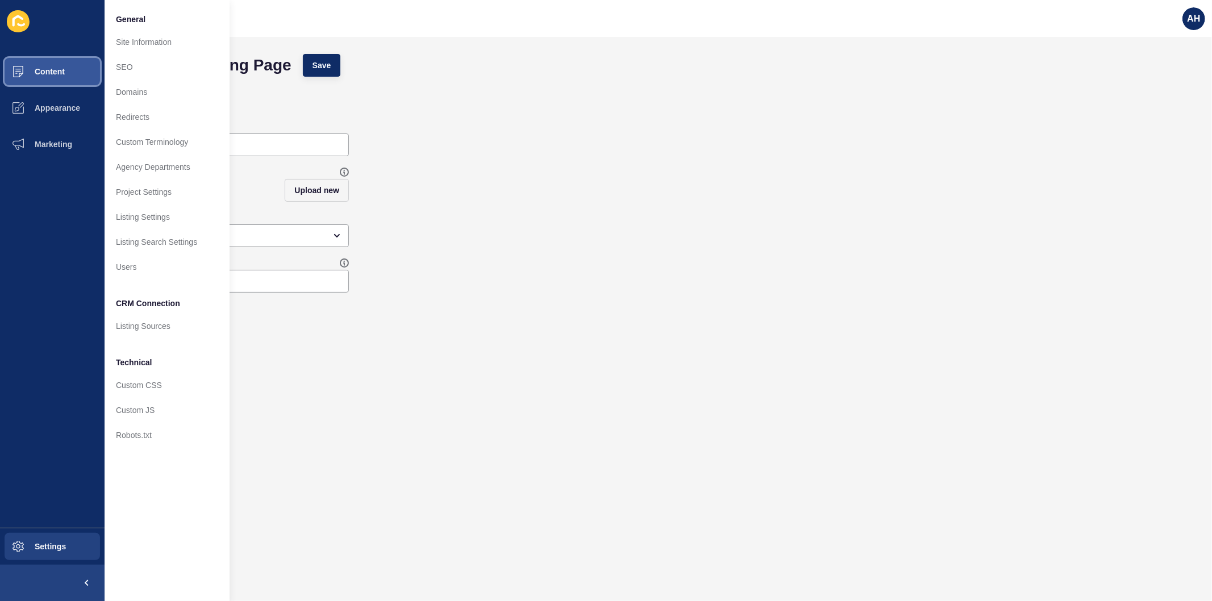
click at [40, 74] on span "Content" at bounding box center [31, 71] width 67 height 9
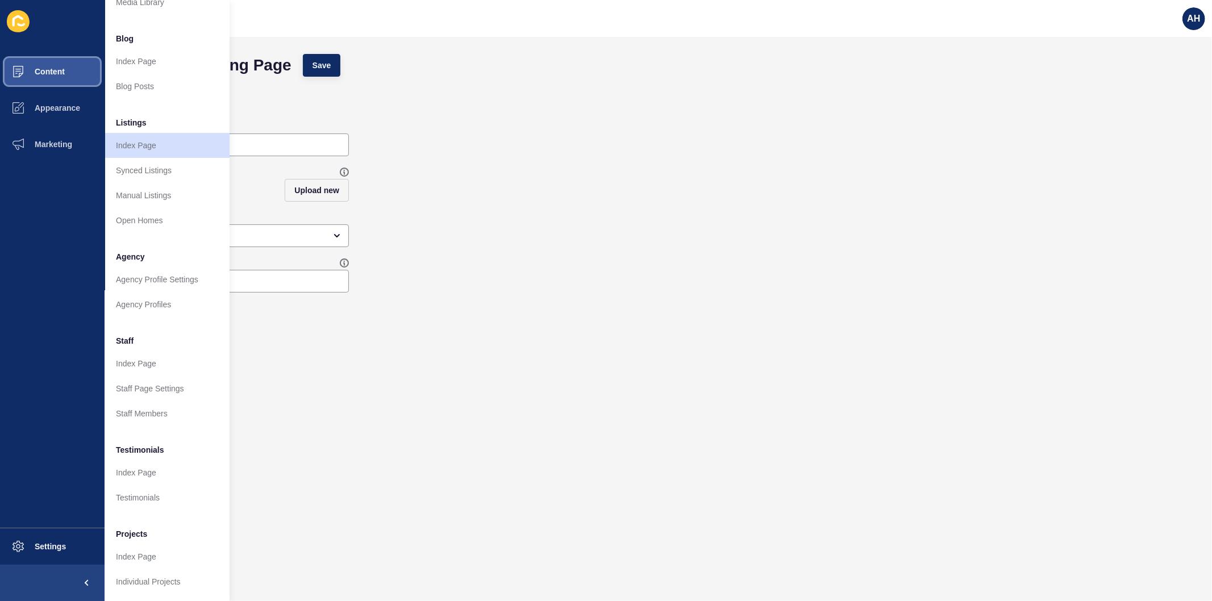
scroll to position [74, 0]
click at [156, 570] on link "Individual Projects" at bounding box center [167, 582] width 125 height 25
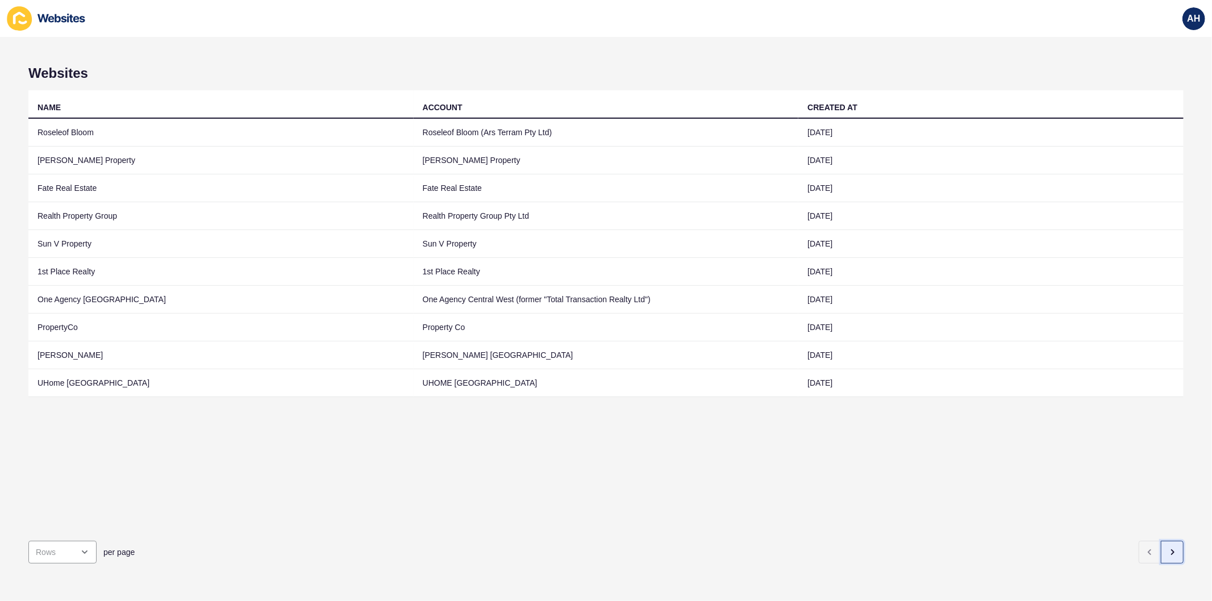
click at [1168, 548] on icon "button" at bounding box center [1172, 552] width 9 height 9
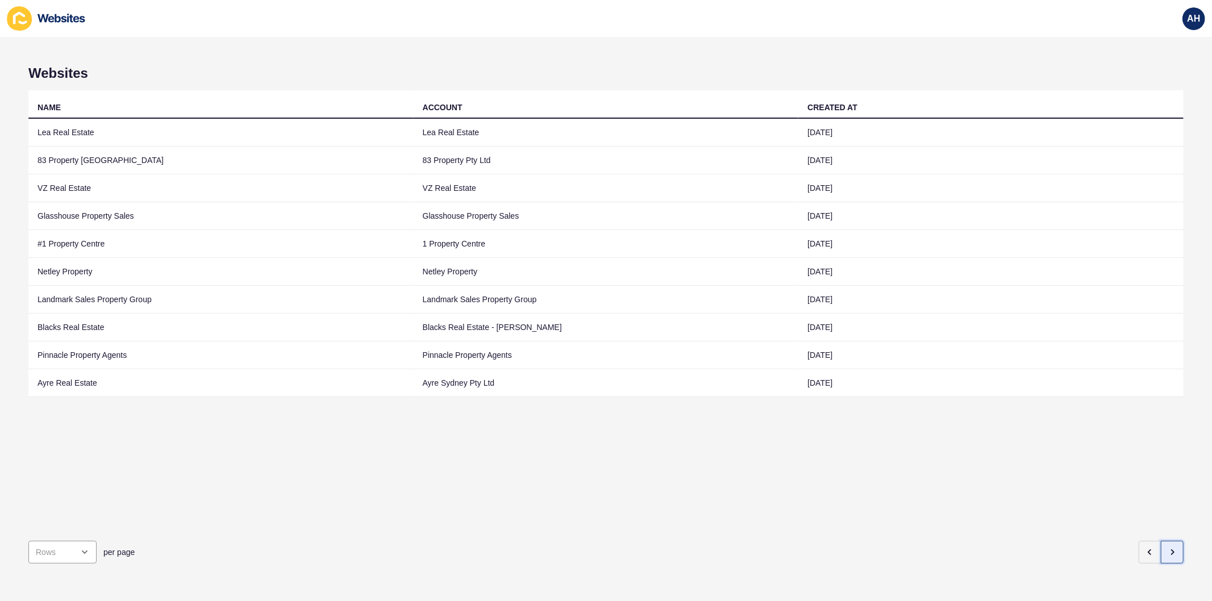
click at [1168, 548] on icon "button" at bounding box center [1172, 552] width 9 height 9
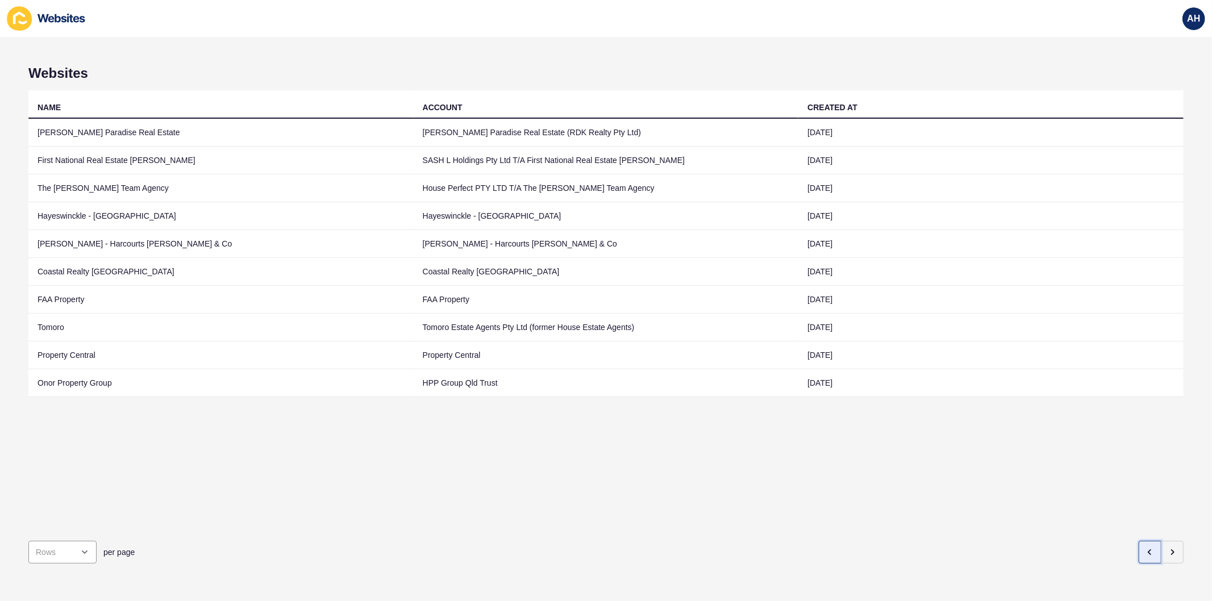
click at [1146, 548] on icon "button" at bounding box center [1150, 552] width 9 height 9
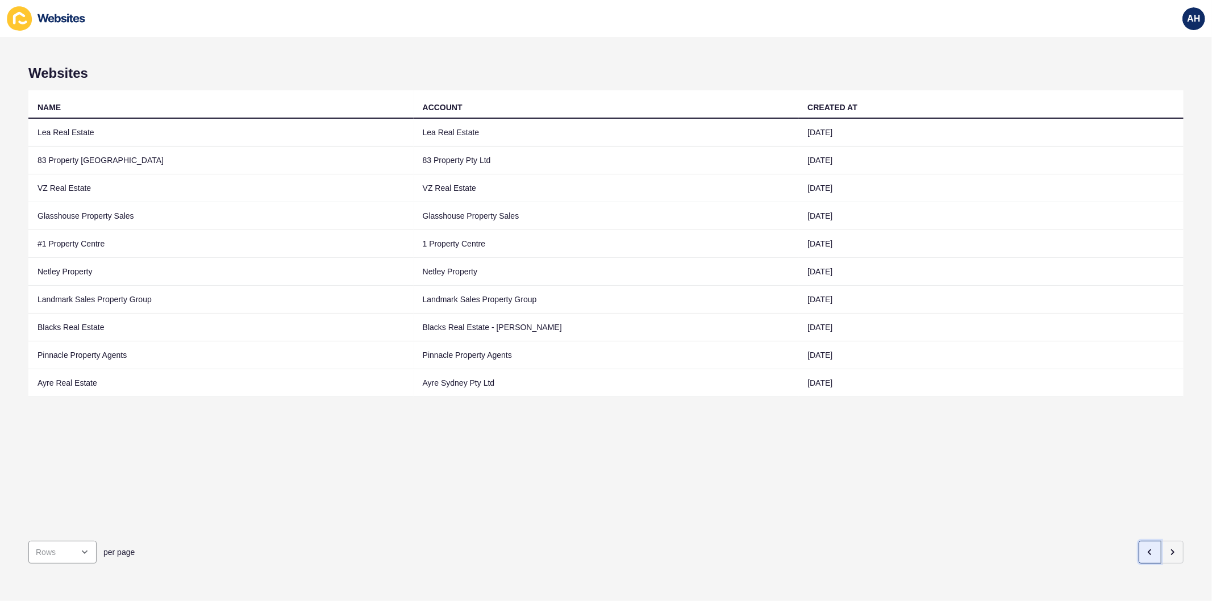
click at [1139, 543] on button "button" at bounding box center [1150, 552] width 23 height 23
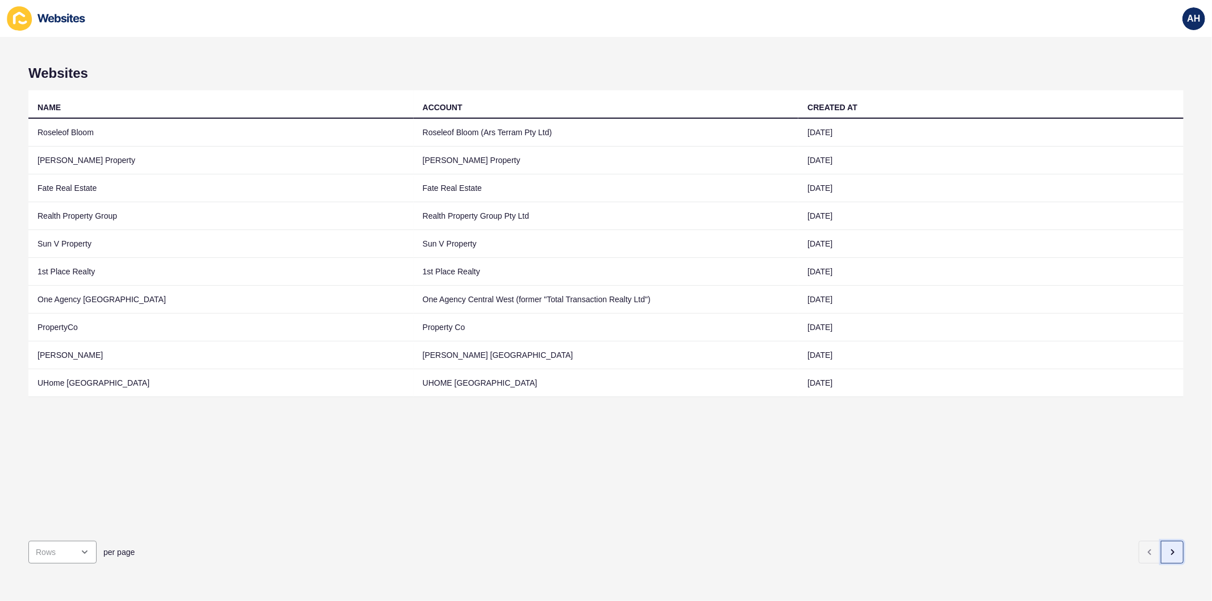
click at [1168, 548] on icon "button" at bounding box center [1172, 552] width 9 height 9
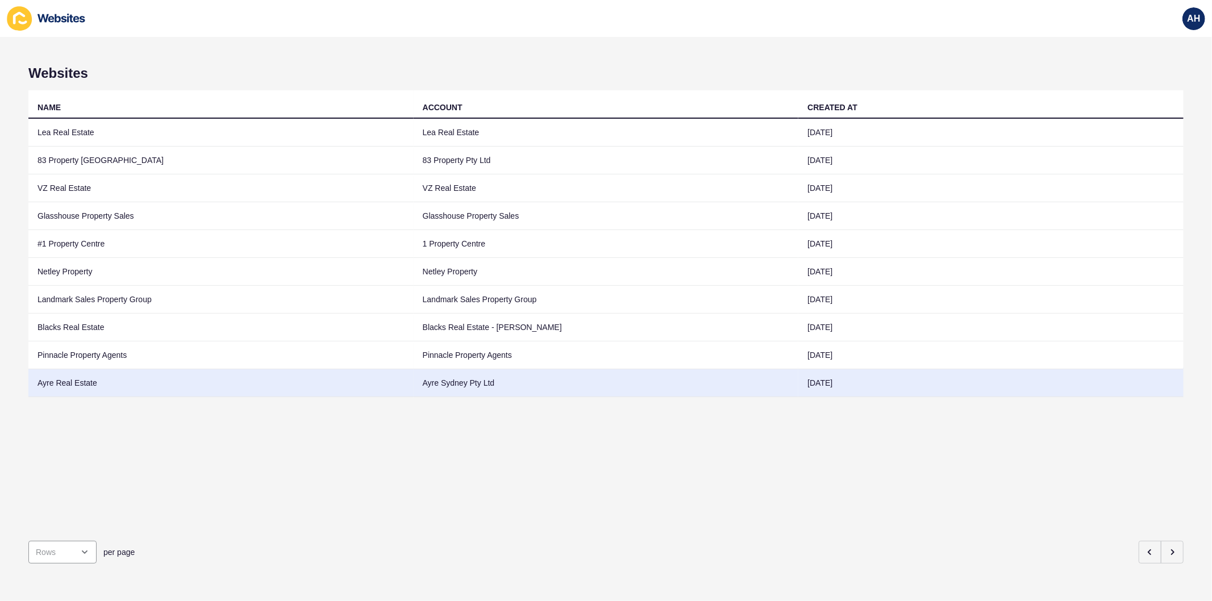
click at [452, 383] on td "Ayre Sydney Pty Ltd" at bounding box center [606, 383] width 385 height 28
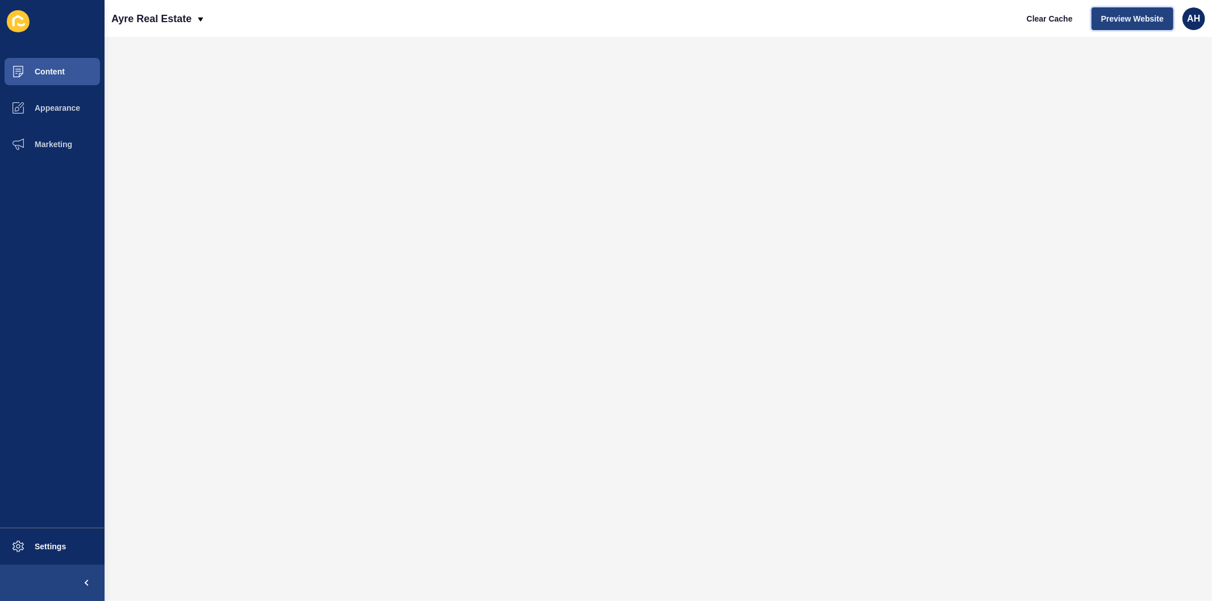
click at [1114, 20] on span "Preview Website" at bounding box center [1133, 18] width 63 height 11
click at [44, 67] on span "Content" at bounding box center [31, 71] width 67 height 9
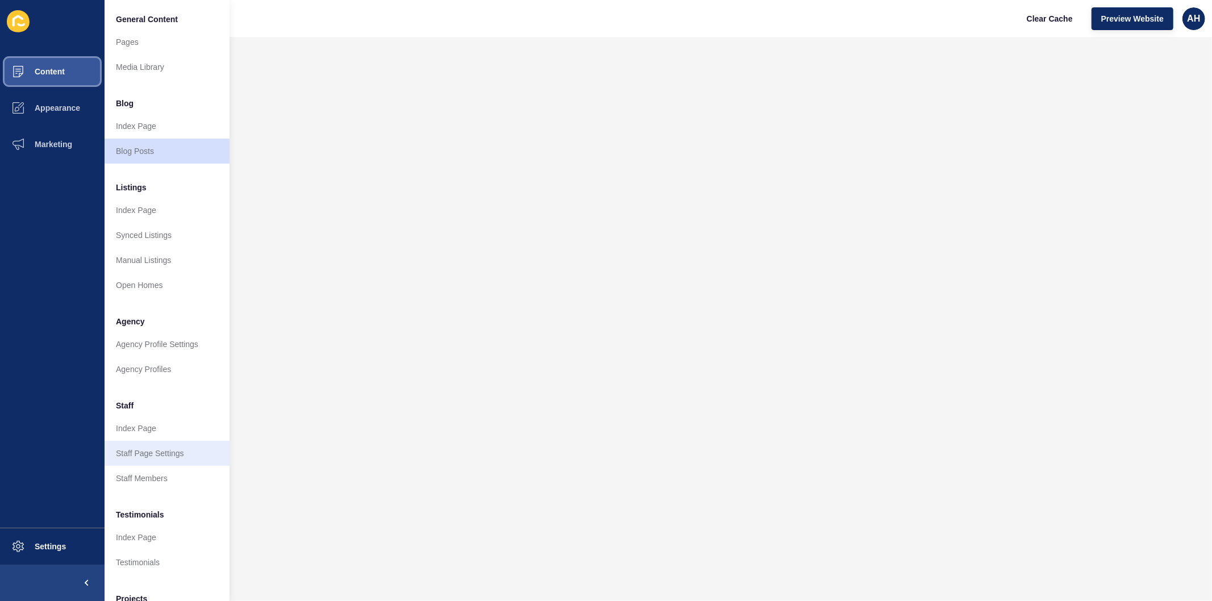
scroll to position [74, 0]
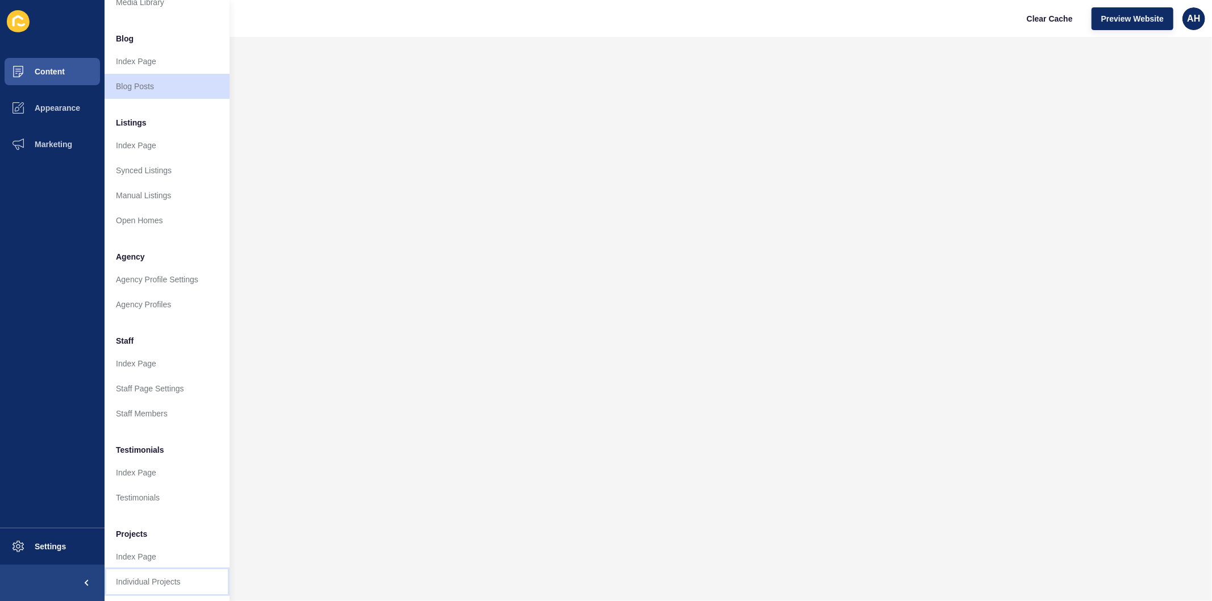
click at [138, 570] on link "Individual Projects" at bounding box center [167, 582] width 125 height 25
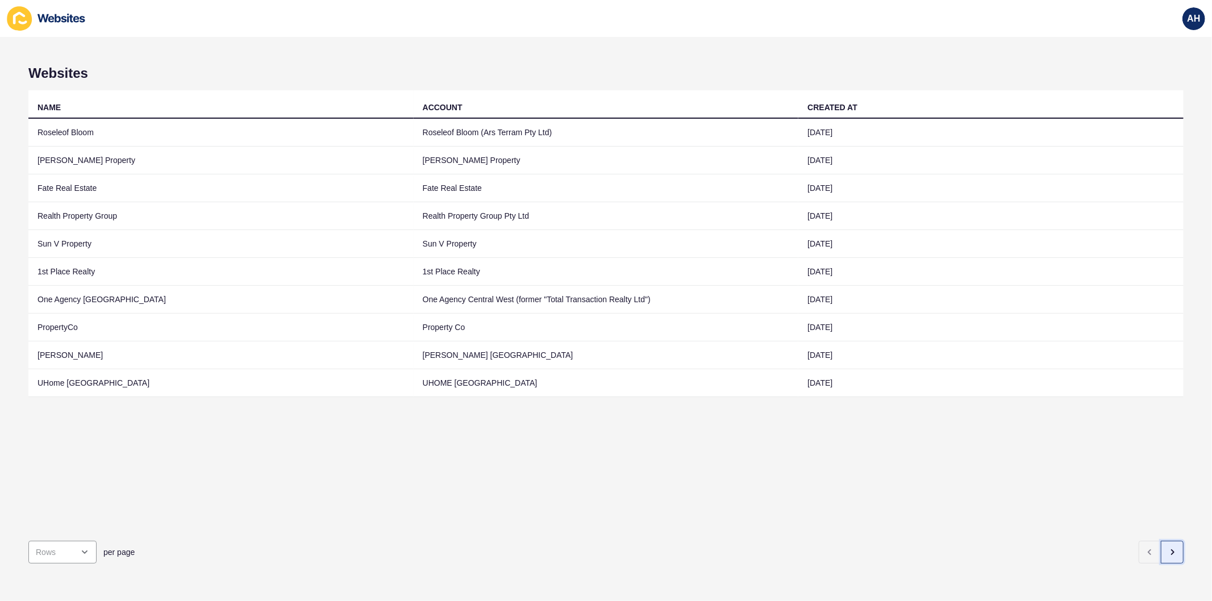
click at [1161, 541] on button "button" at bounding box center [1172, 552] width 23 height 23
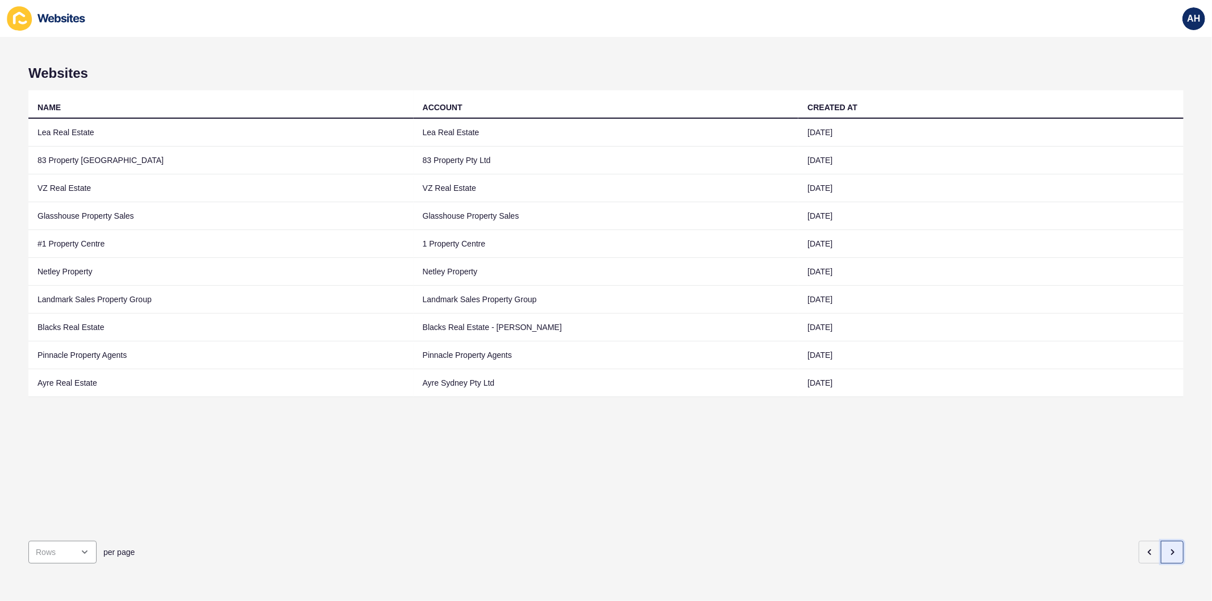
click at [1161, 541] on button "button" at bounding box center [1172, 552] width 23 height 23
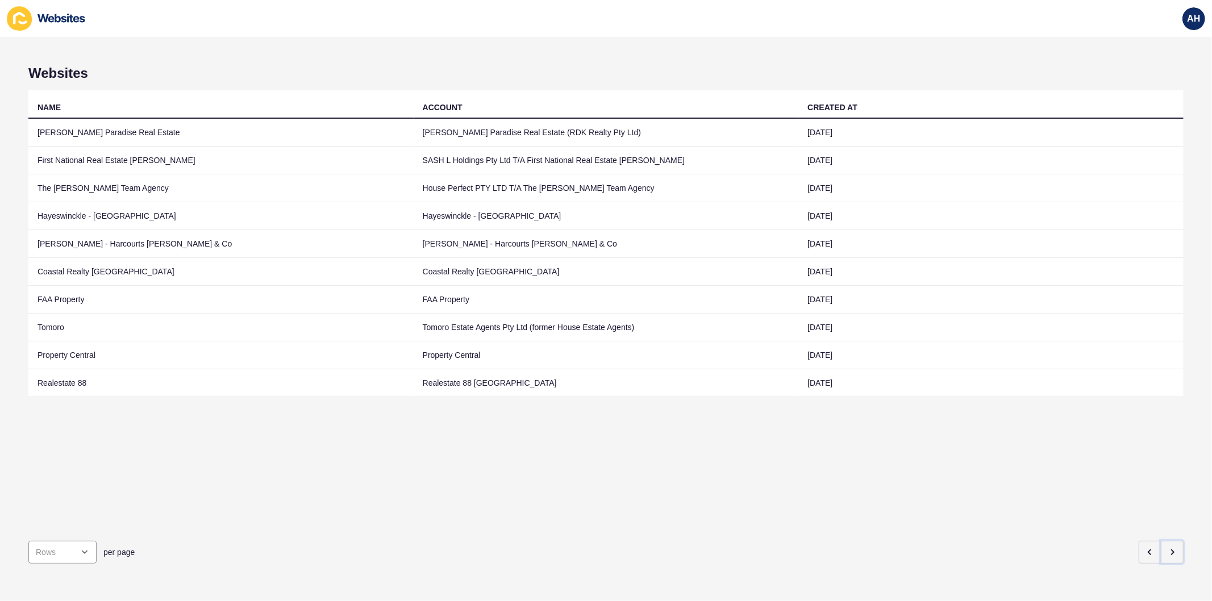
drag, startPoint x: 1157, startPoint y: 538, endPoint x: 832, endPoint y: 491, distance: 328.5
click at [832, 491] on div "Websites NAME ACCOUNT CREATED AT Keyte's Paradise Real Estate Keyte’s Paradise …" at bounding box center [606, 319] width 1212 height 564
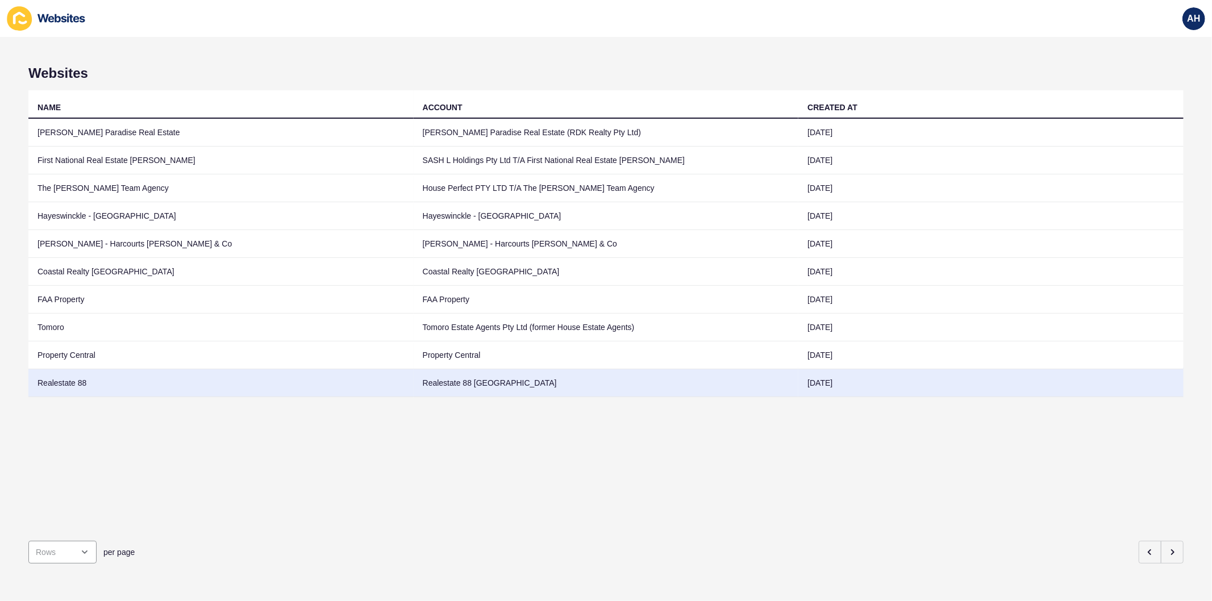
click at [464, 371] on td "Realestate 88 East Perth" at bounding box center [606, 383] width 385 height 28
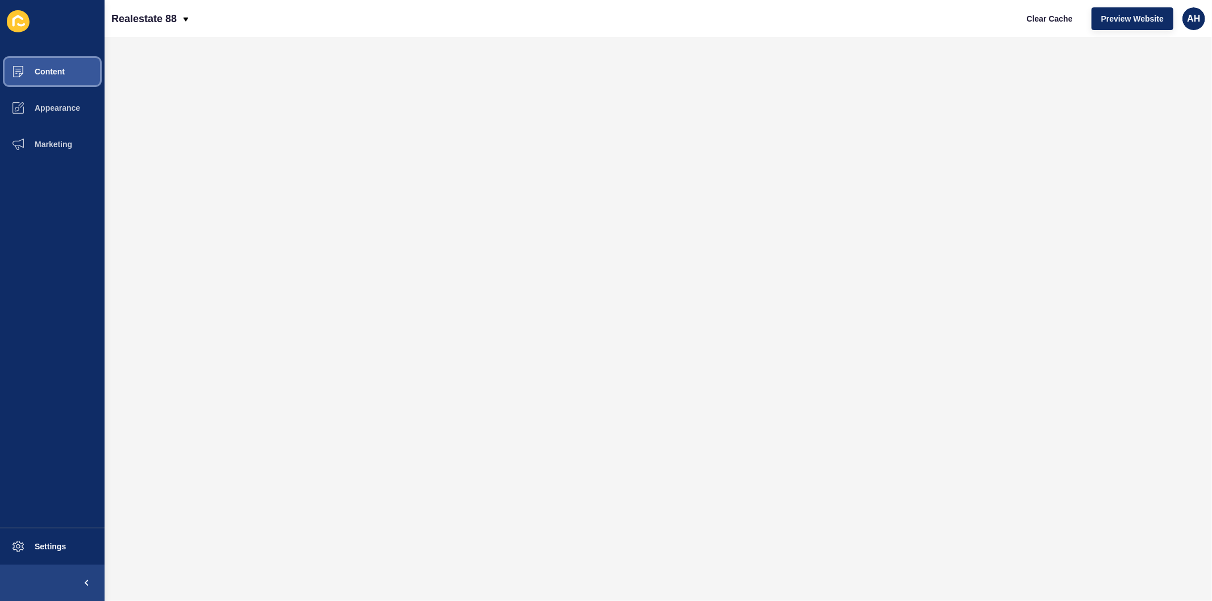
click at [30, 64] on span at bounding box center [18, 71] width 36 height 36
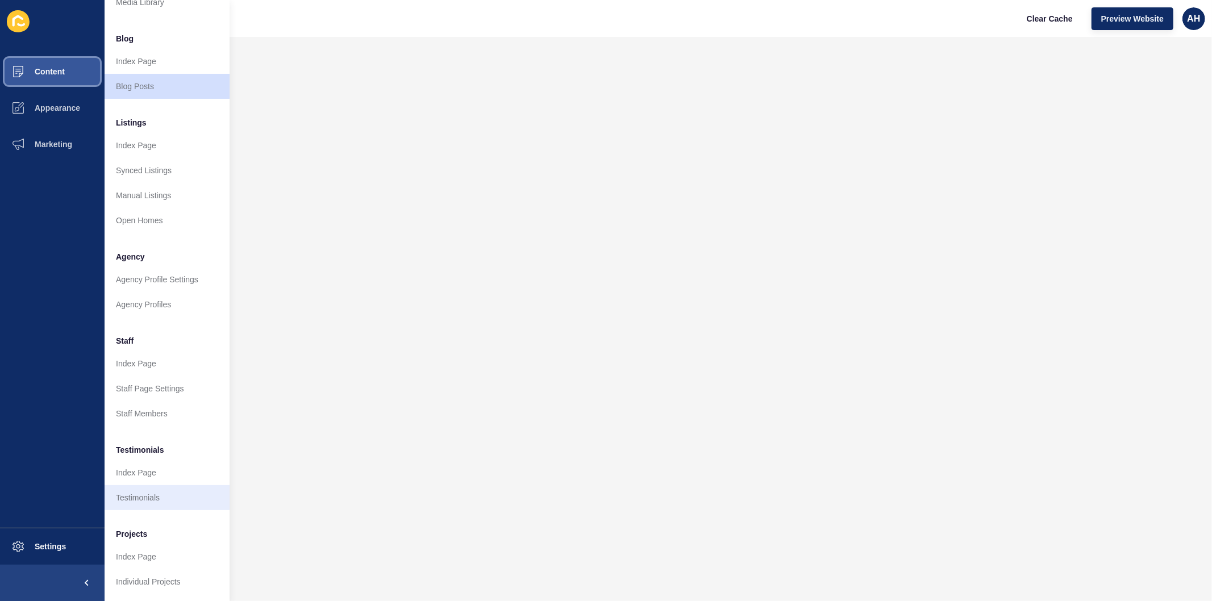
scroll to position [74, 0]
click at [146, 571] on link "Individual Projects" at bounding box center [167, 582] width 125 height 25
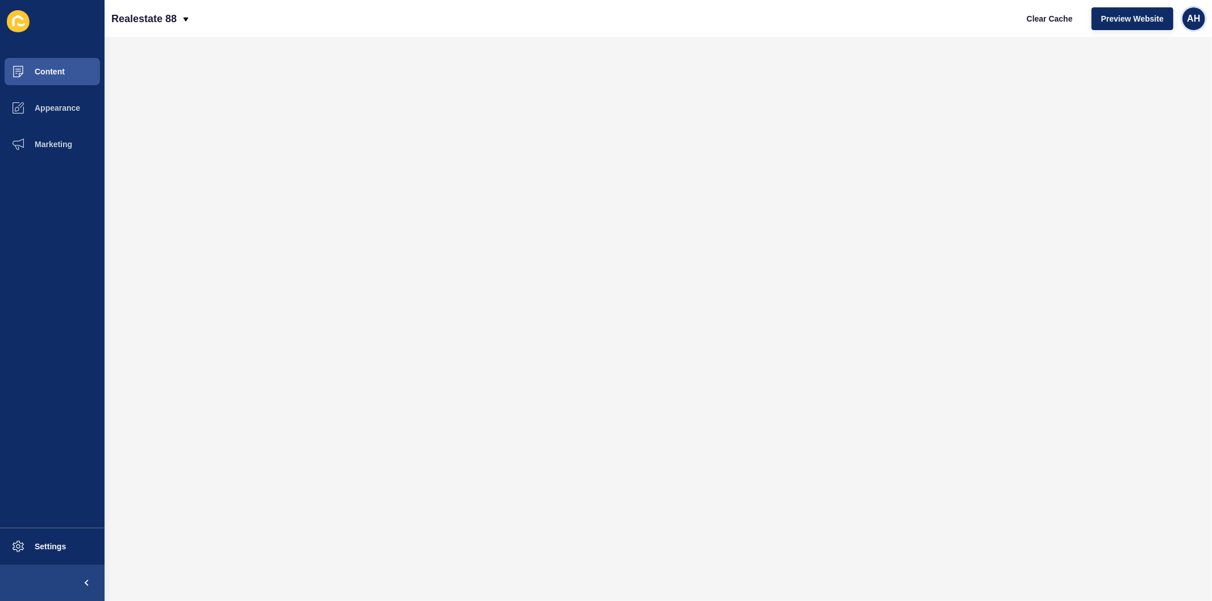
click at [1190, 23] on span "AH" at bounding box center [1193, 18] width 13 height 11
click at [1144, 93] on link "Logout" at bounding box center [1168, 94] width 84 height 25
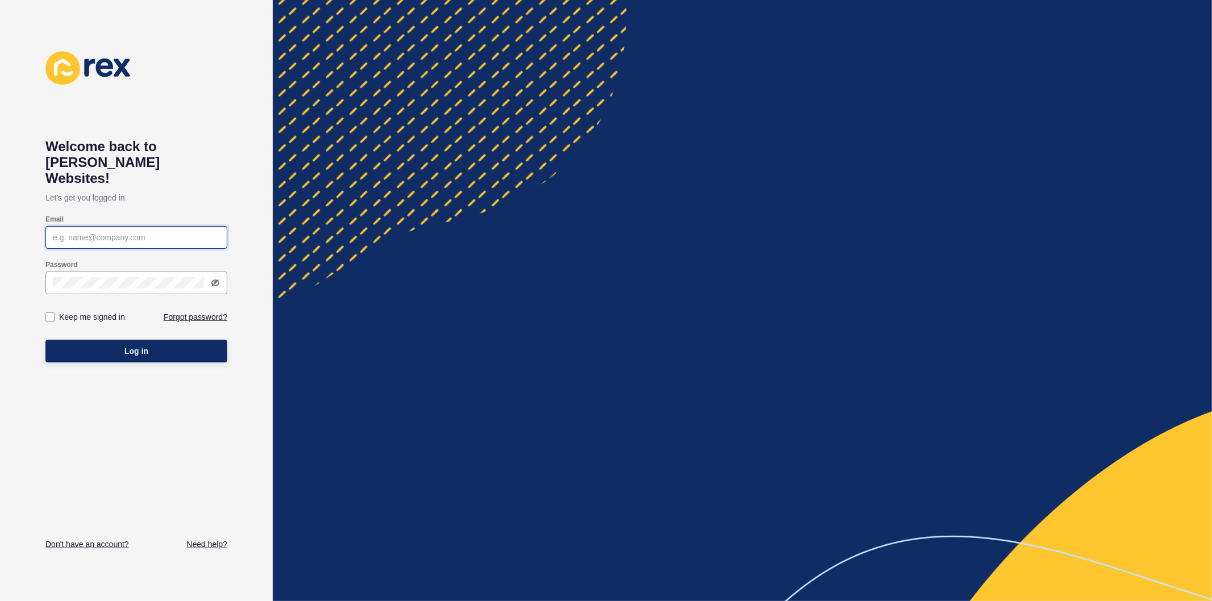
type input "ashley.hilario@rexsoftware.com.au"
click at [48, 313] on label at bounding box center [49, 317] width 9 height 9
click at [48, 314] on input "Keep me signed in" at bounding box center [51, 317] width 7 height 7
checkbox input "true"
click at [57, 340] on button "Log in" at bounding box center [136, 351] width 182 height 23
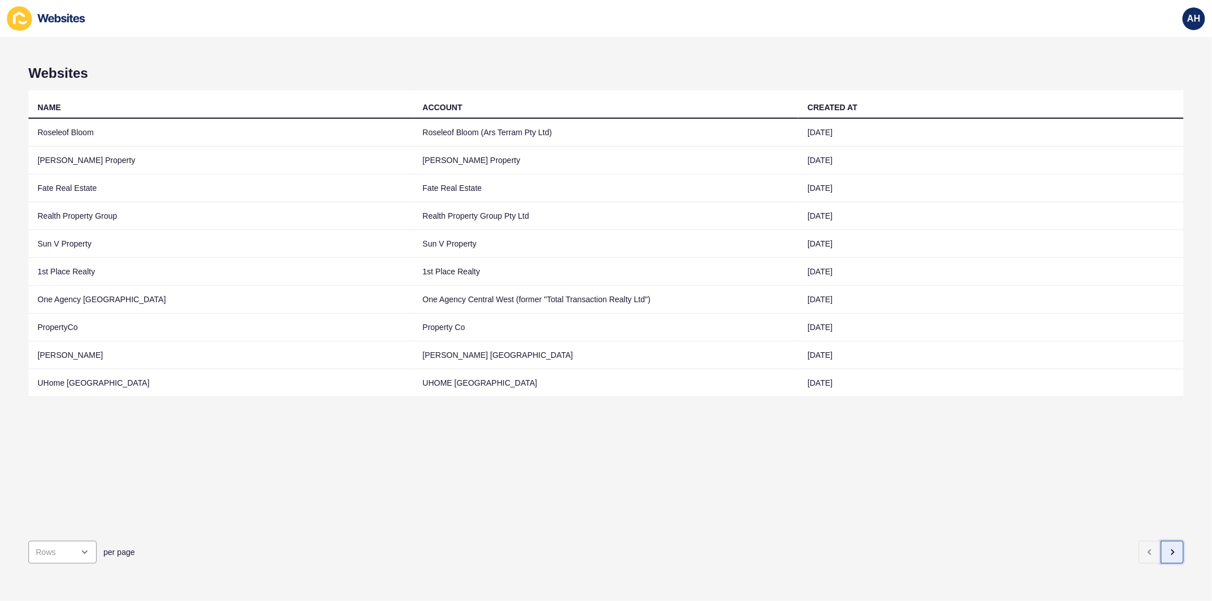
click at [1168, 548] on icon "button" at bounding box center [1172, 552] width 9 height 9
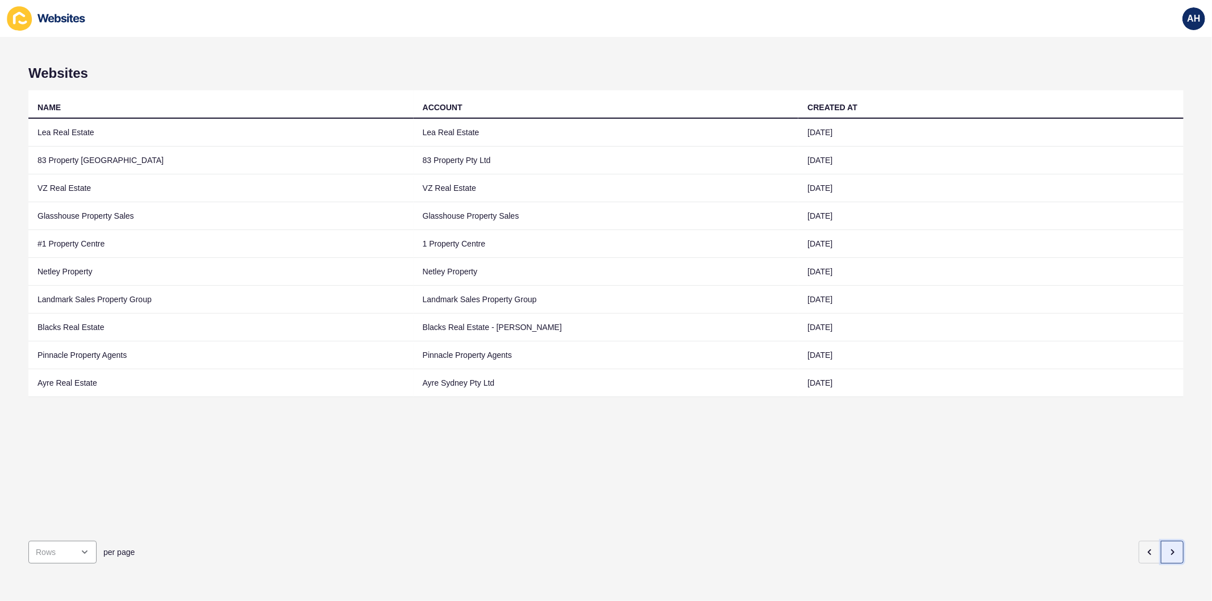
click at [1168, 548] on icon "button" at bounding box center [1172, 552] width 9 height 9
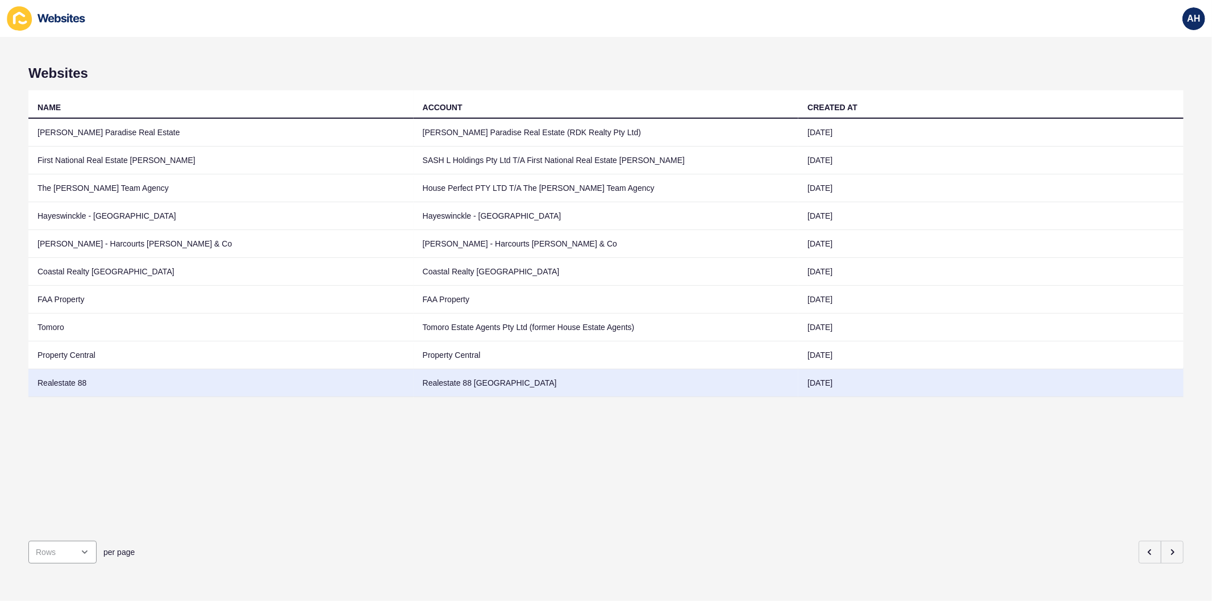
click at [428, 385] on td "Realestate 88 East Perth" at bounding box center [606, 383] width 385 height 28
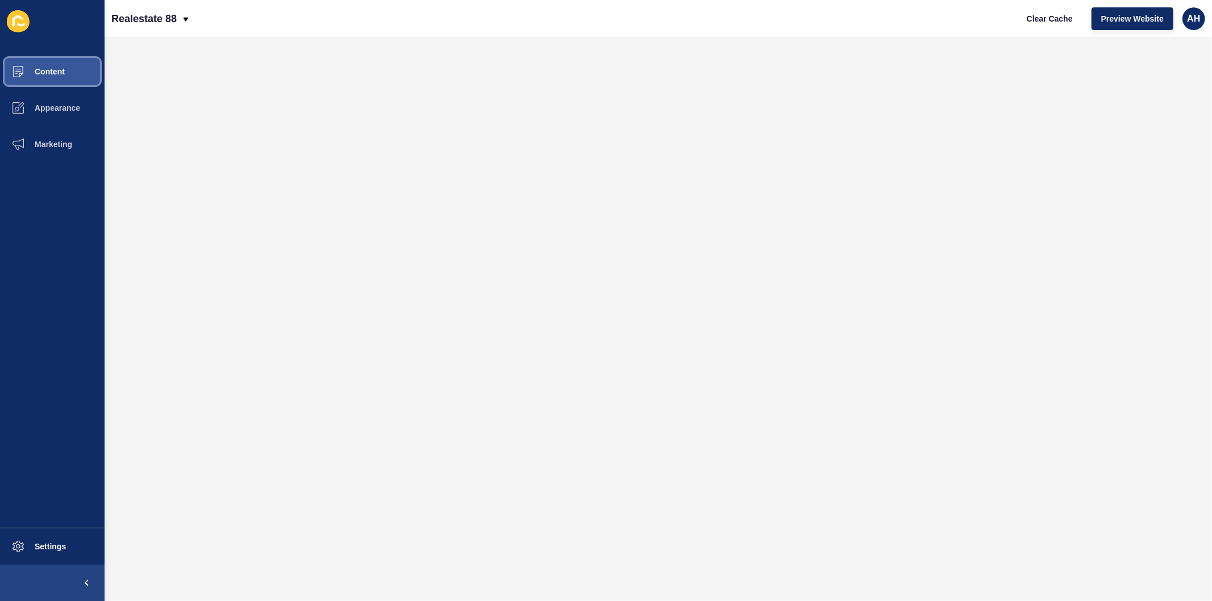
click at [59, 63] on button "Content" at bounding box center [52, 71] width 105 height 36
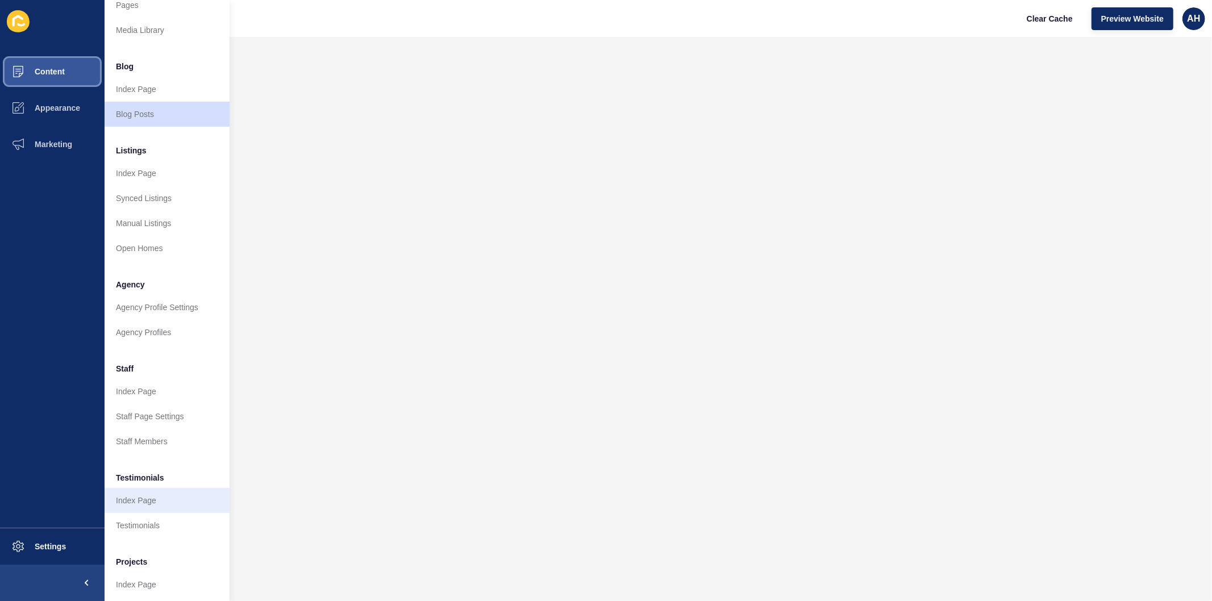
scroll to position [74, 0]
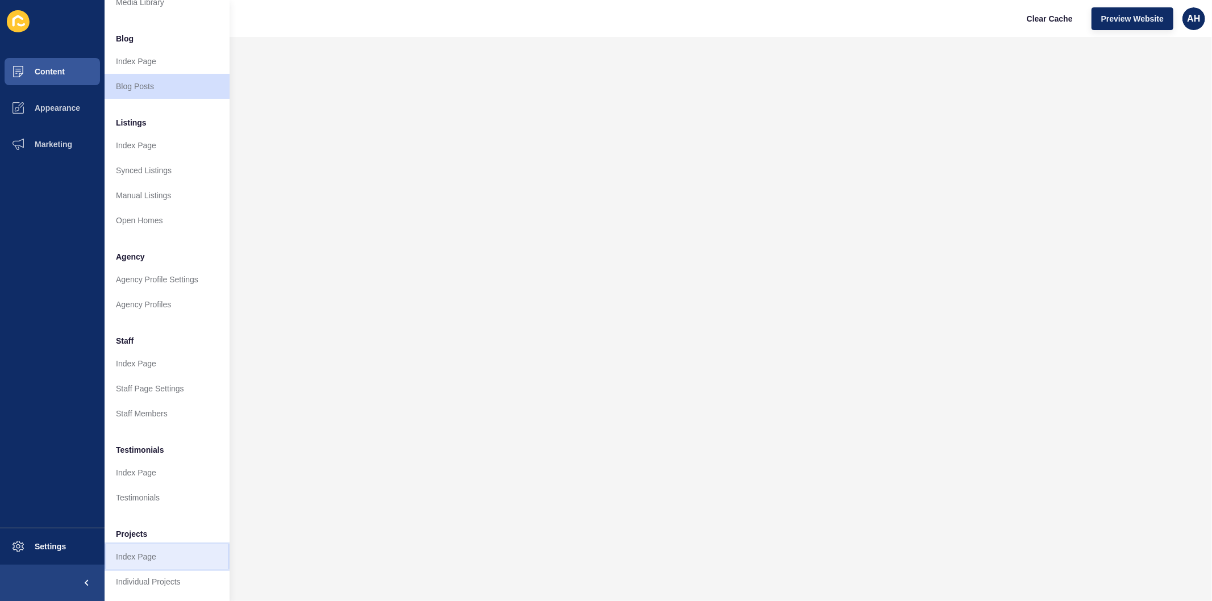
click at [148, 548] on link "Index Page" at bounding box center [167, 557] width 125 height 25
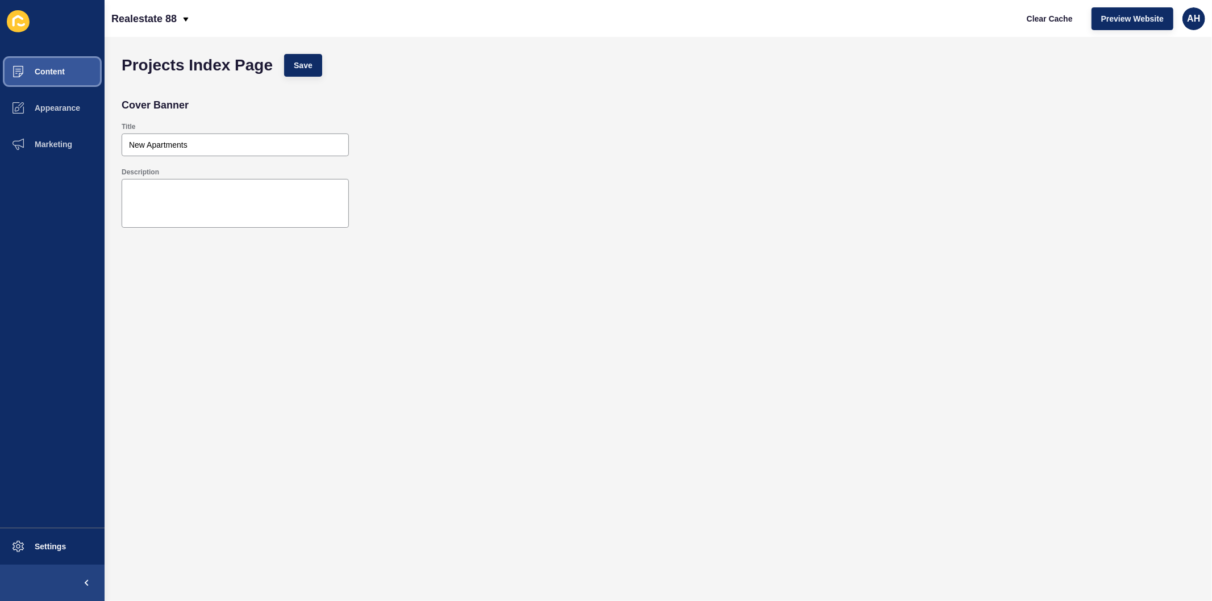
click at [53, 63] on button "Content" at bounding box center [52, 71] width 105 height 36
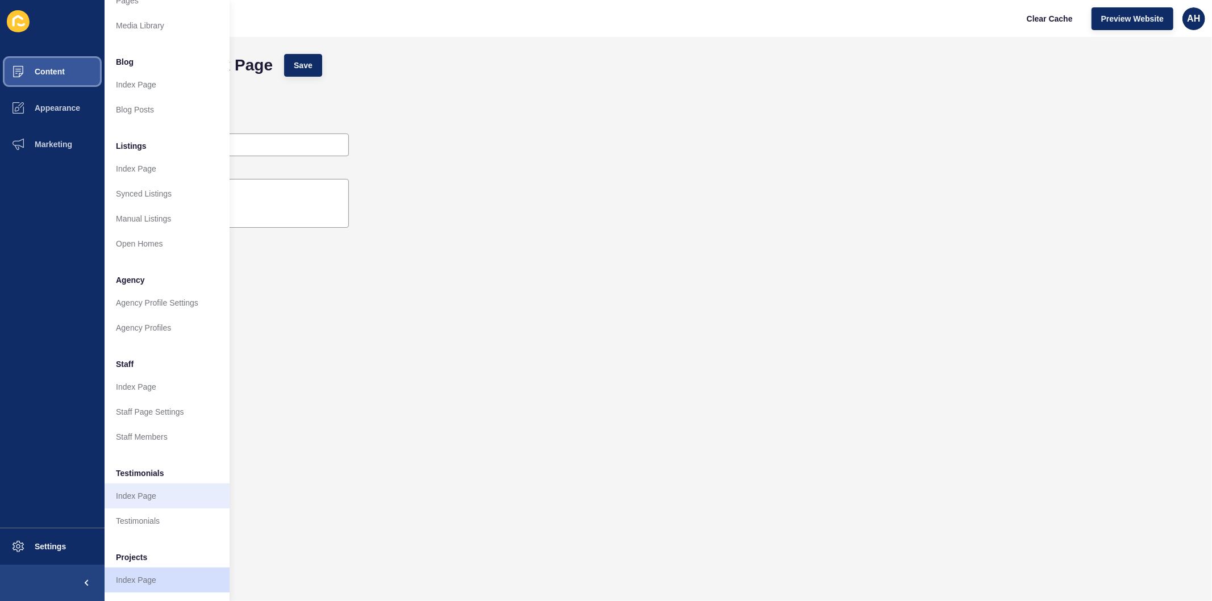
scroll to position [74, 0]
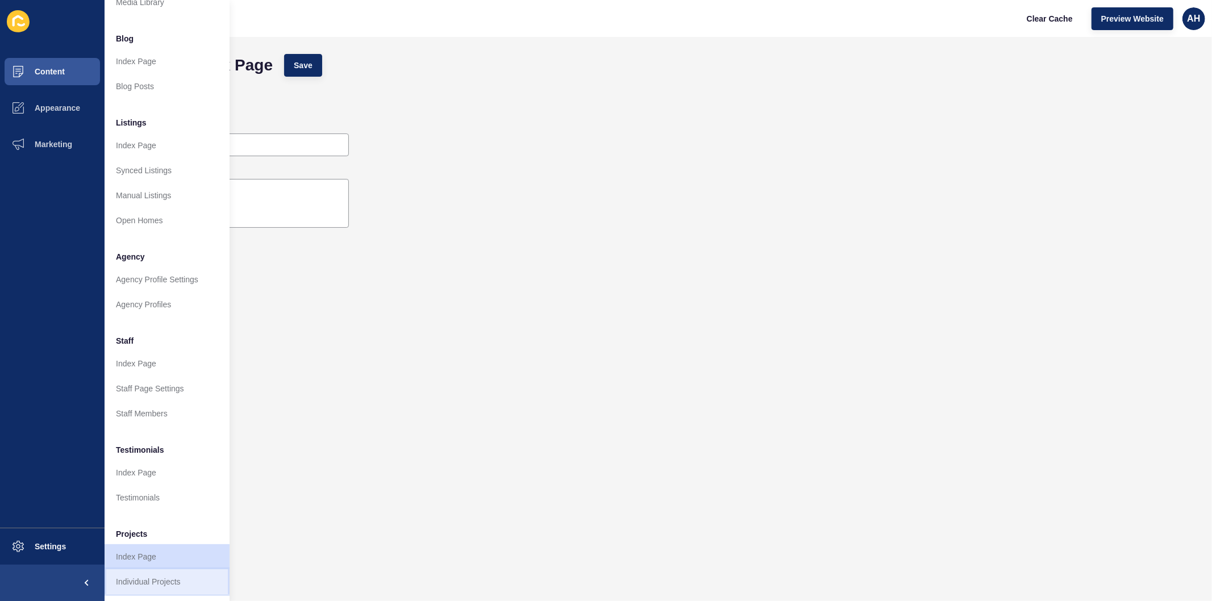
click at [162, 574] on link "Individual Projects" at bounding box center [167, 582] width 125 height 25
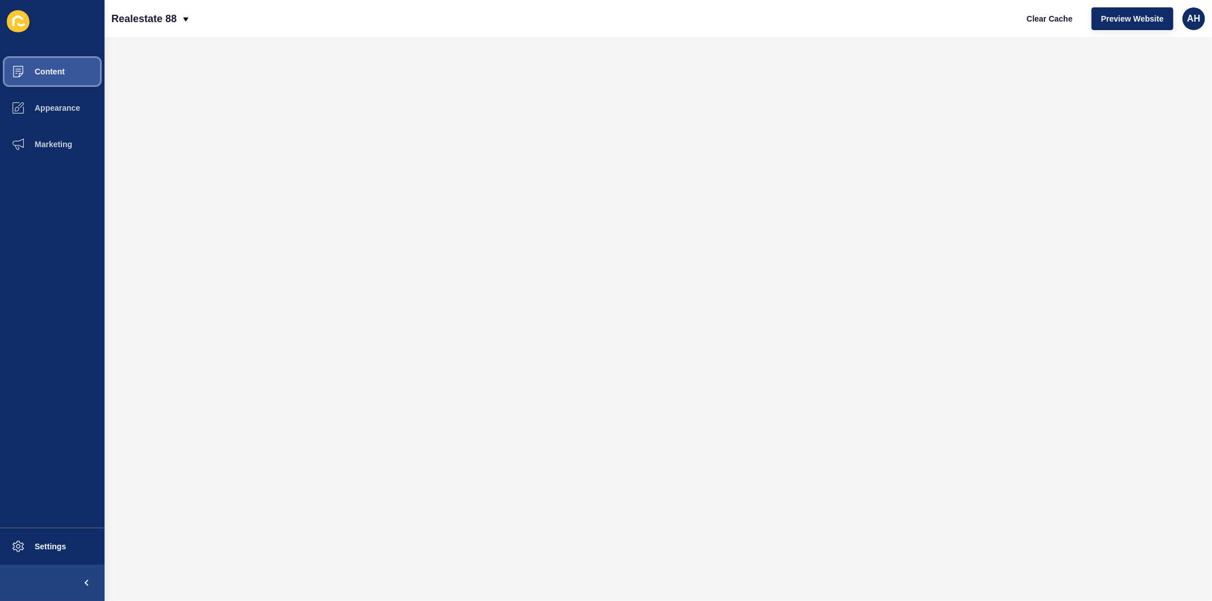
click at [60, 78] on button "Content" at bounding box center [52, 71] width 105 height 36
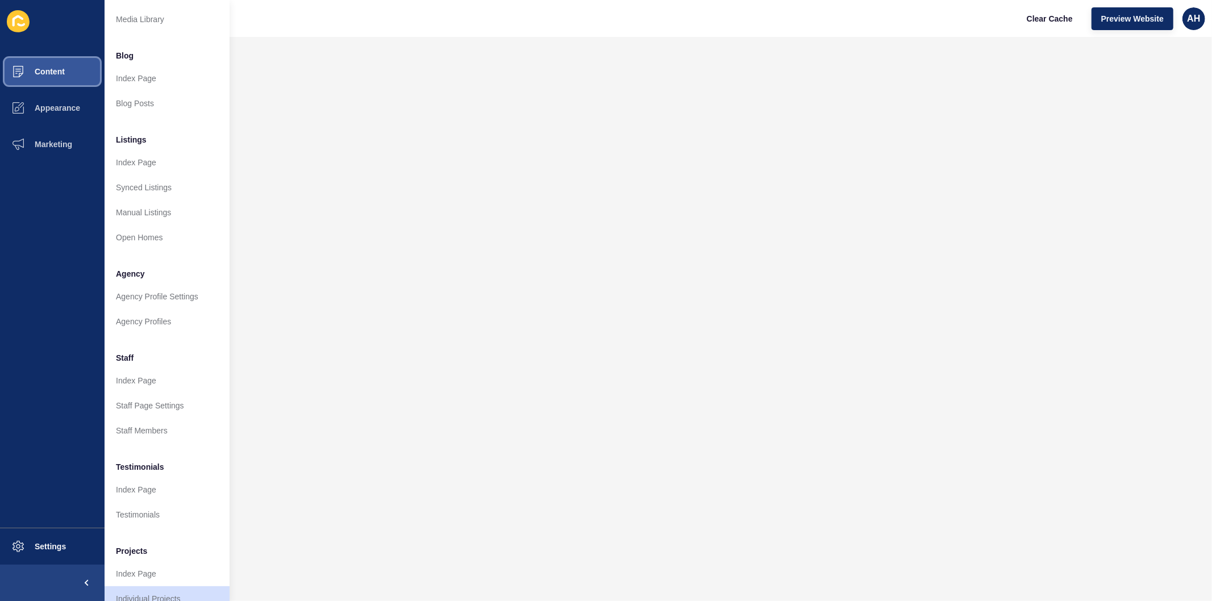
scroll to position [74, 0]
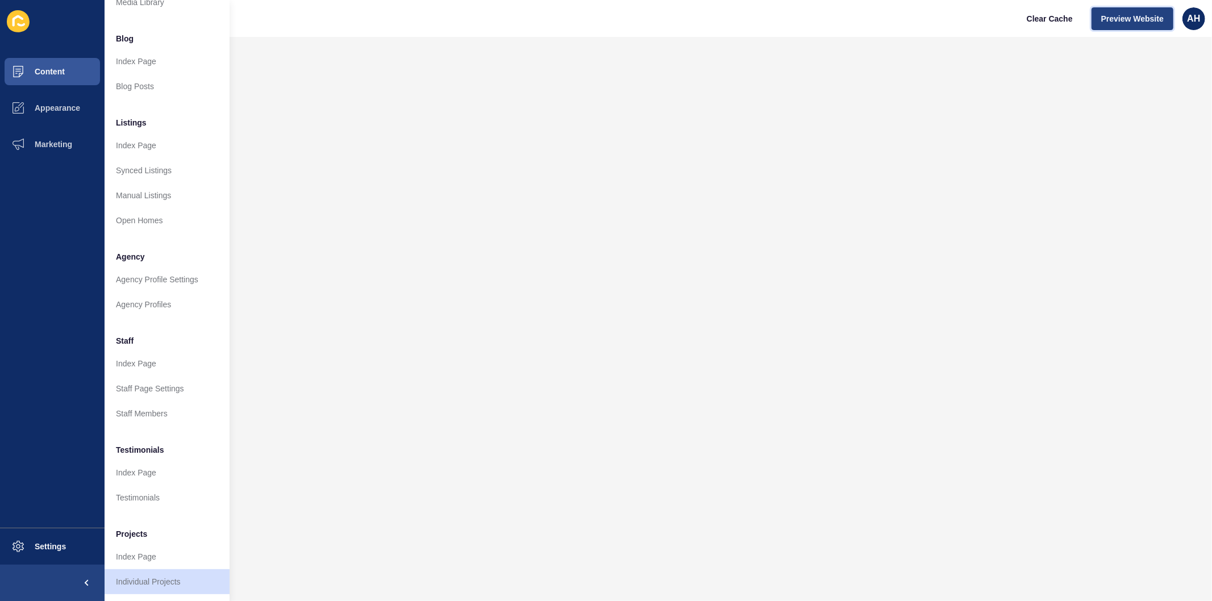
click at [1127, 22] on span "Preview Website" at bounding box center [1133, 18] width 63 height 11
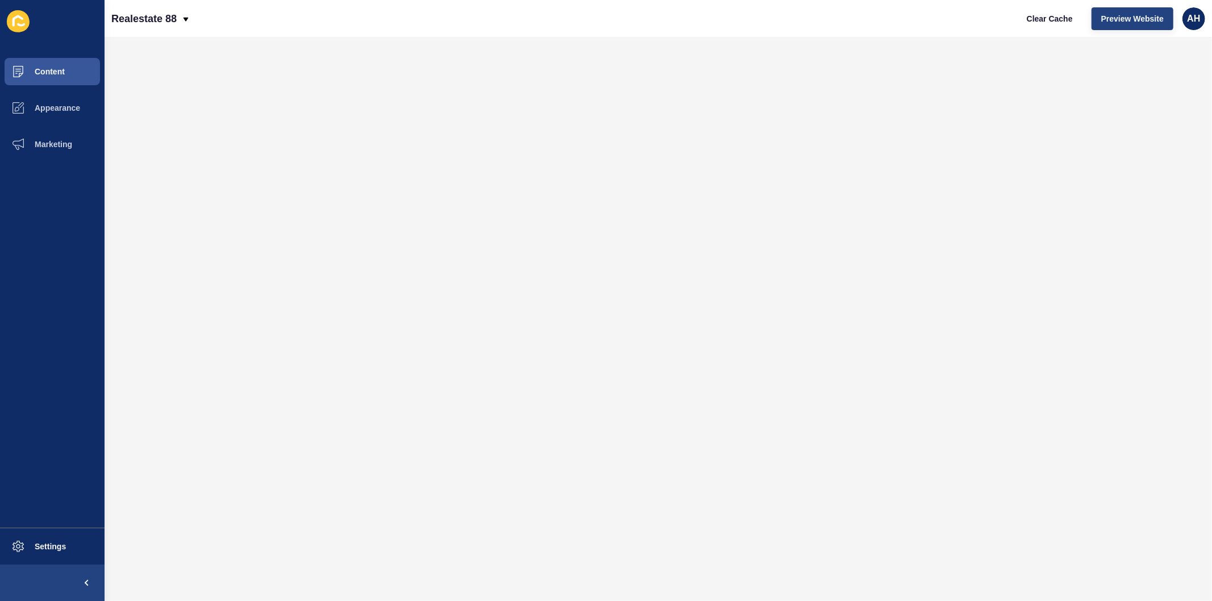
scroll to position [0, 0]
